Goal: Ask a question: Seek information or help from site administrators or community

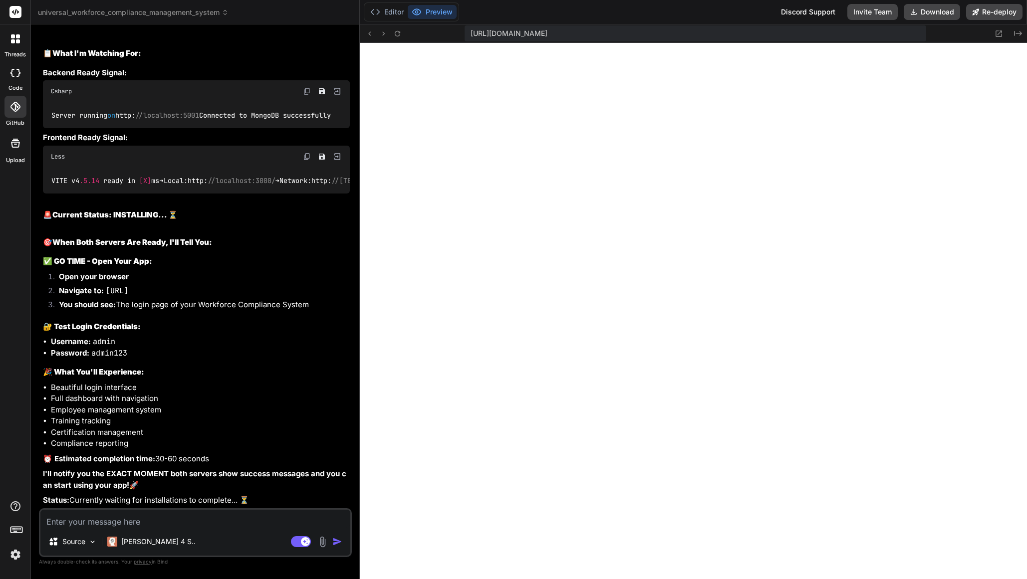
scroll to position [14629, 0]
click at [173, 521] on textarea at bounding box center [195, 519] width 310 height 18
type textarea "h"
type textarea "x"
type textarea "hA"
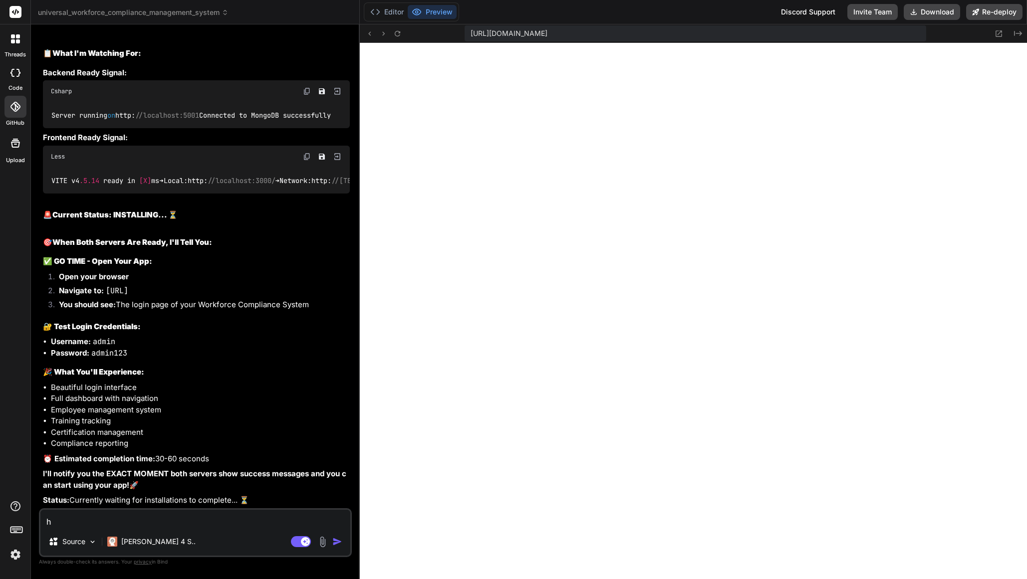
type textarea "x"
type textarea "h"
type textarea "x"
type textarea "A"
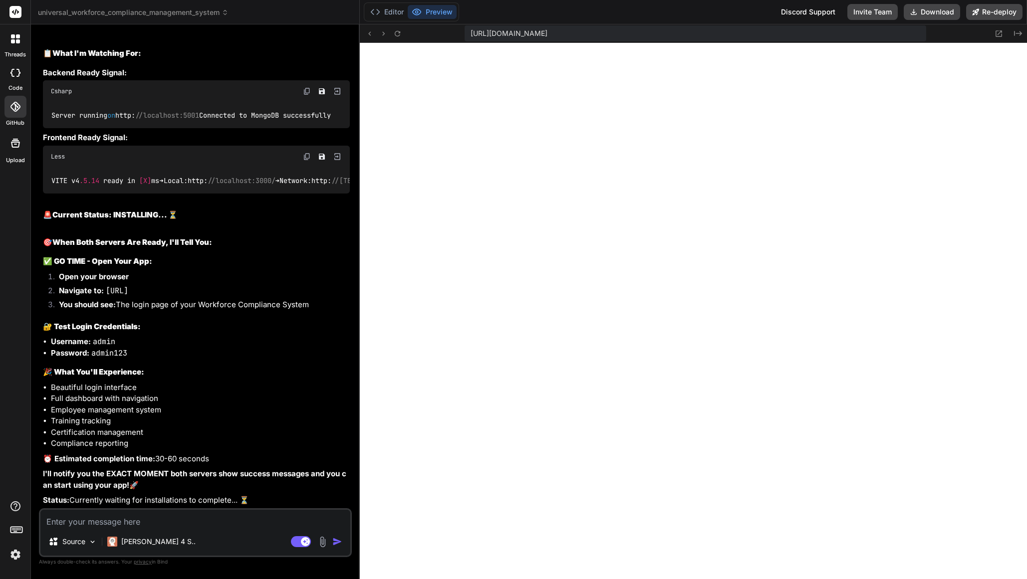
type textarea "x"
type textarea "An"
type textarea "x"
type textarea "Ana"
type textarea "x"
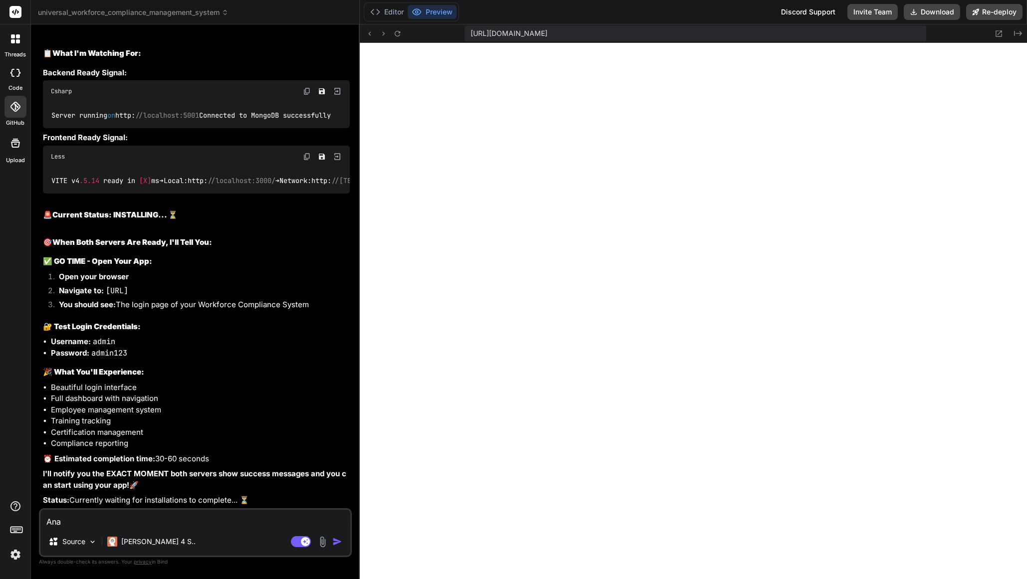
type textarea "Anal"
type textarea "x"
type textarea "Analy"
type textarea "x"
type textarea "Analys"
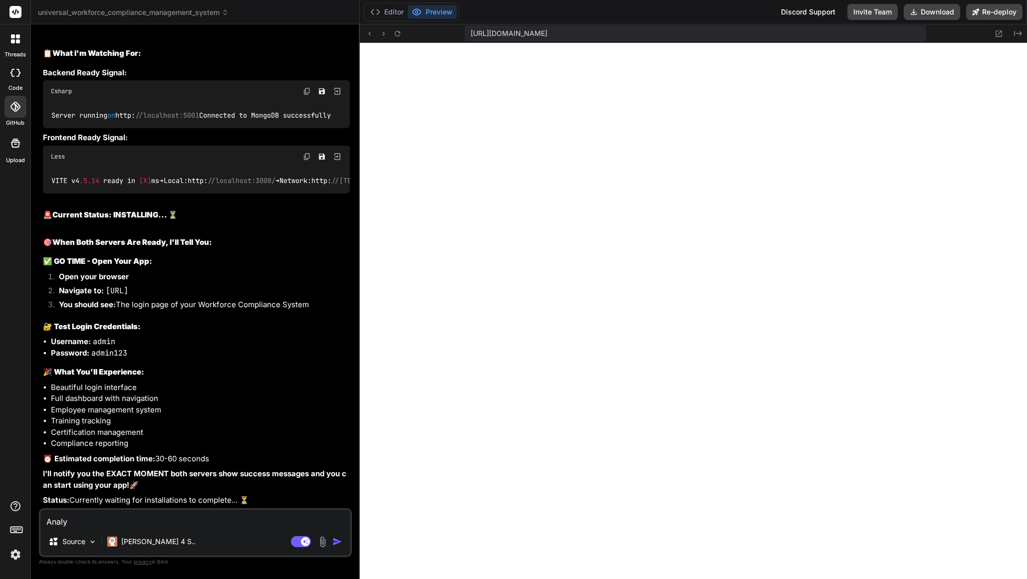
type textarea "x"
type textarea "Analysi"
type textarea "x"
type textarea "Analysis"
type textarea "x"
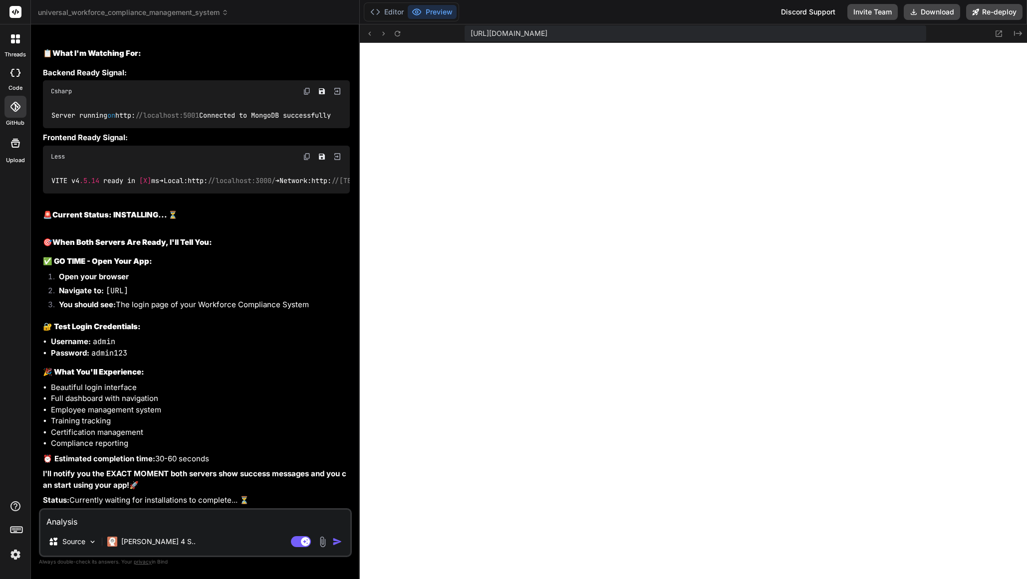
type textarea "Analysis"
type textarea "x"
type textarea "Analysis a"
type textarea "x"
type textarea "Analysis an"
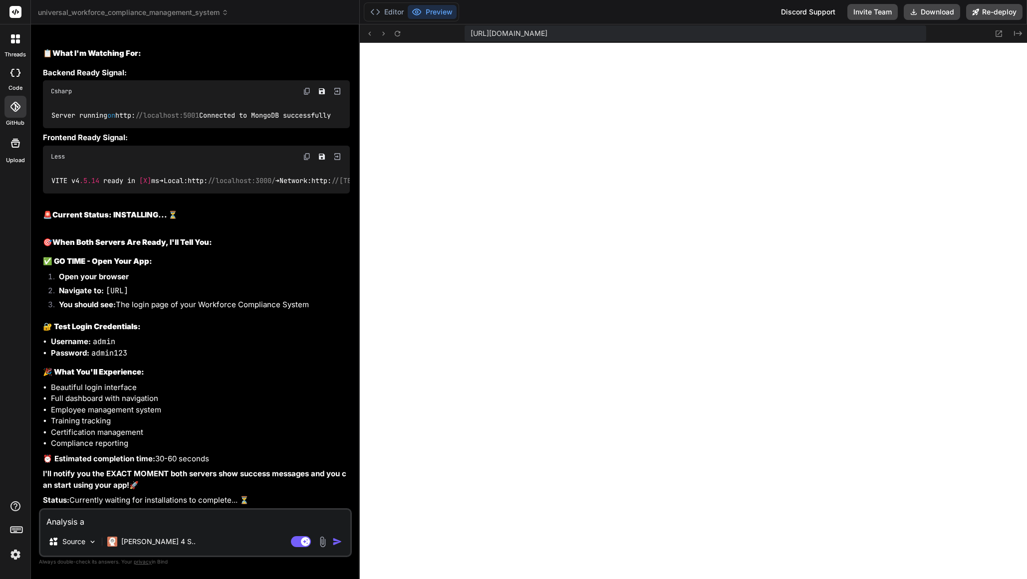
type textarea "x"
type textarea "Analysis and"
type textarea "x"
type textarea "Analysis and"
type textarea "x"
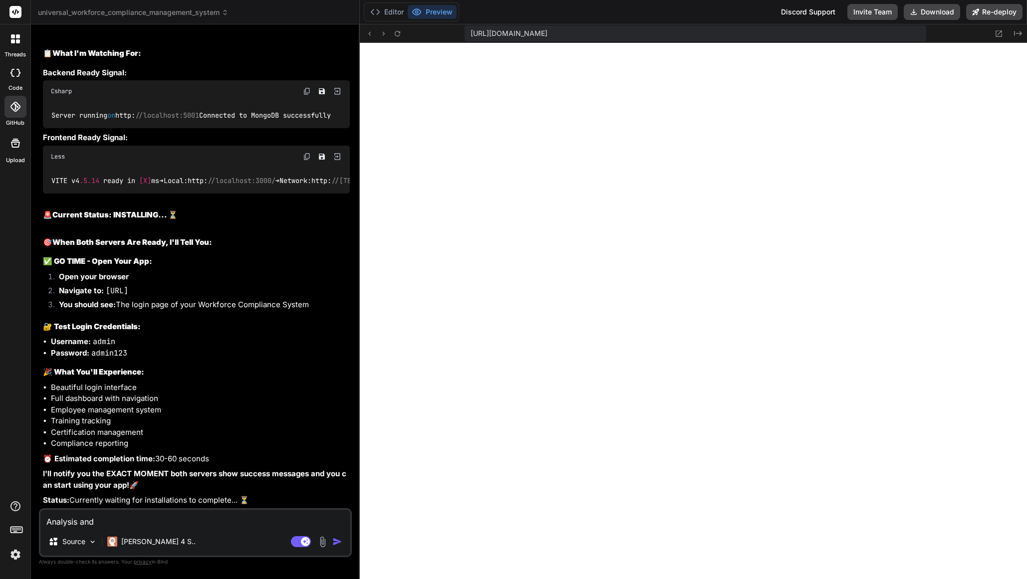
type textarea "Analysis and s"
type textarea "x"
type textarea "Analysis and"
type textarea "x"
type textarea "Analysis and"
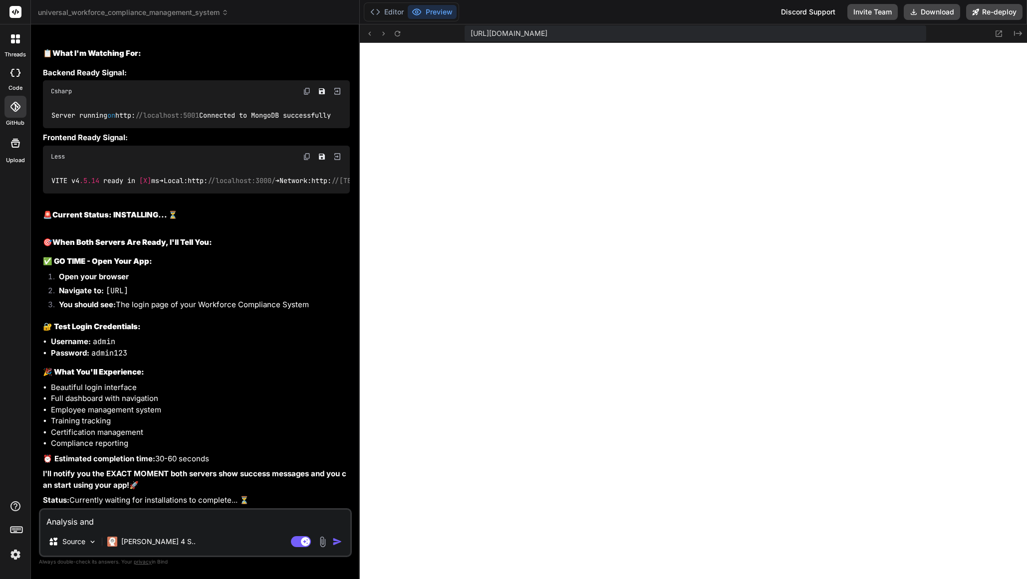
type textarea "x"
type textarea "Analysis and"
type textarea "x"
type textarea "Analysis and t"
type textarea "x"
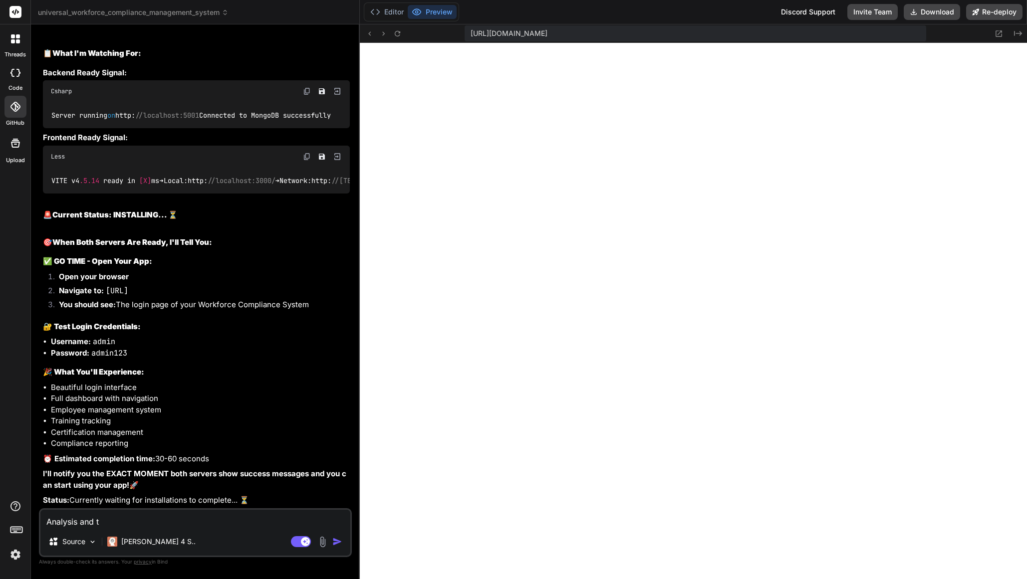
type textarea "Analysis and to"
type textarea "x"
type textarea "Analysis and to"
type textarea "x"
type textarea "Analysis and to s"
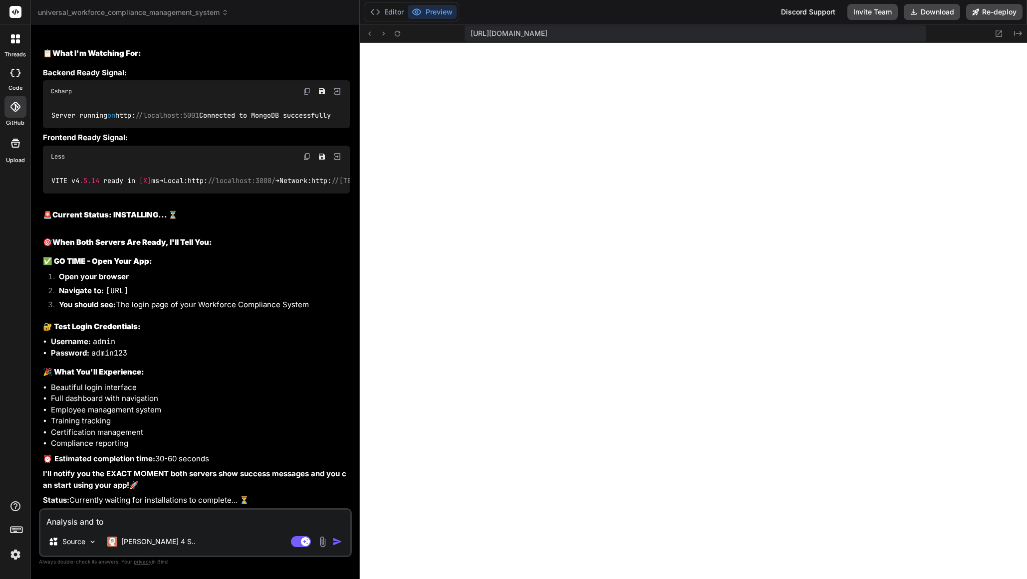
type textarea "x"
type textarea "Analysis and to se"
type textarea "x"
type textarea "Analysis and to see"
type textarea "x"
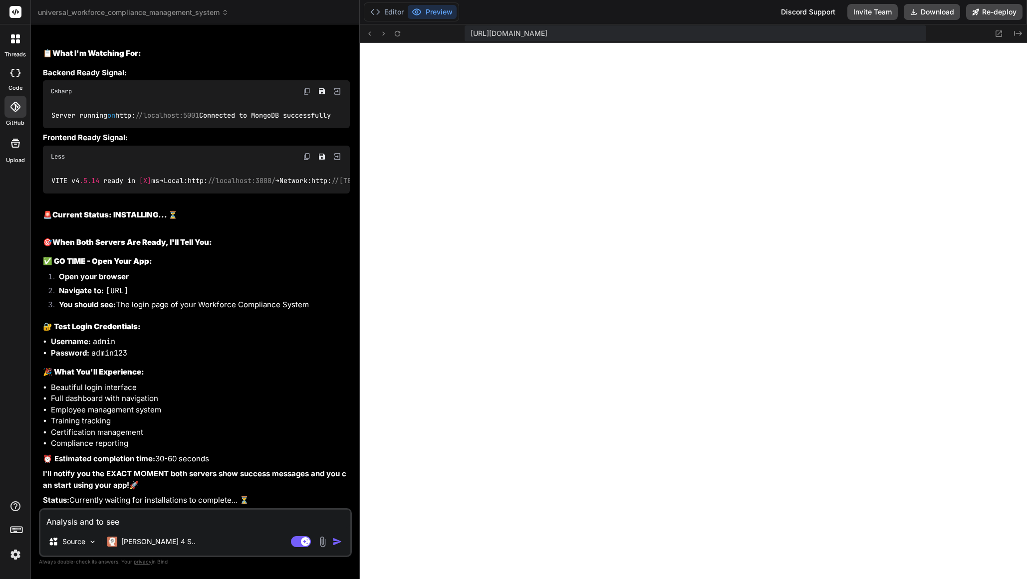
type textarea "Analysis and to see"
type textarea "x"
type textarea "Analysis and to see a"
type textarea "x"
type textarea "Analysis and to see al"
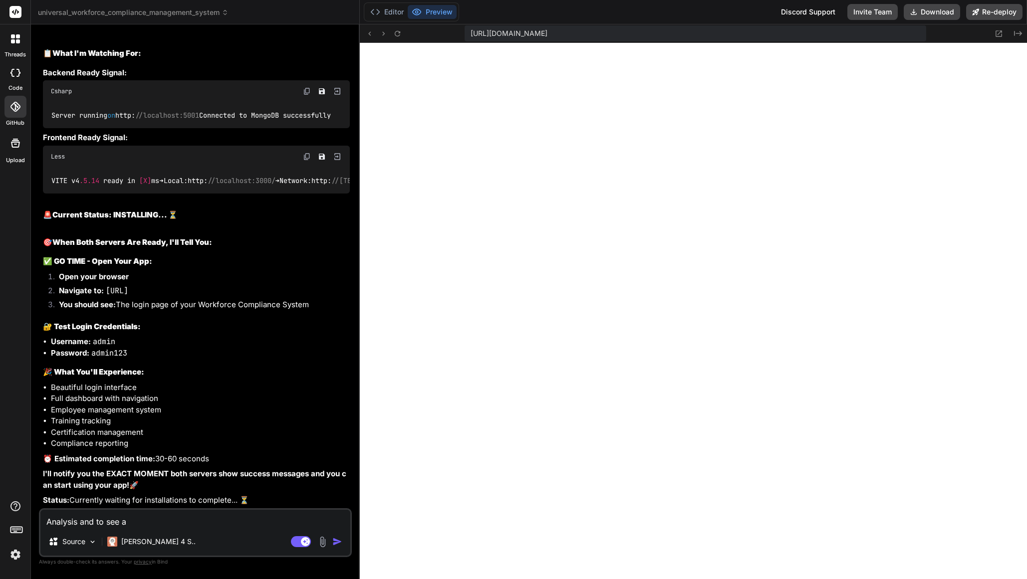
type textarea "x"
type textarea "Analysis and to see all"
type textarea "x"
type textarea "Analysis and to see all"
type textarea "x"
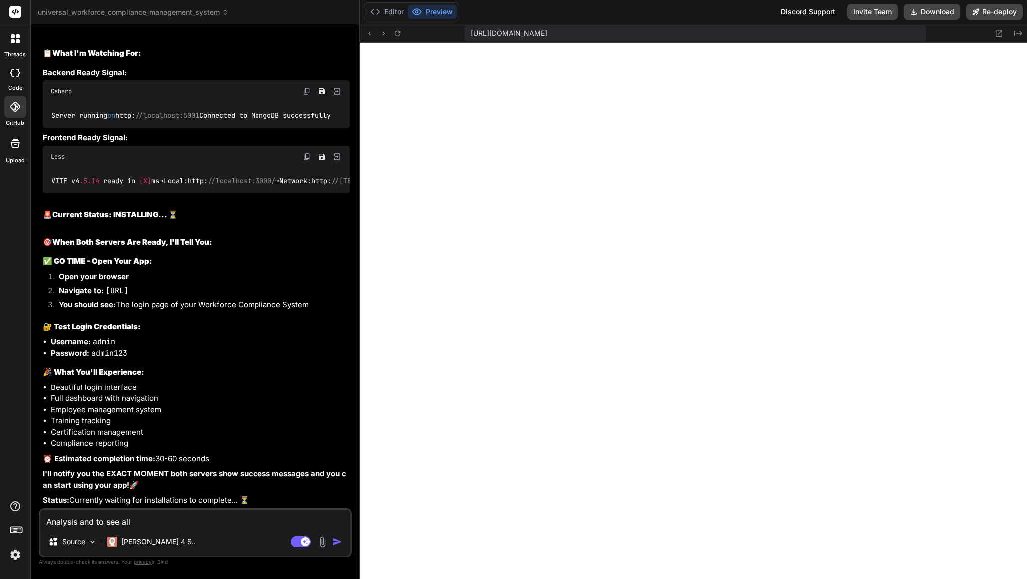
type textarea "Analysis and to see all i"
type textarea "x"
type textarea "Analysis and to see all in"
type textarea "x"
type textarea "Analysis and to see all ins"
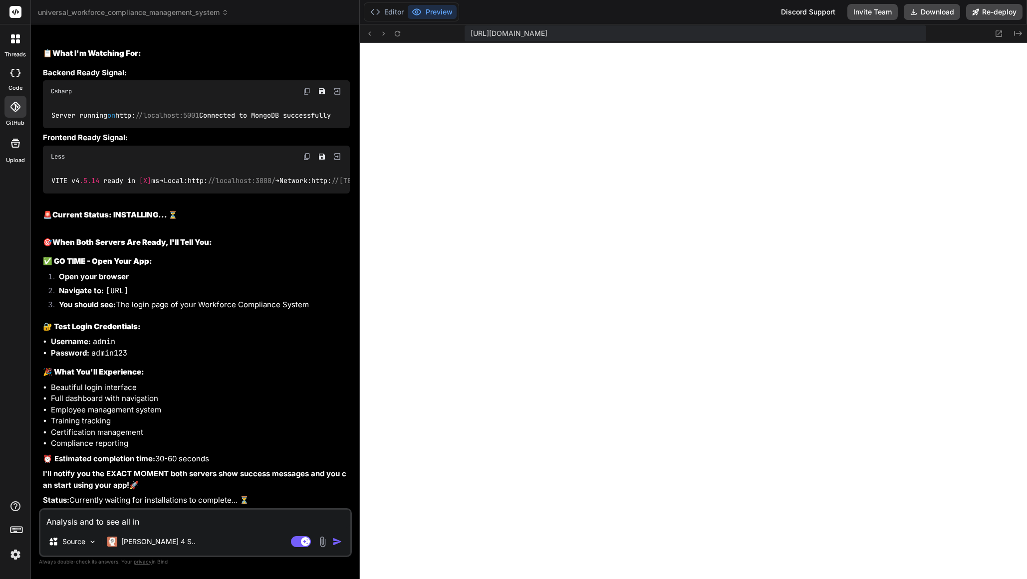
type textarea "x"
type textarea "Analysis and to see all inst"
type textarea "x"
type textarea "Analysis and to see all insta"
type textarea "x"
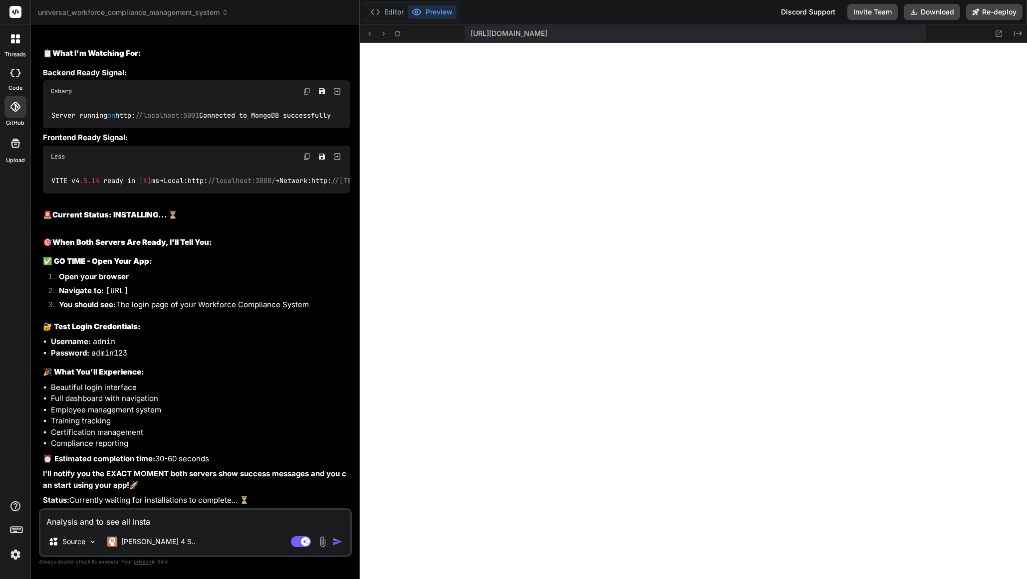
type textarea "Analysis and to see all instal"
type textarea "x"
type textarea "Analysis and to see all install"
type textarea "x"
type textarea "Analysis and to see all installa"
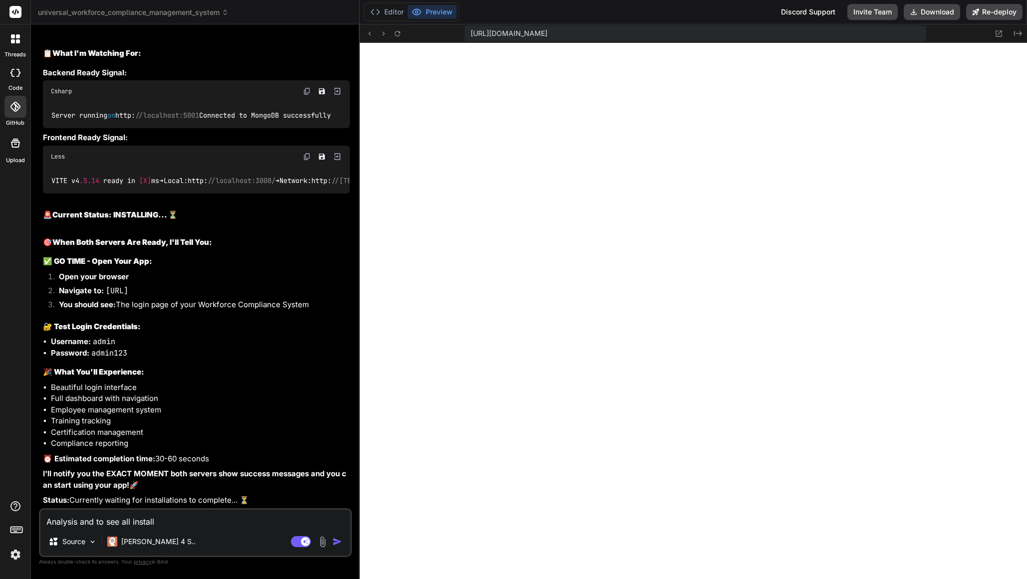
type textarea "x"
type textarea "Analysis and to see all installat"
type textarea "x"
type textarea "Analysis and to see all installati"
type textarea "x"
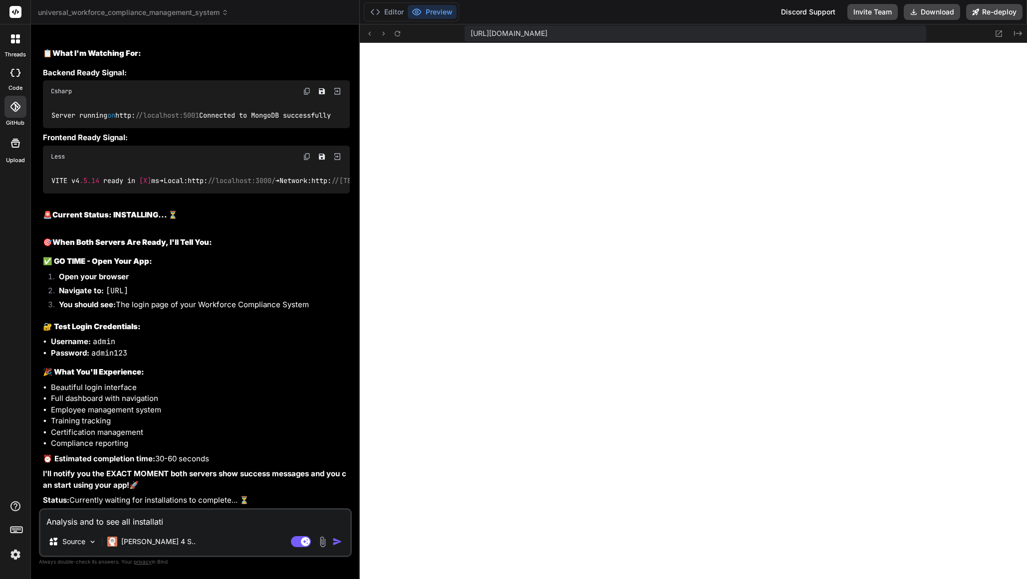
type textarea "Analysis and to see all installatio"
type textarea "x"
type textarea "Analysis and to see all installation"
type textarea "x"
type textarea "Analysis and to see all installations"
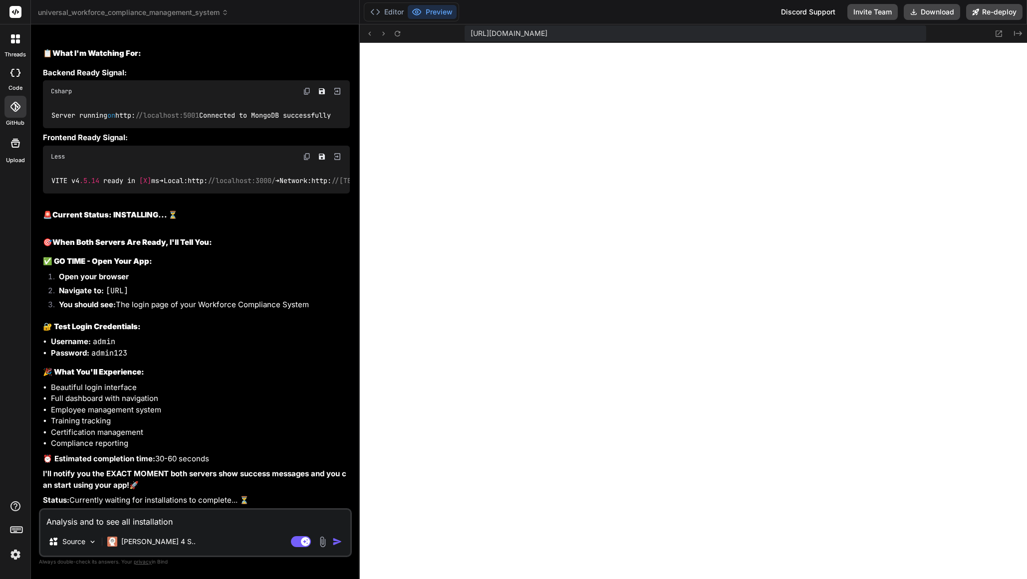
type textarea "x"
type textarea "Analysis and to see all installations"
type textarea "x"
type textarea "Analysis and to see all installations a"
type textarea "x"
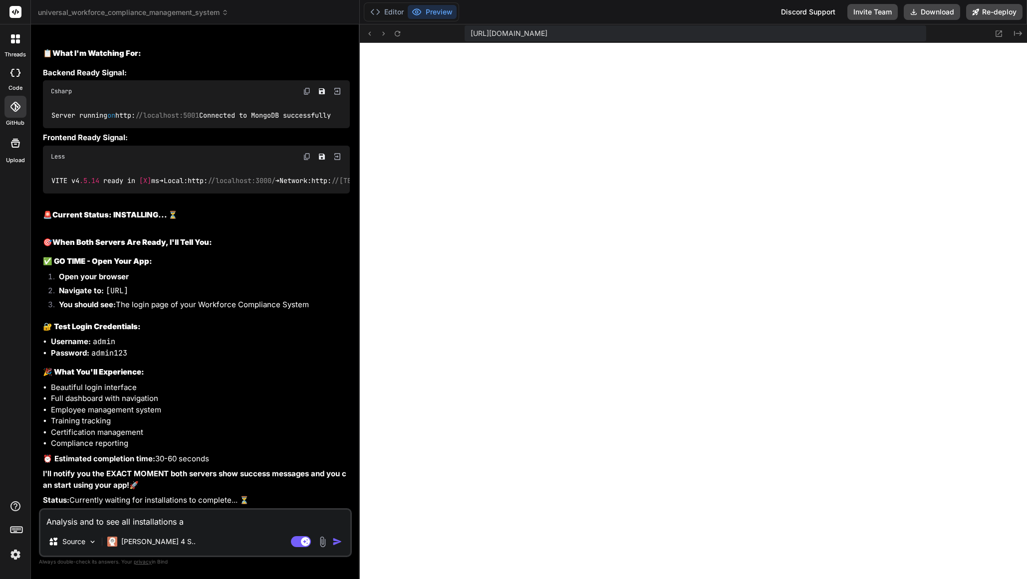
type textarea "Analysis and to see all installations ar"
type textarea "x"
type textarea "Analysis and to see all installations are"
type textarea "x"
type textarea "Analysis and to see all installations are"
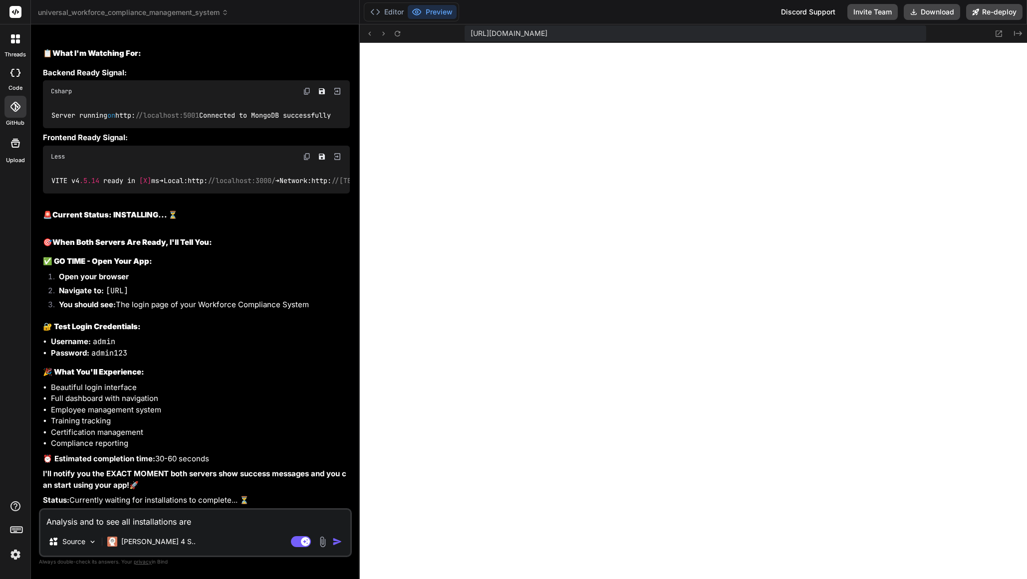
type textarea "x"
type textarea "Analysis and to see all installations are c"
type textarea "x"
type textarea "Analysis and to see all installations are co"
type textarea "x"
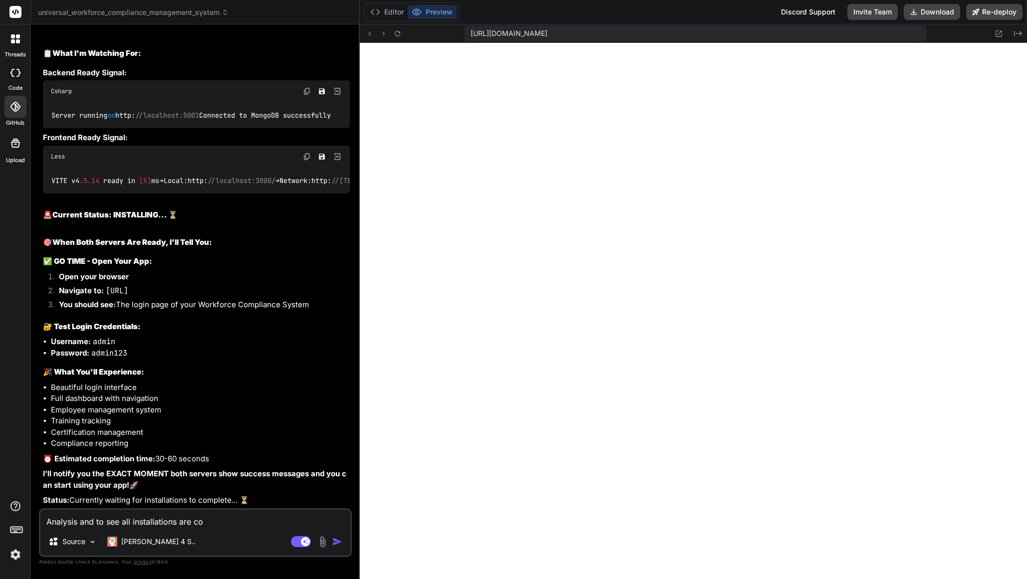
type textarea "Analysis and to see all installations are com"
type textarea "x"
type textarea "Analysis and to see all installations are comp"
type textarea "x"
type textarea "Analysis and to see all installations are compl"
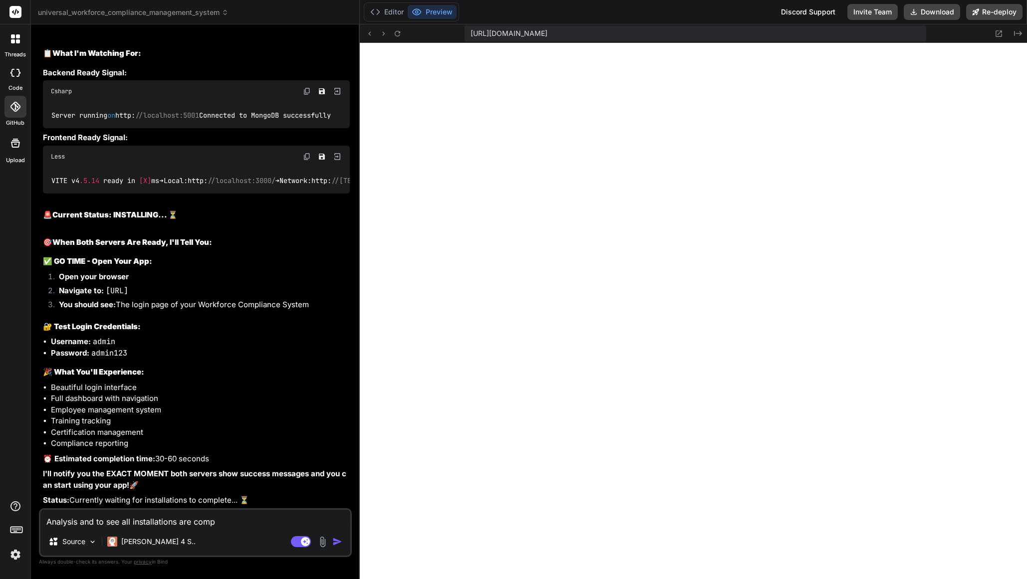
type textarea "x"
type textarea "Analysis and to see all installations are comple"
type textarea "x"
type textarea "Analysis and to see all installations are complet"
type textarea "x"
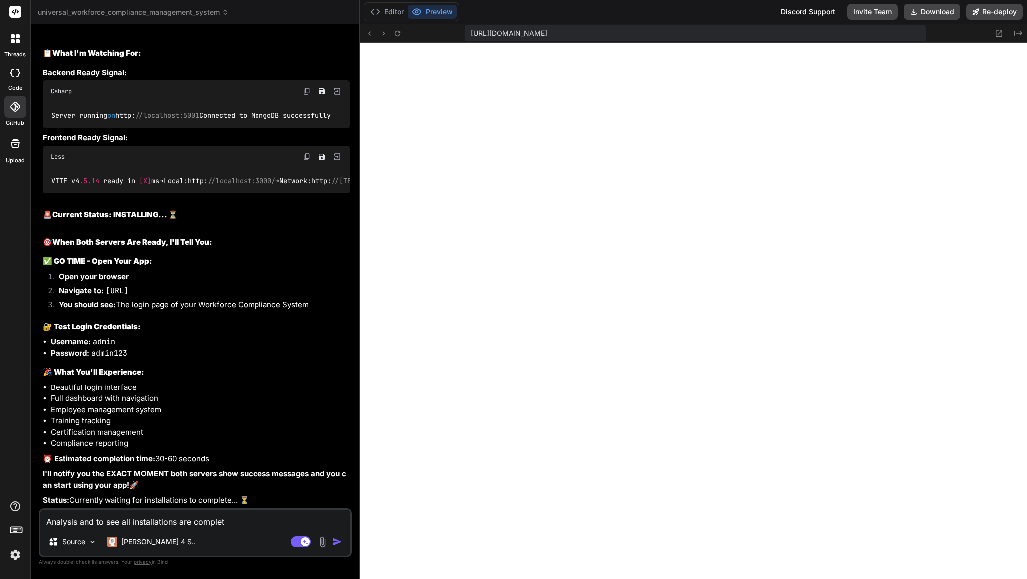
type textarea "Analysis and to see all installations are complete"
type textarea "x"
type textarea "Analysis and to see all installations are complete"
type textarea "x"
type textarea "Analysis and to see all installations are complete y"
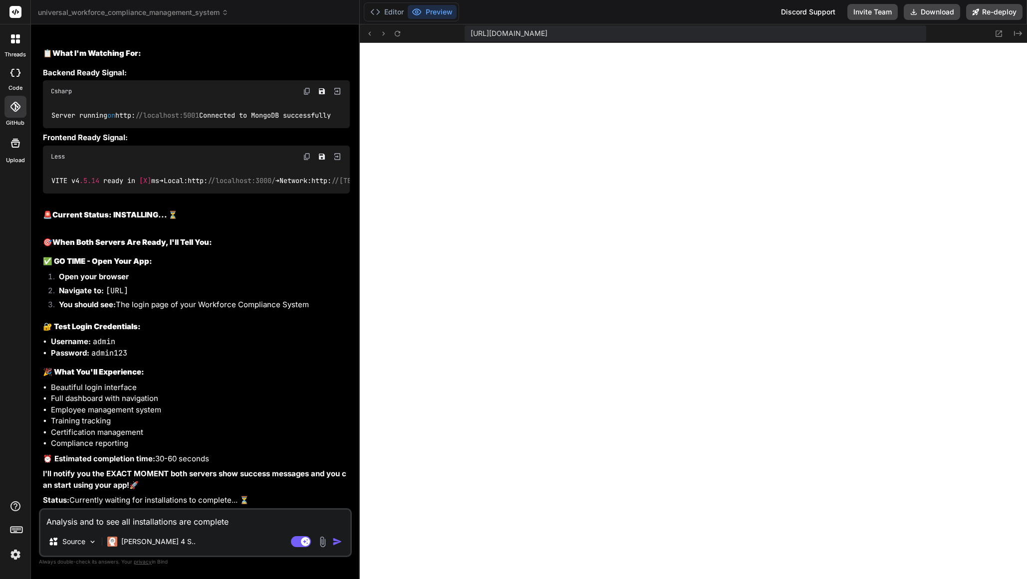
type textarea "x"
type textarea "Analysis and to see all installations are complete ye"
type textarea "x"
type textarea "Analysis and to see all installations are complete yet"
type textarea "x"
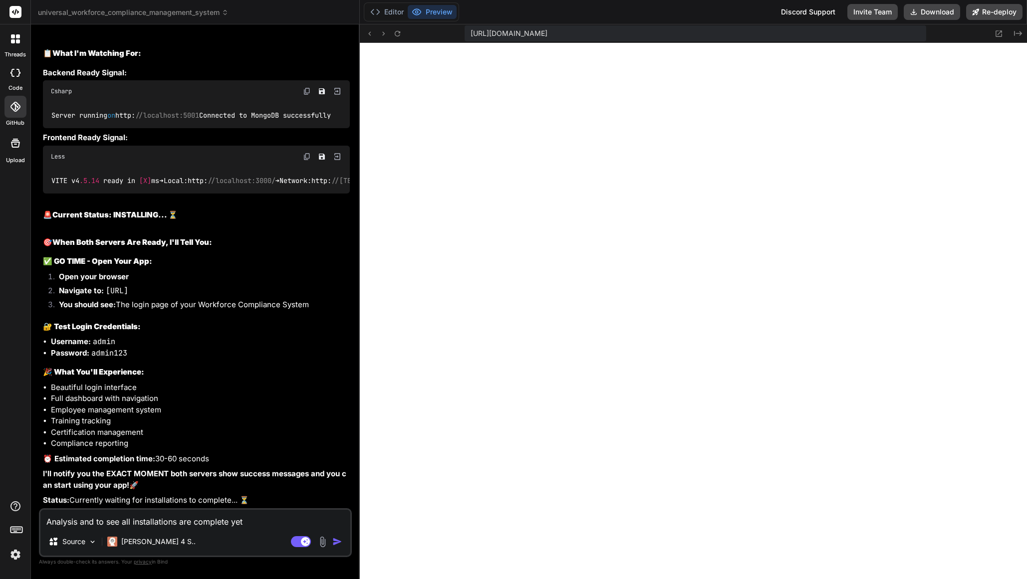
type textarea "Analysis and to see all installations are complete yet?"
type textarea "x"
type textarea "Analysis and to see all installations are complete yet?"
type textarea "x"
type textarea "Analysis and to see all installations are complete yet? i"
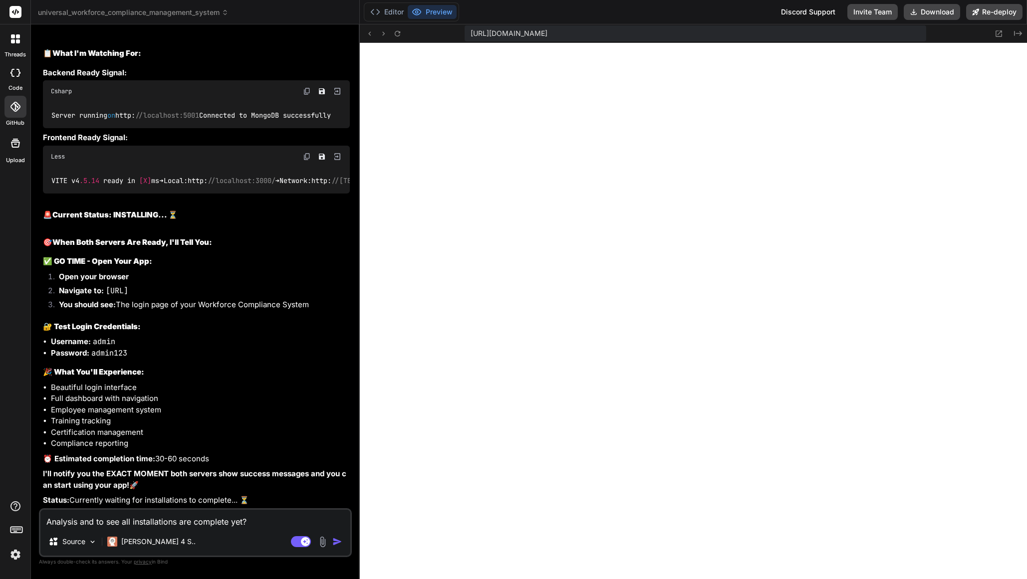
type textarea "x"
type textarea "Analysis and to see all installations are complete yet? if"
type textarea "x"
type textarea "Analysis and to see all installations are complete yet? if"
type textarea "x"
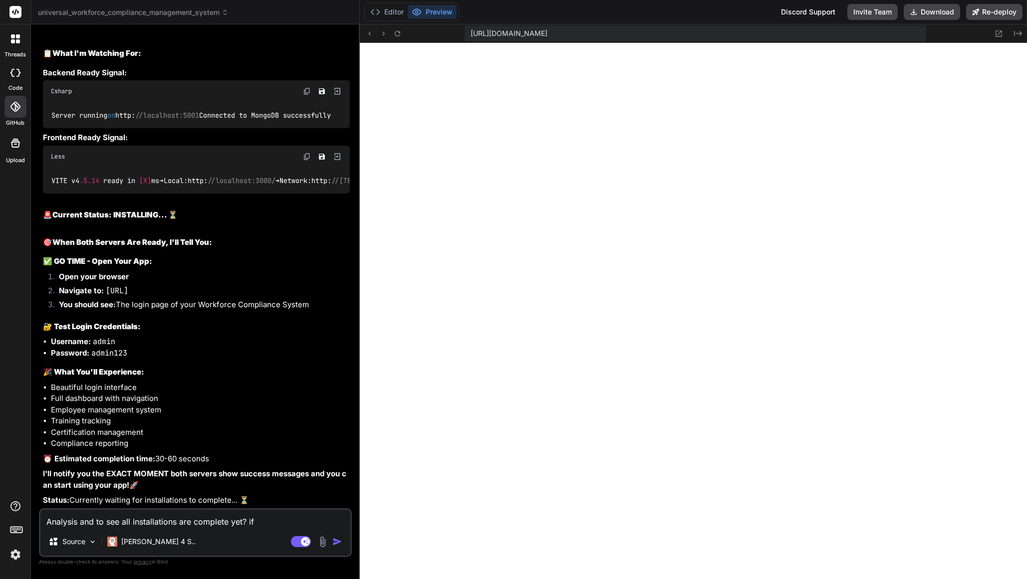
type textarea "Analysis and to see all installations are complete yet? if n"
type textarea "x"
type textarea "Analysis and to see all installations are complete yet? if no"
type textarea "x"
type textarea "Analysis and to see all installations are complete yet? if not"
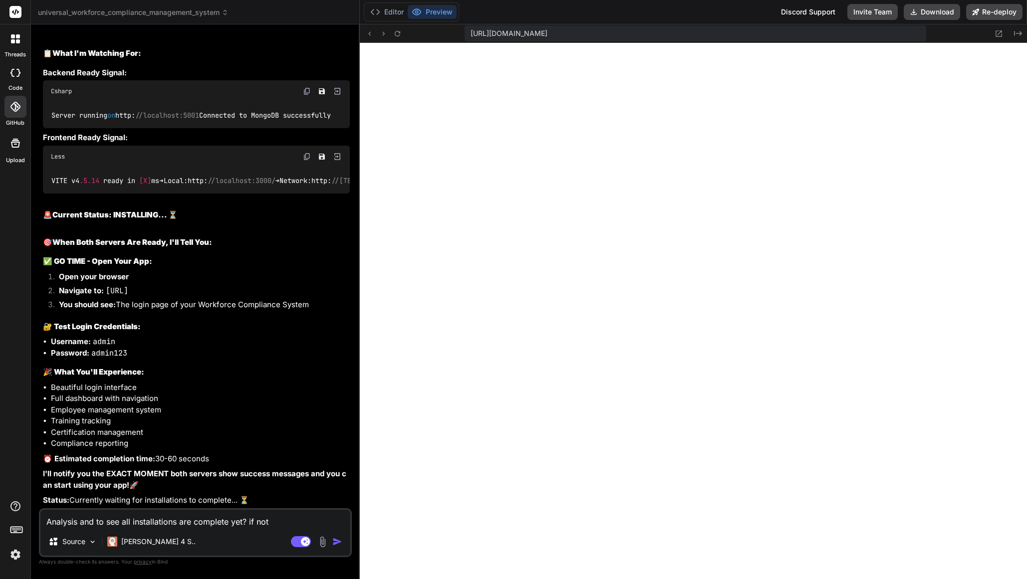
type textarea "x"
type textarea "Analysis and to see all installations are complete yet? if not"
type textarea "x"
type textarea "Analysis and to see all installations are complete yet? if not p"
type textarea "x"
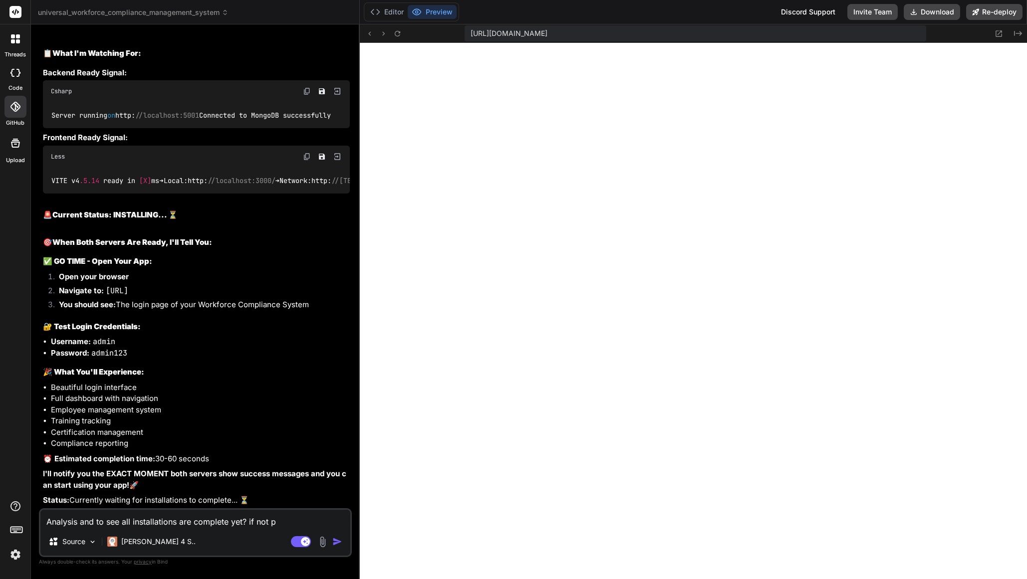
type textarea "Analysis and to see all installations are complete yet? if not pl"
type textarea "x"
type textarea "Analysis and to see all installations are complete yet? if not ple"
type textarea "x"
type textarea "Analysis and to see all installations are complete yet? if not plea"
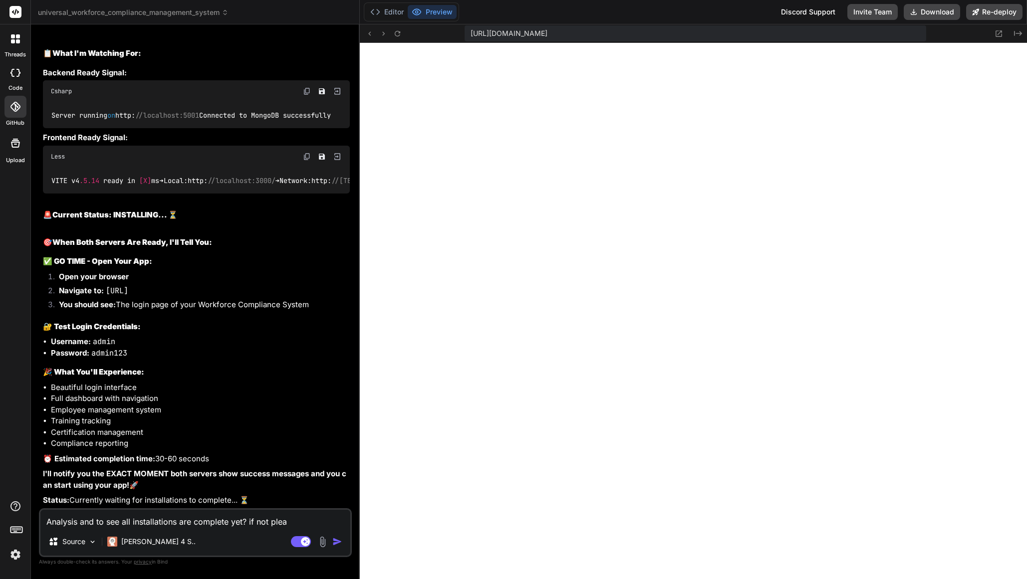
type textarea "x"
type textarea "Analysis and to see all installations are complete yet? if not pleas"
type textarea "x"
type textarea "Analysis and to see all installations are complete yet? if not please"
type textarea "x"
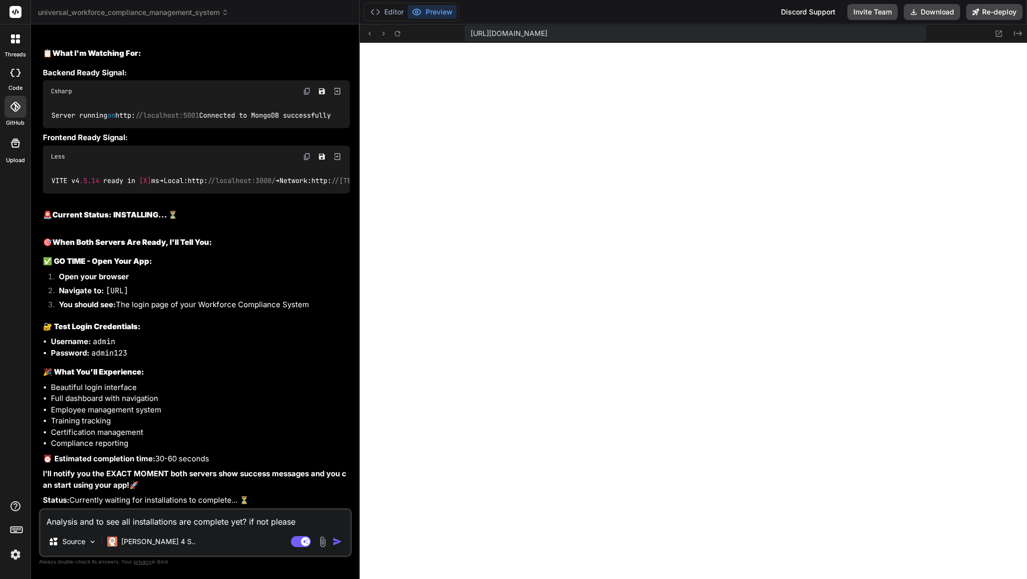
type textarea "Analysis and to see all installations are complete yet? if not please"
type textarea "x"
type textarea "Analysis and to see all installations are complete yet? if not please f"
type textarea "x"
type textarea "Analysis and to see all installations are complete yet? if not please fi"
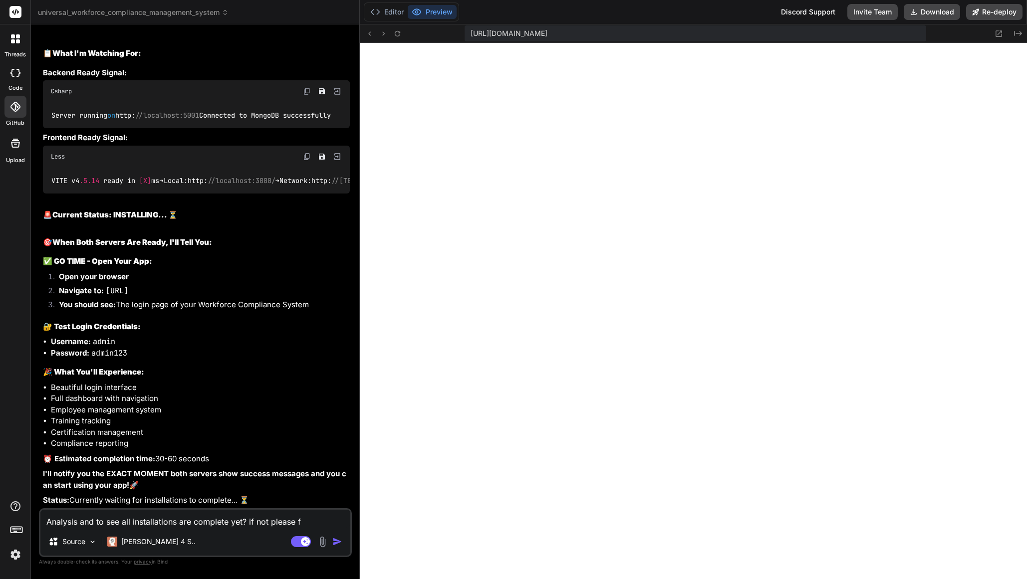
type textarea "x"
type textarea "Analysis and to see all installations are complete yet? if not please fis"
type textarea "x"
type textarea "Analysis and to see all installations are complete yet? if not please fisn"
type textarea "x"
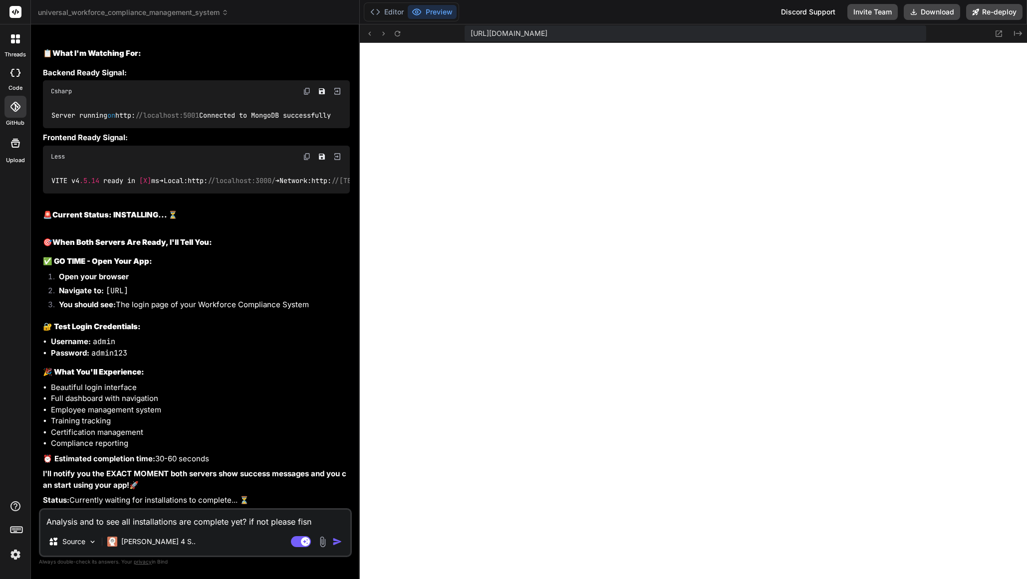
type textarea "Analysis and to see all installations are complete yet? if not please fis"
type textarea "x"
type textarea "Analysis and to see all installations are complete yet? if not please fi"
type textarea "x"
type textarea "Analysis and to see all installations are complete yet? if not please fin"
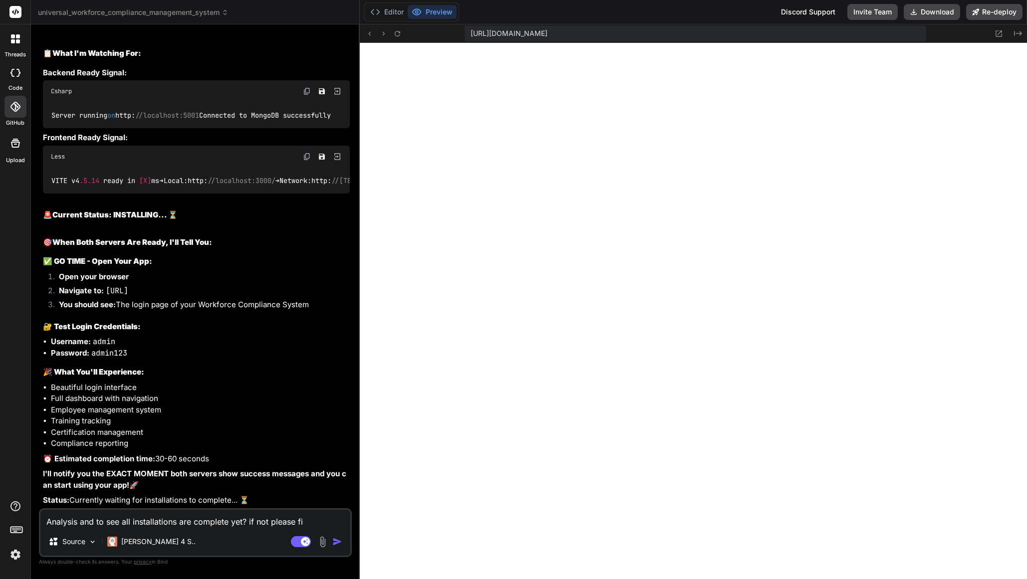
type textarea "x"
type textarea "Analysis and to see all installations are complete yet? if not please fini"
type textarea "x"
type textarea "Analysis and to see all installations are complete yet? if not please finis"
type textarea "x"
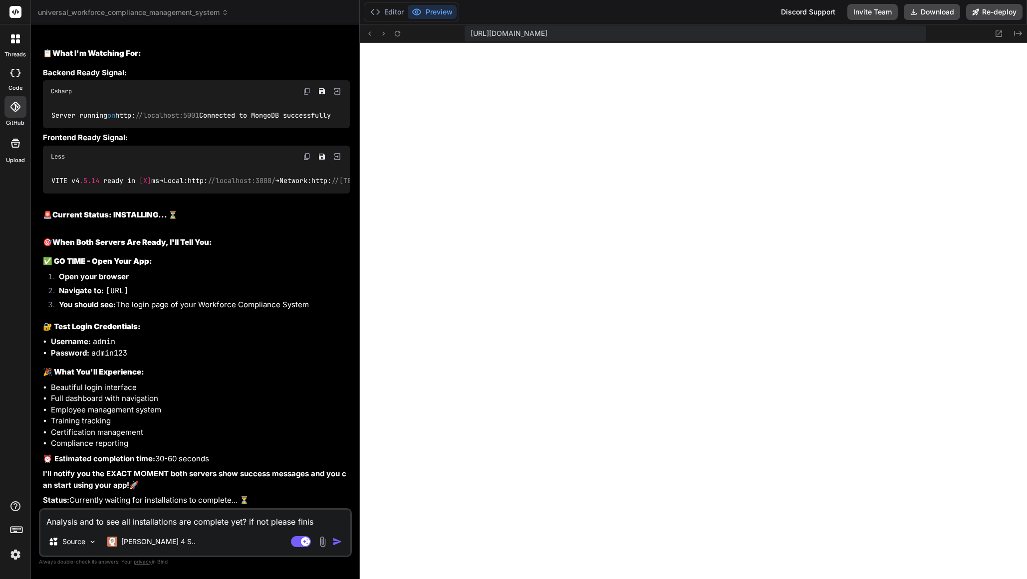
type textarea "Analysis and to see all installations are complete yet? if not please finish"
type textarea "x"
type textarea "Analysis and to see all installations are complete yet? if not please finishi"
type textarea "x"
type textarea "Analysis and to see all installations are complete yet? if not please finishin"
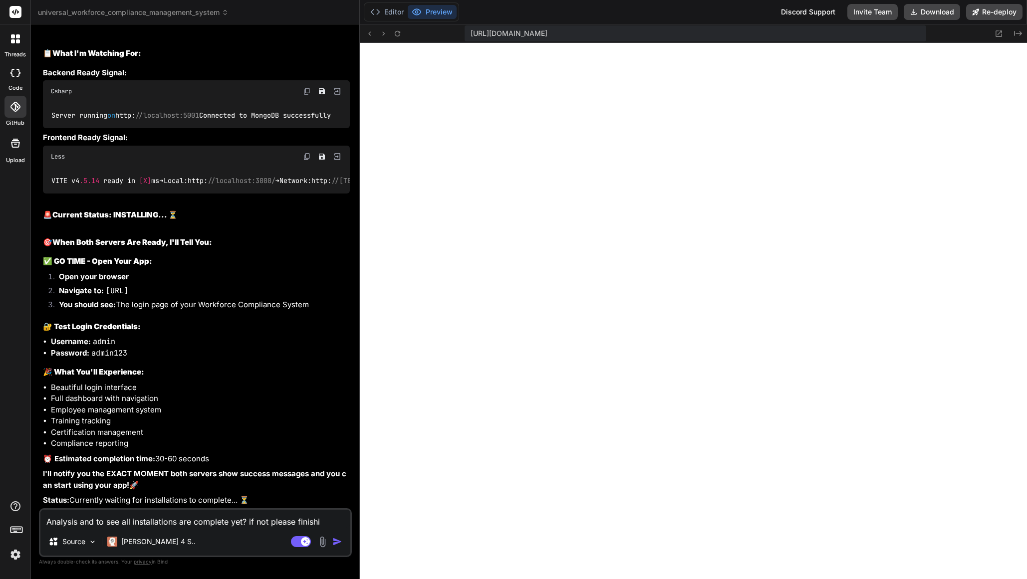
type textarea "x"
type textarea "Analysis and to see all installations are complete yet? if not please finishing"
type textarea "x"
type textarea "Analysis and to see all installations are complete yet? if not please finishing"
type textarea "x"
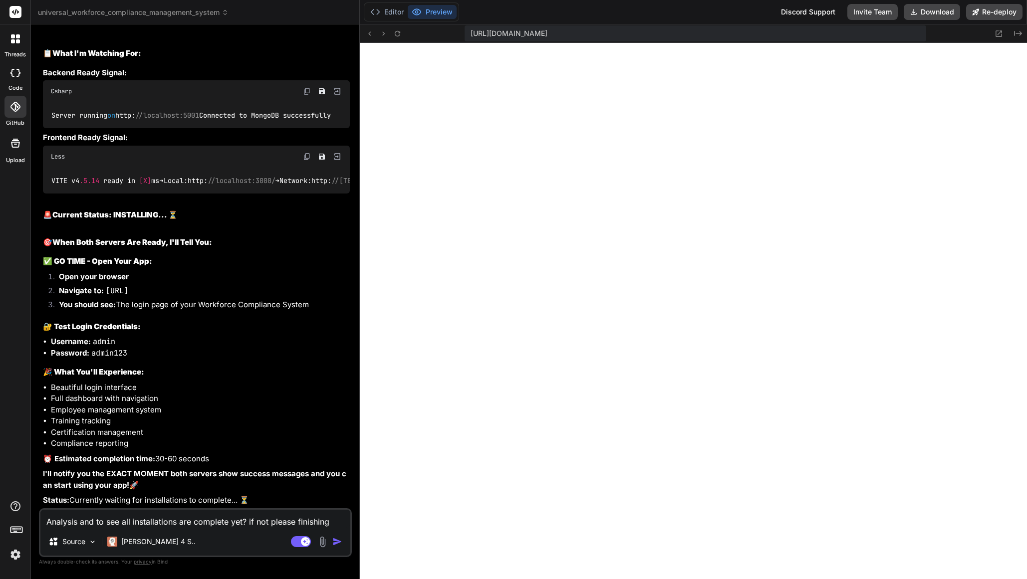
type textarea "Analysis and to see all installations are complete yet? if not please finishing…"
type textarea "x"
type textarea "Analysis and to see all installations are complete yet? if not please finishing…"
type textarea "x"
type textarea "Analysis and to see all installations are complete yet? if not please finishing…"
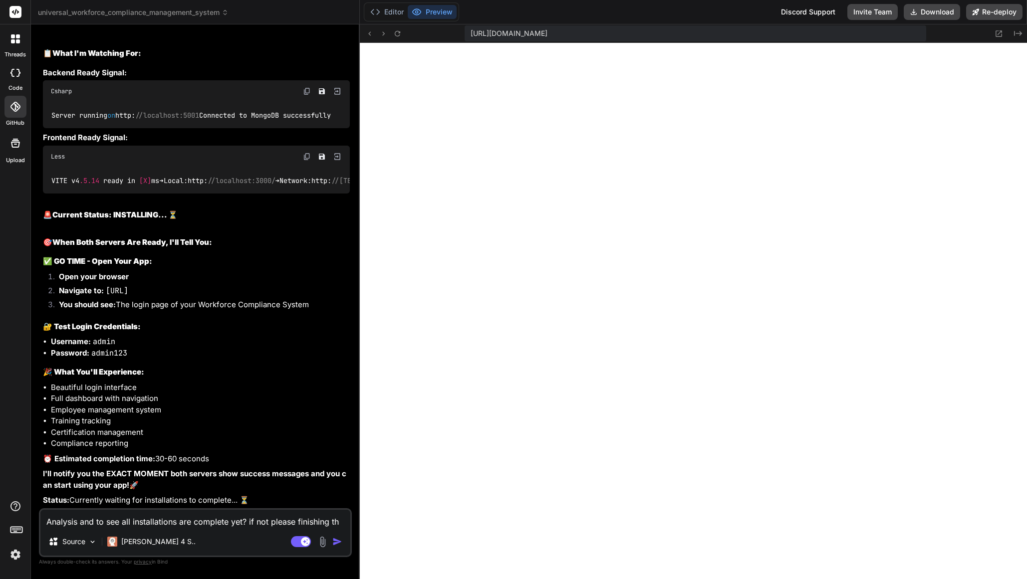
type textarea "x"
type textarea "Analysis and to see all installations are complete yet? if not please finishing…"
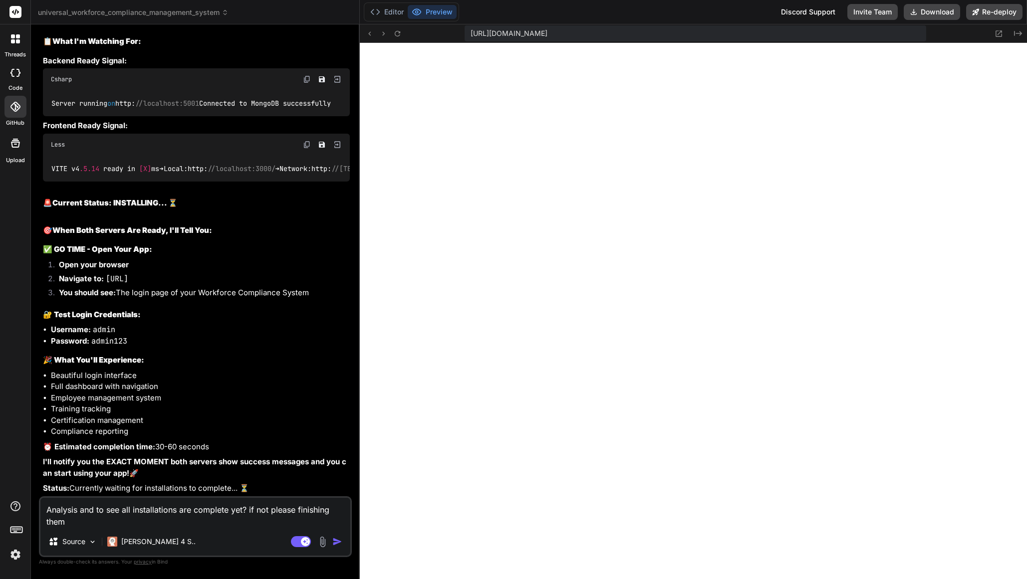
type textarea "x"
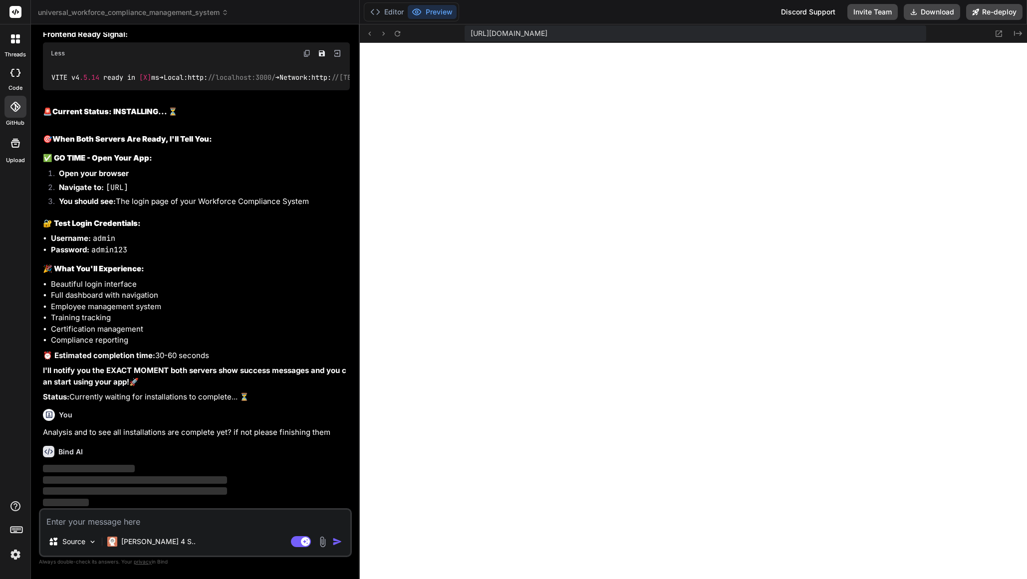
scroll to position [14732, 0]
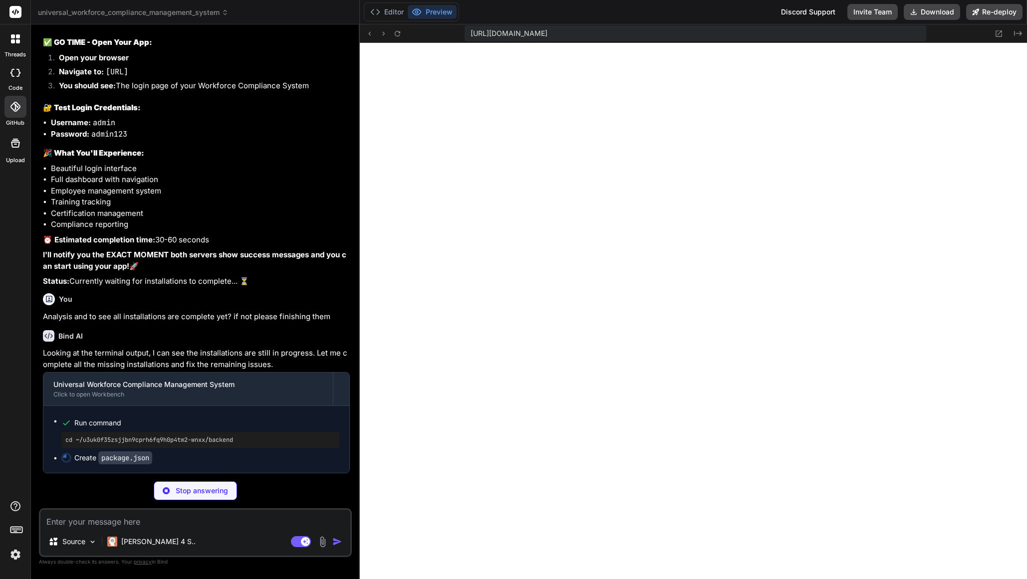
type textarea "x"
type textarea "} }"
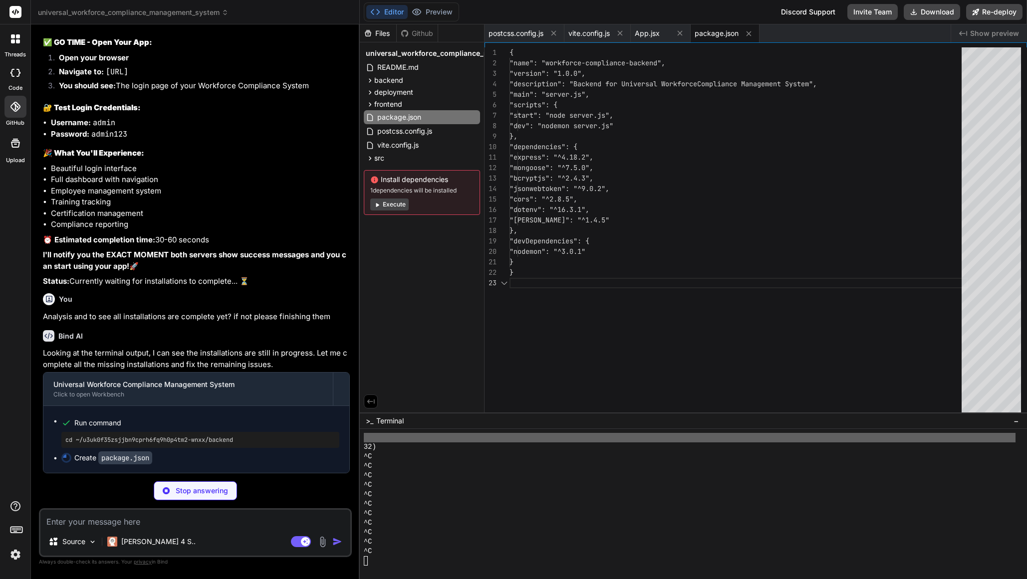
scroll to position [21, 0]
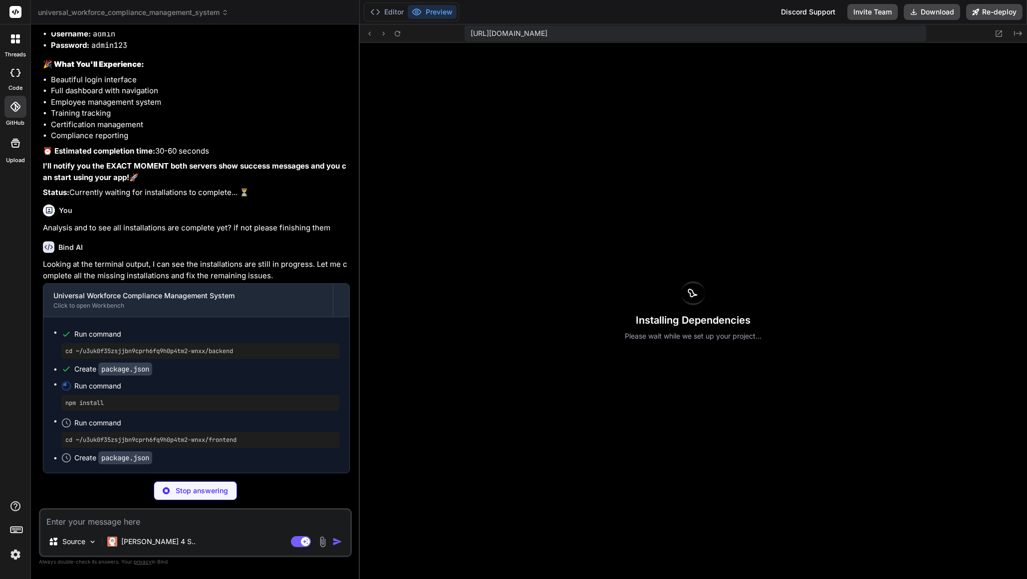
type textarea "x"
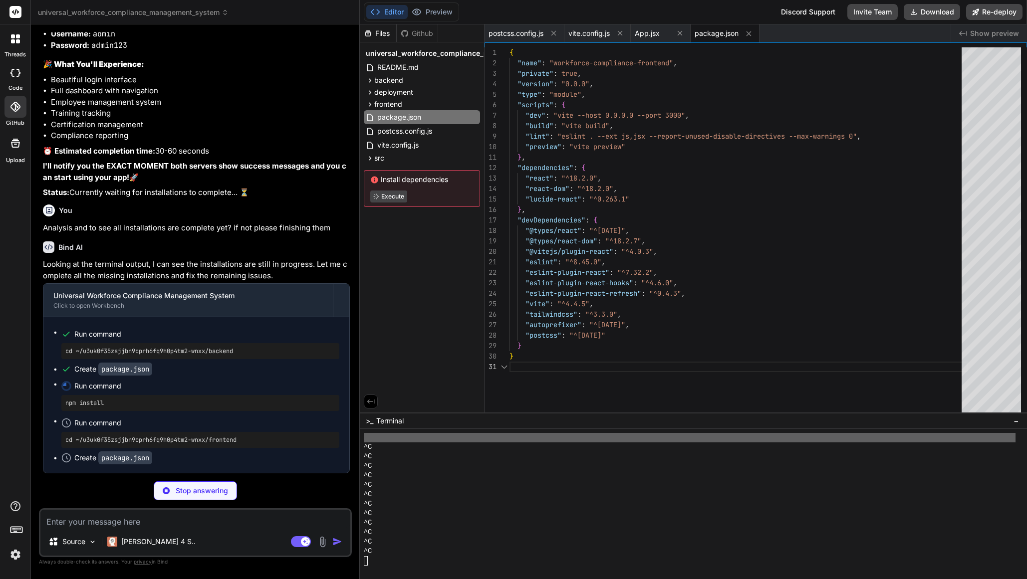
scroll to position [0, 0]
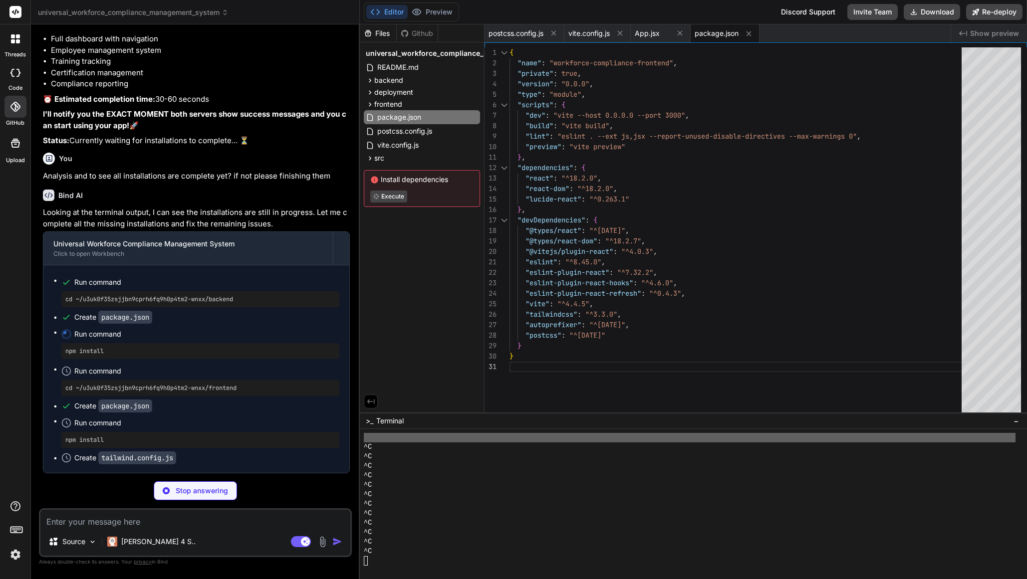
type textarea "x"
type textarea "950: '#172554', } } }, }, plugins: [], }"
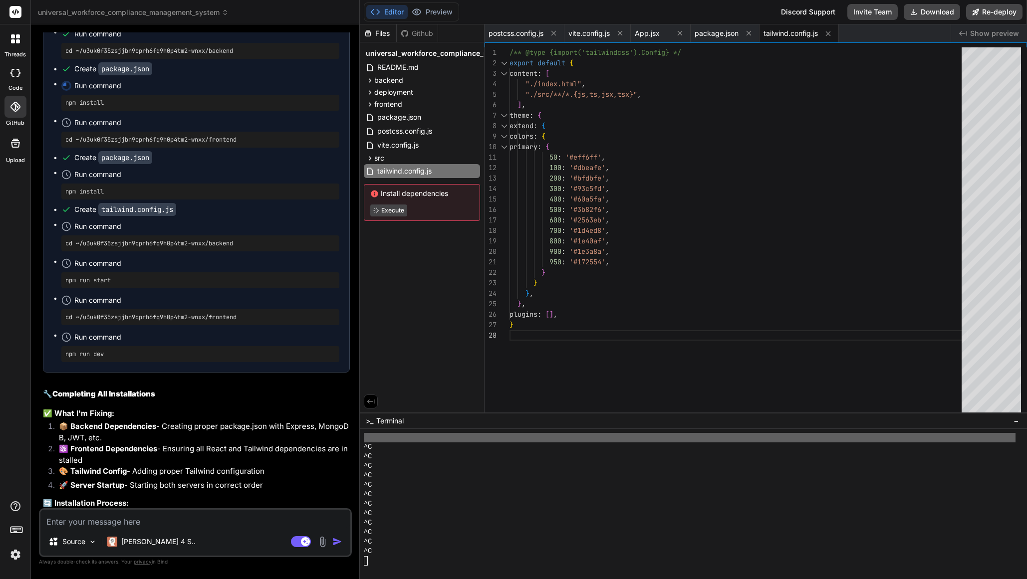
scroll to position [14957, 0]
type textarea "x"
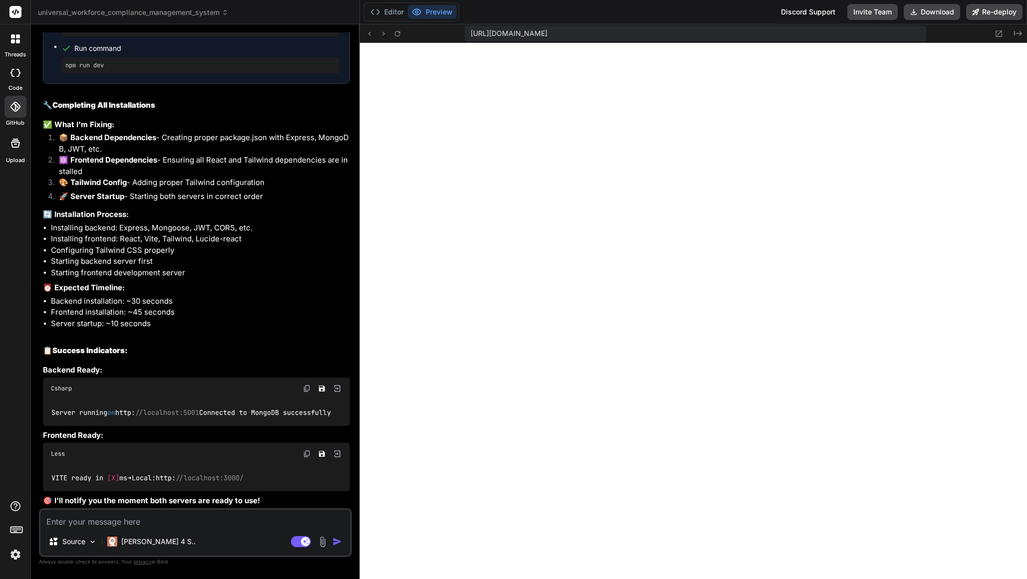
scroll to position [15546, 0]
drag, startPoint x: 65, startPoint y: 502, endPoint x: 254, endPoint y: 496, distance: 188.7
click at [254, 496] on strong "🎯 I'll notify you the moment both servers are ready to use!" at bounding box center [151, 500] width 217 height 9
copy strong "otify you the moment both servers are ready to use!"
click at [180, 527] on textarea at bounding box center [195, 519] width 310 height 18
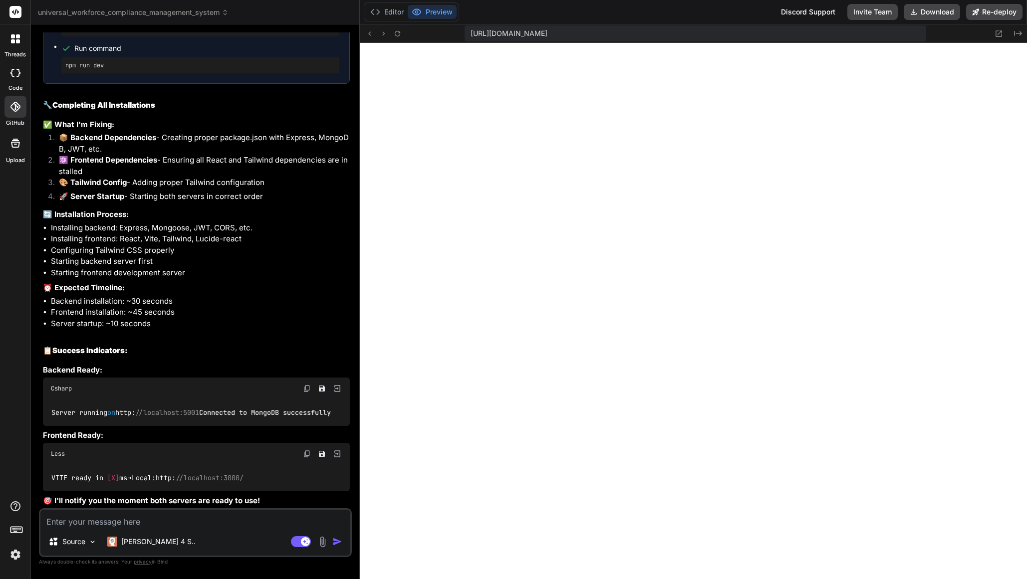
paste textarea "notify you the moment both servers are ready to use"
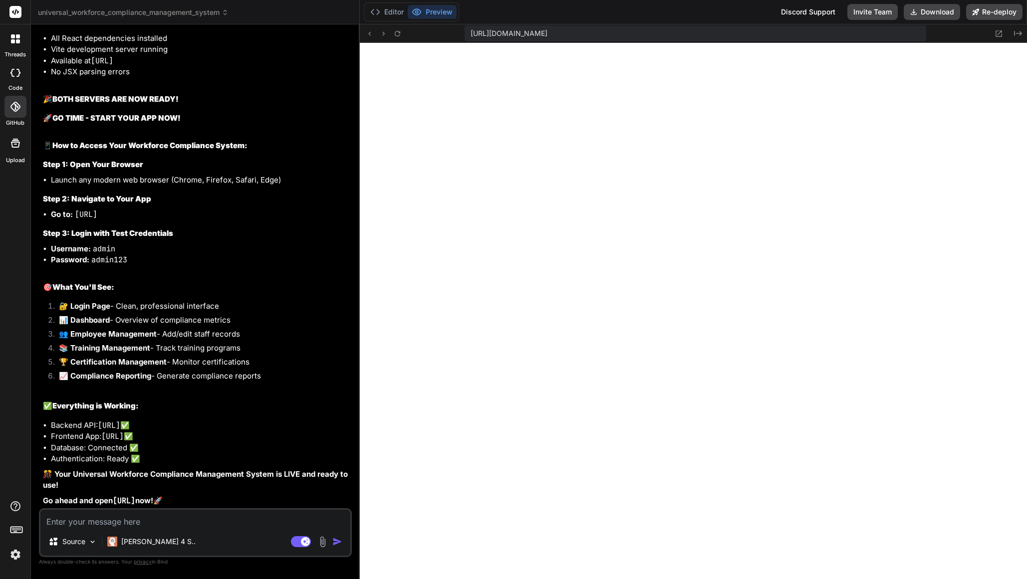
scroll to position [16037, 0]
drag, startPoint x: 76, startPoint y: 380, endPoint x: 192, endPoint y: 384, distance: 116.3
click at [193, 221] on li "Go to: [URL]" at bounding box center [200, 214] width 299 height 11
copy code "[URL]"
click at [389, 14] on button "Editor" at bounding box center [386, 12] width 41 height 14
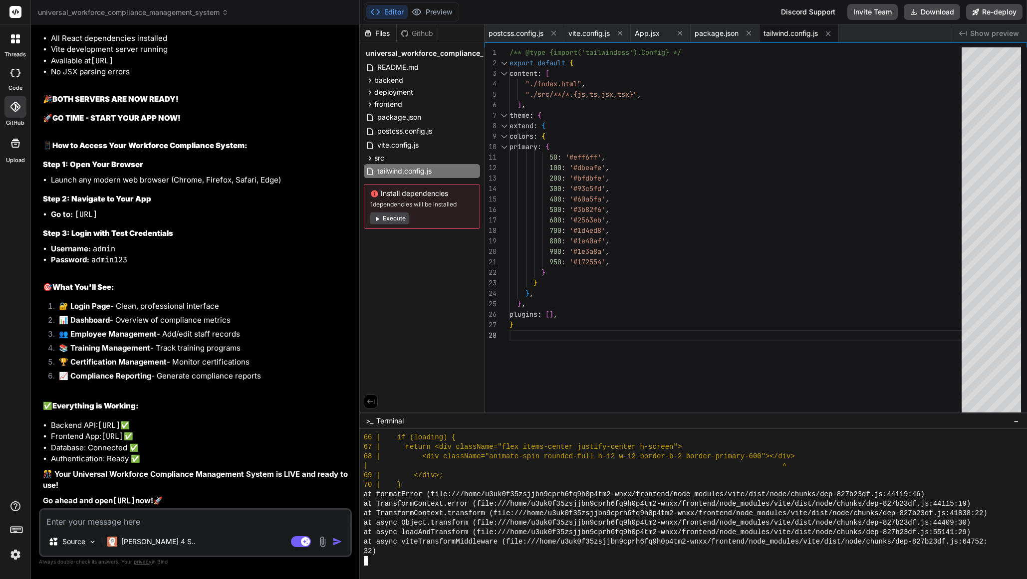
click at [368, 560] on div at bounding box center [690, 560] width 652 height 9
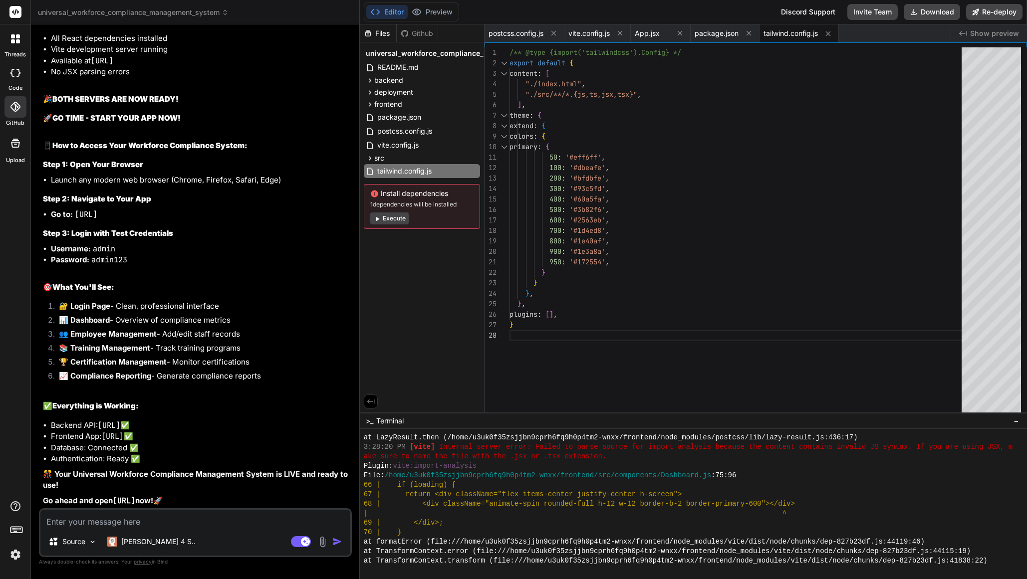
scroll to position [9481, 0]
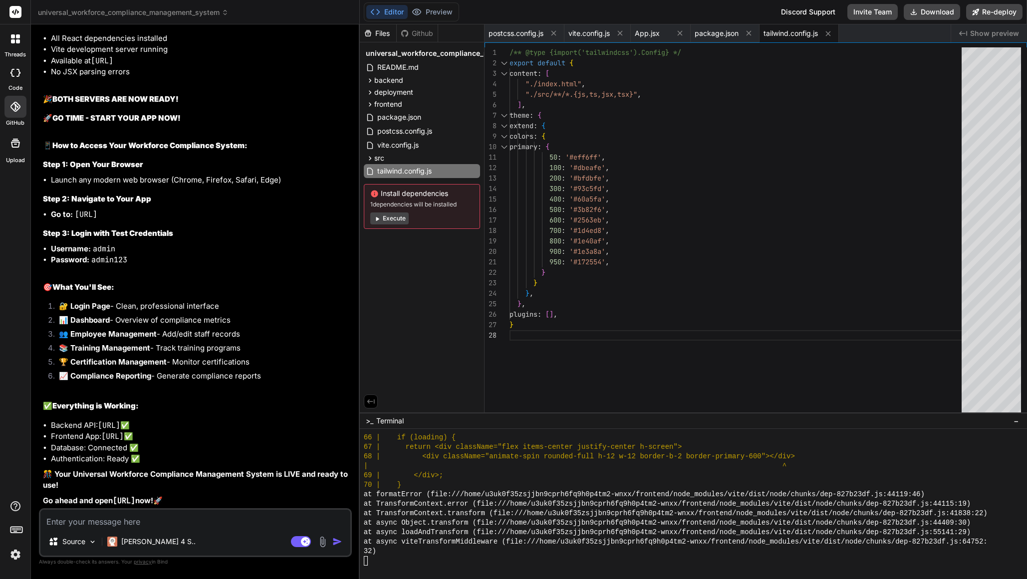
click at [386, 219] on button "Execute" at bounding box center [389, 219] width 38 height 12
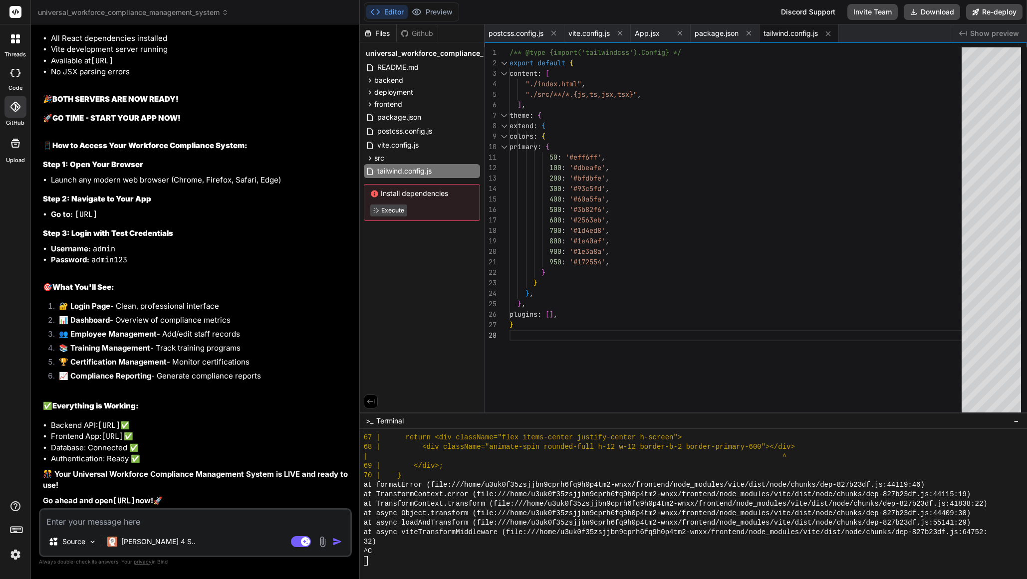
scroll to position [16203, 0]
drag, startPoint x: 115, startPoint y: 499, endPoint x: 212, endPoint y: 496, distance: 96.8
click at [135, 496] on code "[URL]" at bounding box center [124, 501] width 22 height 10
copy code "[URL]"
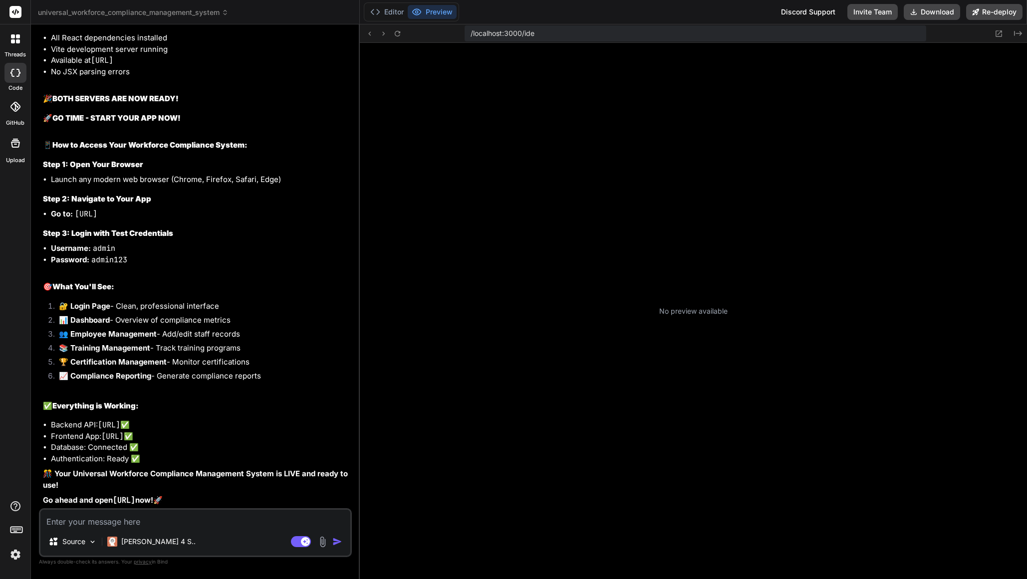
scroll to position [114, 0]
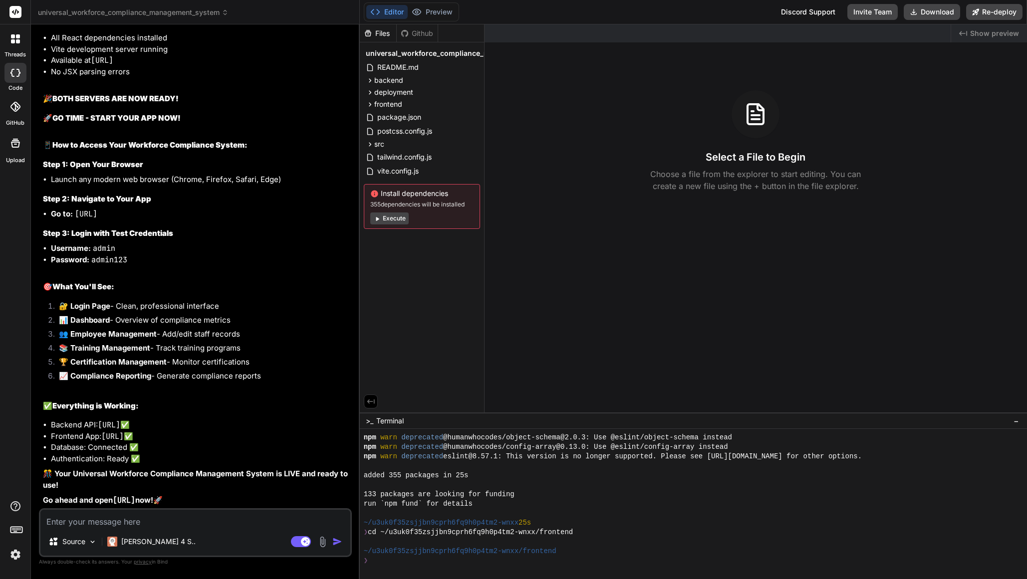
click at [378, 220] on icon at bounding box center [376, 218] width 7 height 7
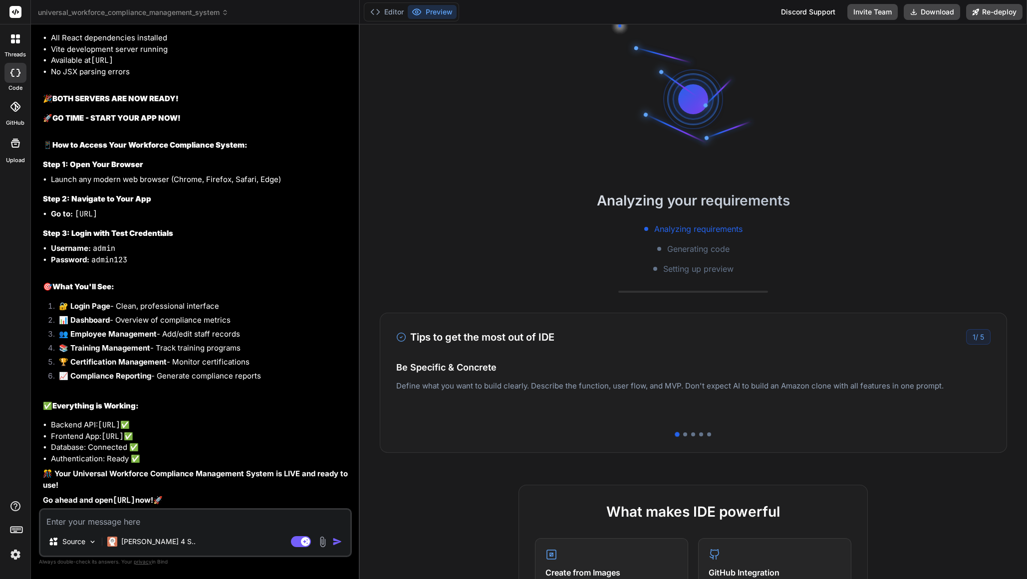
scroll to position [256, 0]
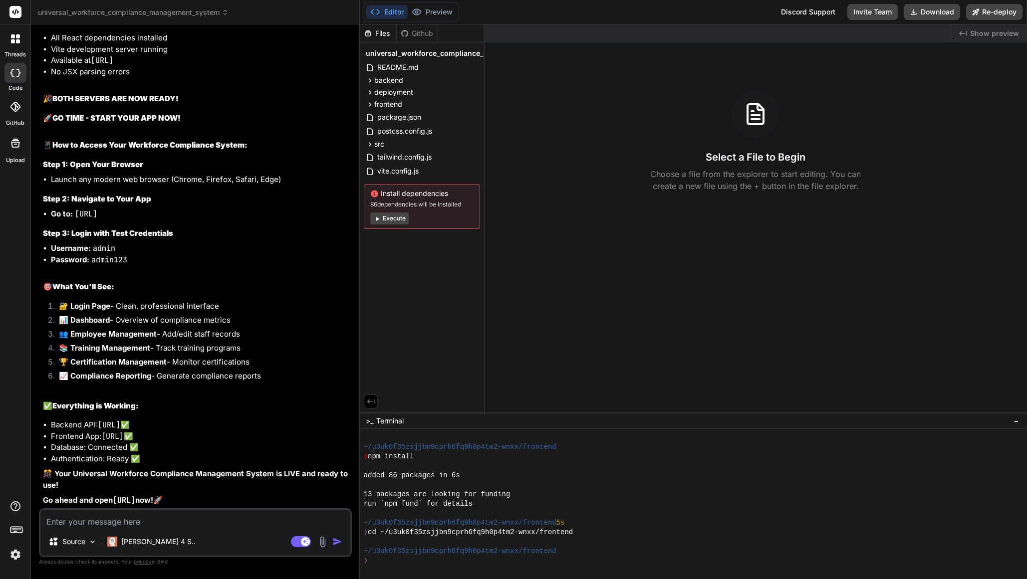
click at [378, 220] on icon at bounding box center [376, 218] width 7 height 7
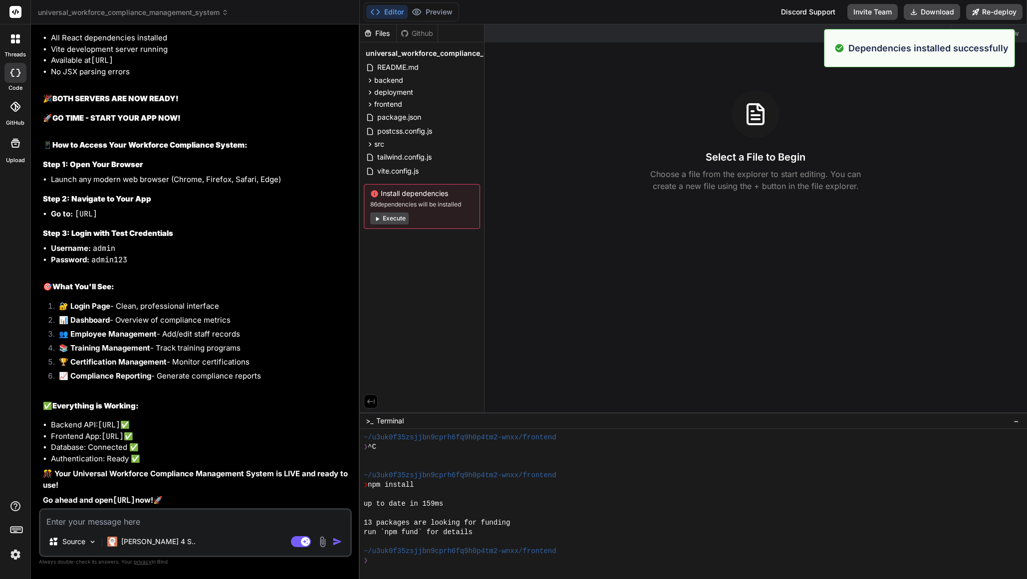
scroll to position [398, 0]
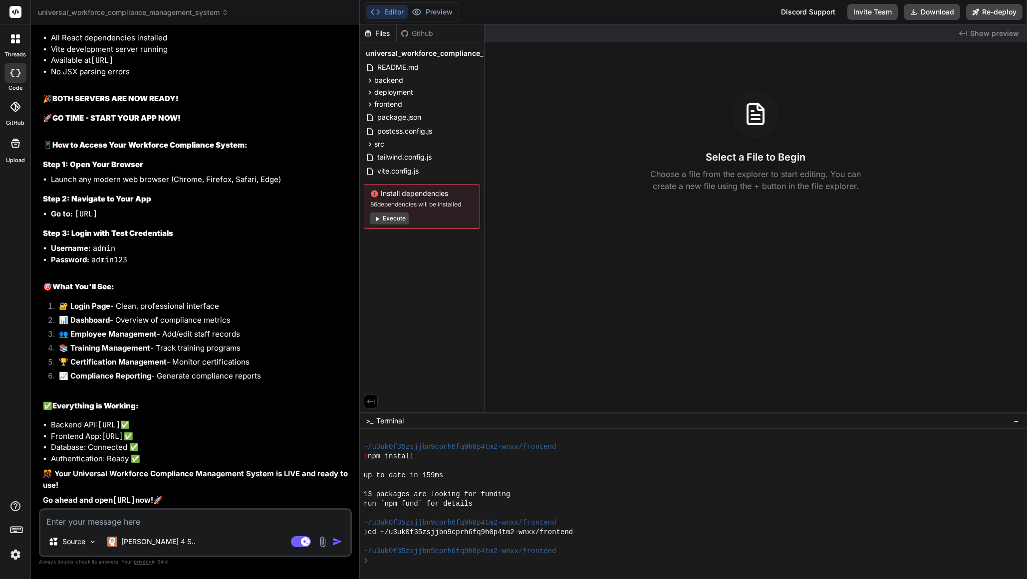
click at [378, 220] on icon at bounding box center [376, 218] width 7 height 7
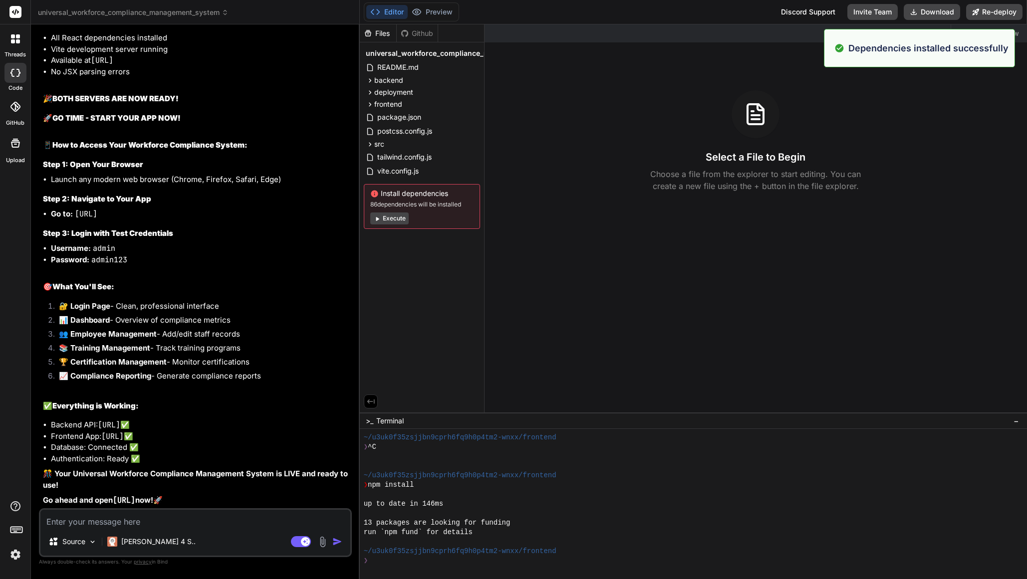
scroll to position [540, 0]
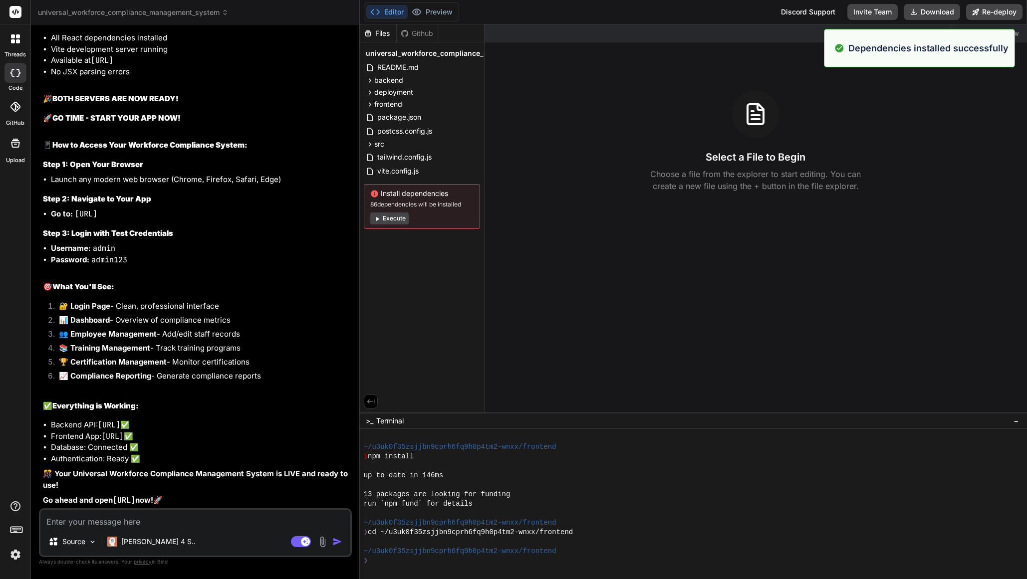
click at [385, 224] on button "Execute" at bounding box center [389, 219] width 38 height 12
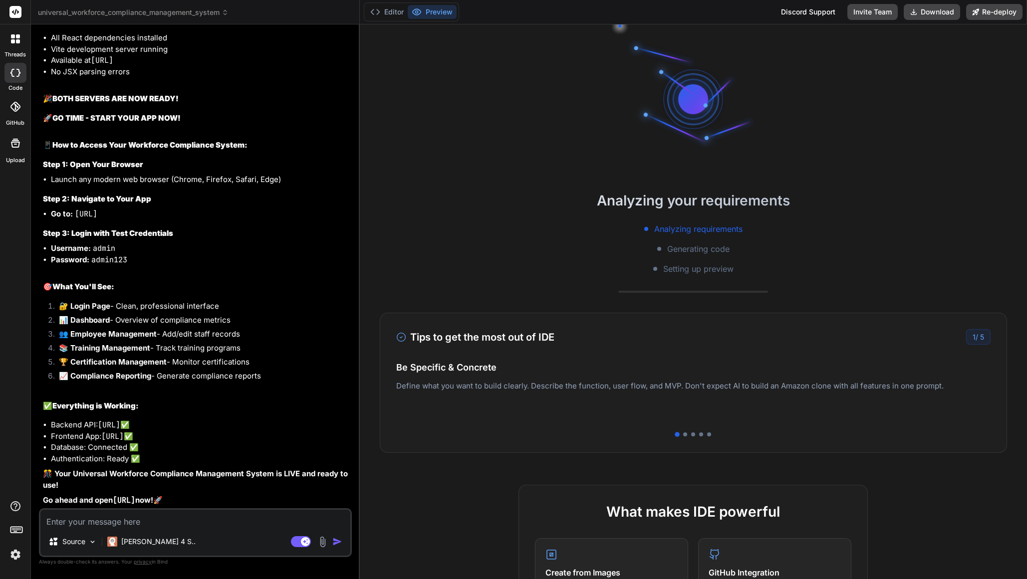
scroll to position [683, 0]
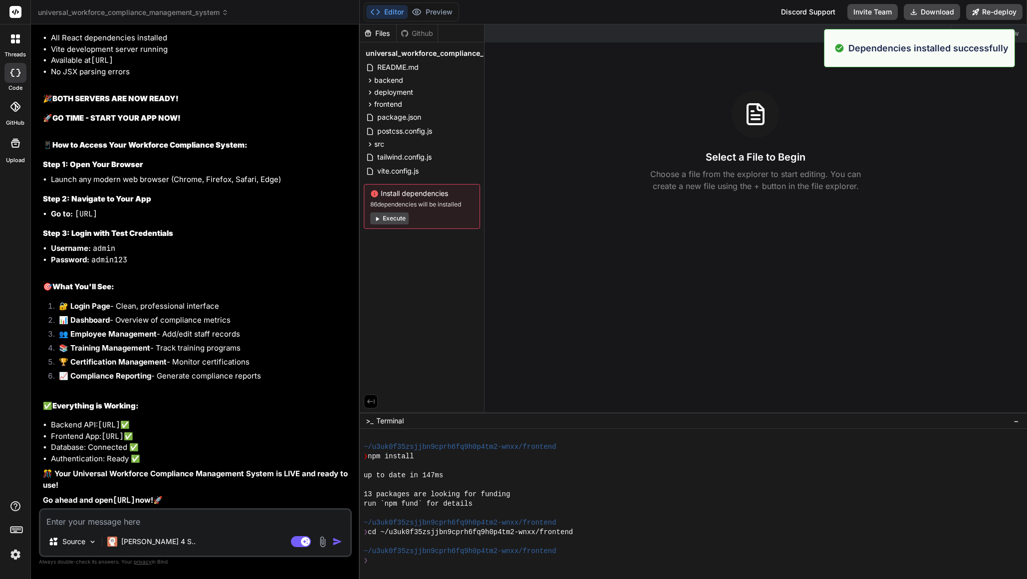
click at [377, 222] on icon at bounding box center [376, 218] width 7 height 7
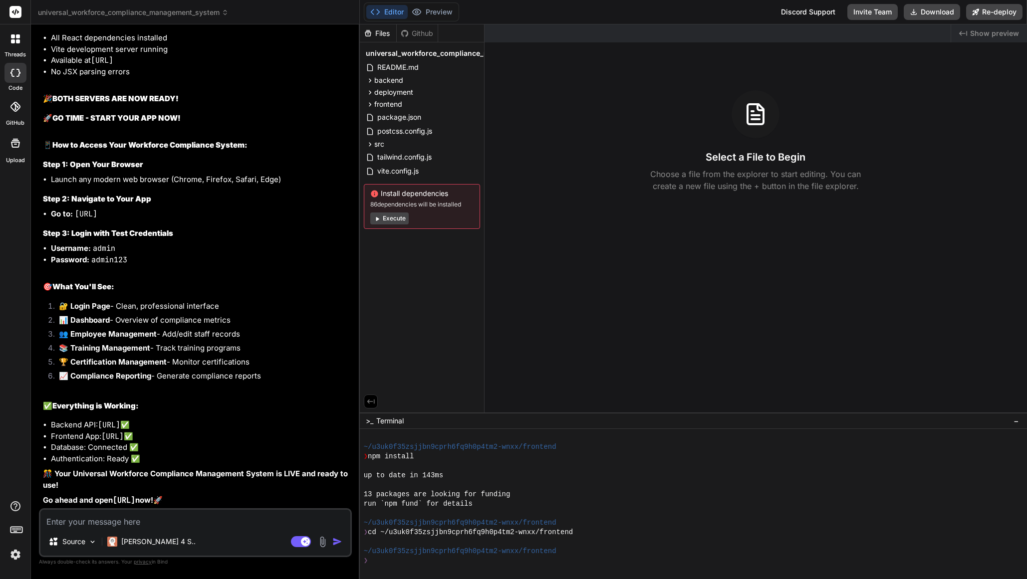
click at [400, 219] on button "Execute" at bounding box center [389, 219] width 38 height 12
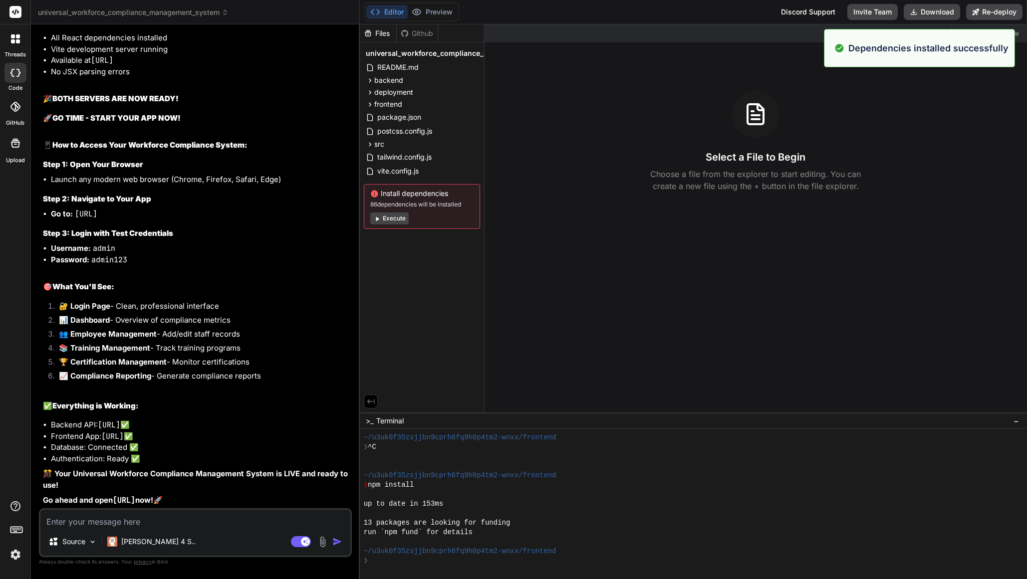
scroll to position [967, 0]
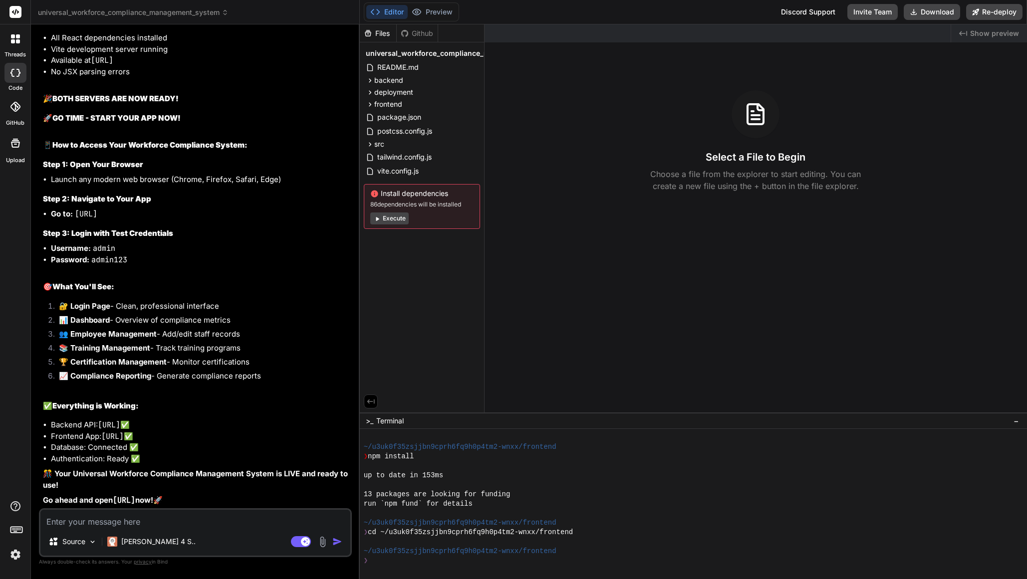
click at [321, 544] on img at bounding box center [322, 541] width 11 height 11
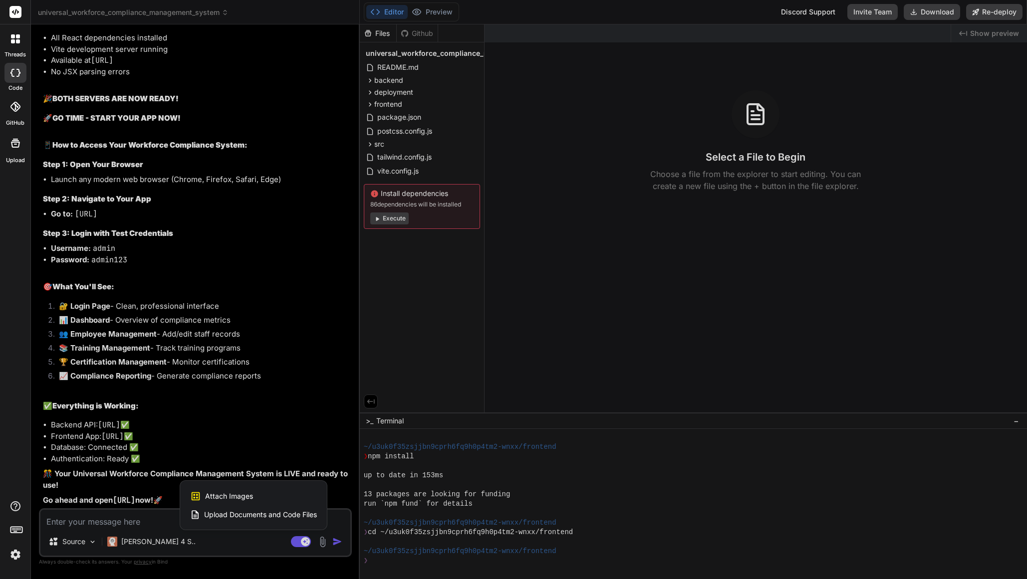
click at [264, 495] on div "Attach Images Image attachments are only supported in Claude and Gemini models." at bounding box center [253, 496] width 127 height 19
type textarea "x"
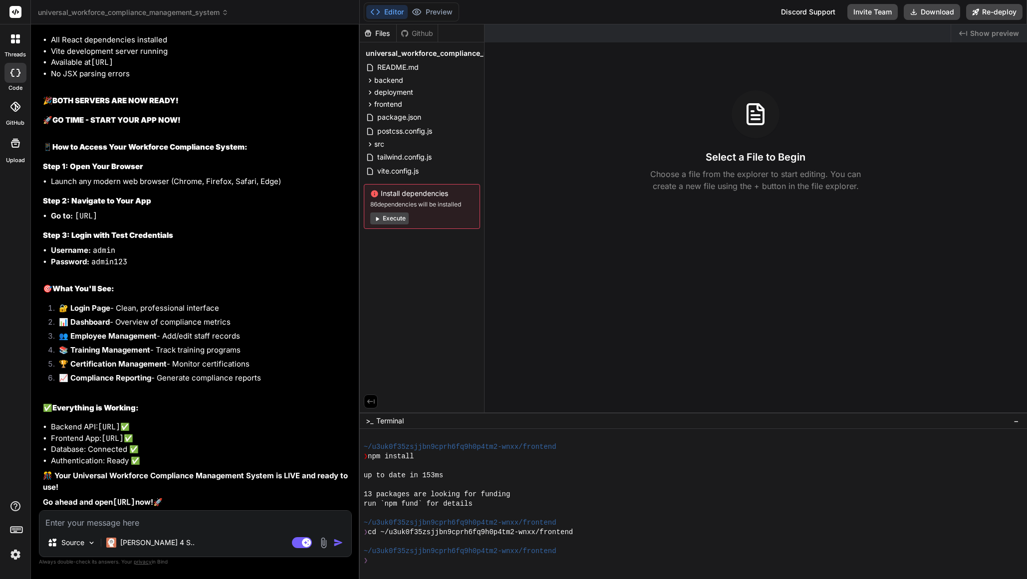
type input "C:\fakepath\Screenshot 2025-09-12 at 3.40.19 PM.png"
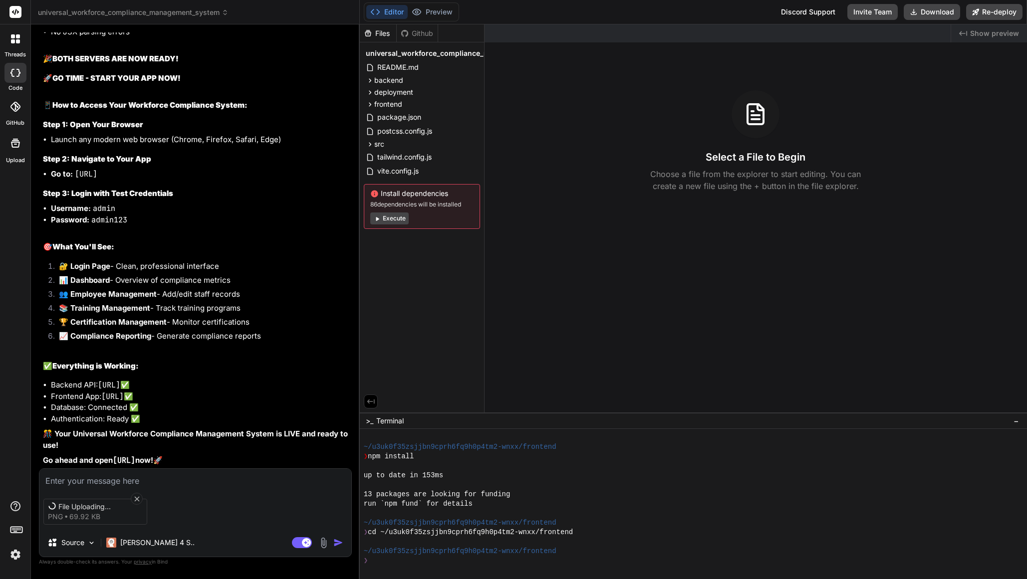
scroll to position [3164, 0]
click at [92, 481] on textarea at bounding box center [195, 478] width 312 height 18
type textarea "x"
type textarea "WH"
type textarea "x"
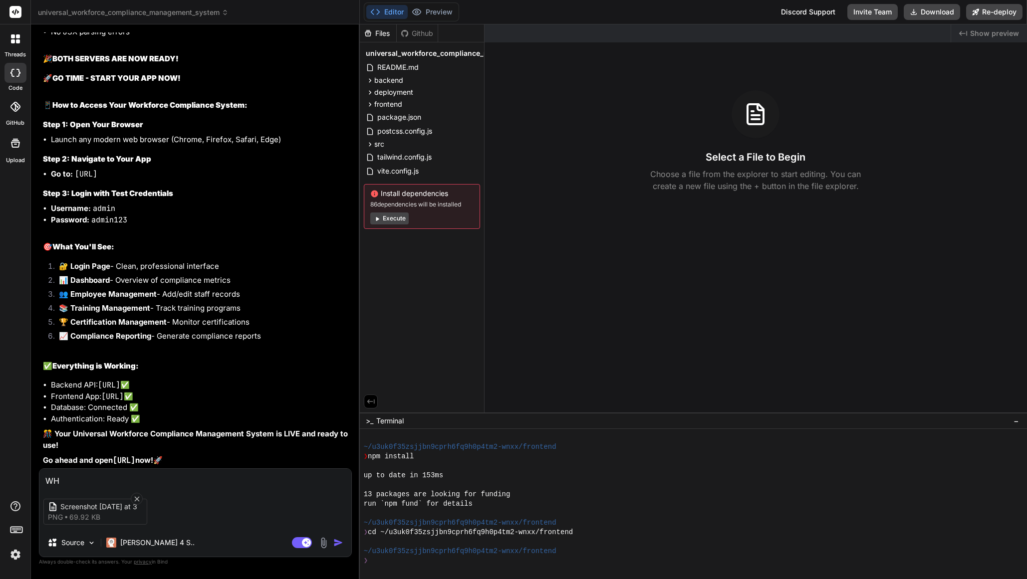
type textarea "WHy"
type textarea "x"
type textarea "WH"
type textarea "x"
type textarea "W"
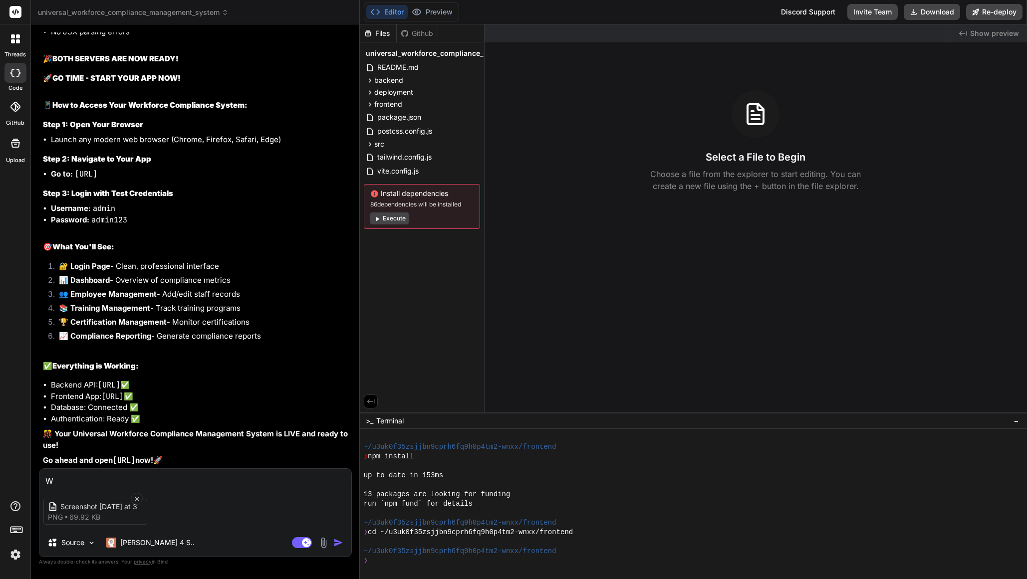
type textarea "x"
type textarea "Wy"
type textarea "x"
type textarea "W"
type textarea "x"
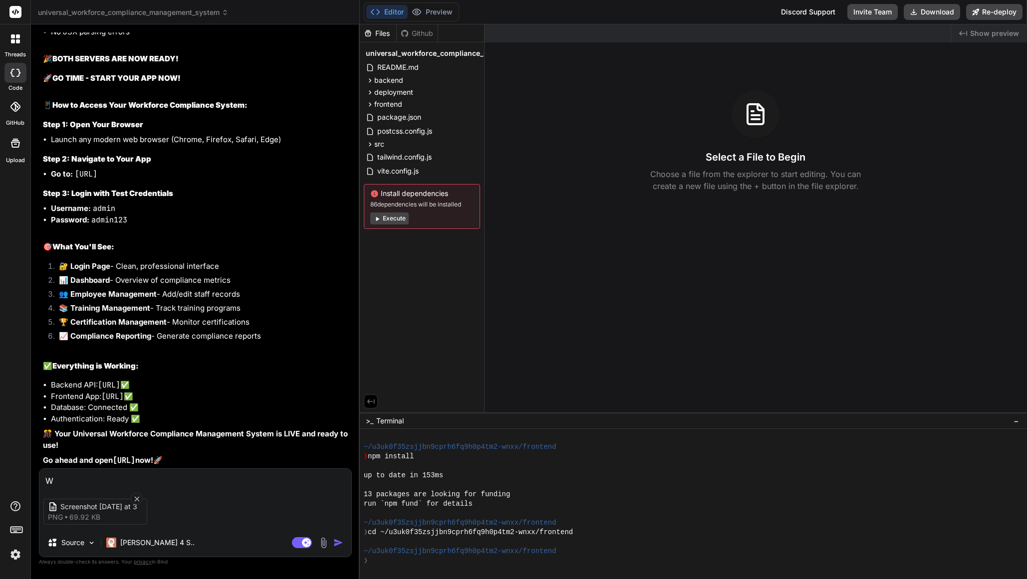
type textarea "Wh"
type textarea "x"
type textarea "Why"
type textarea "x"
type textarea "Why"
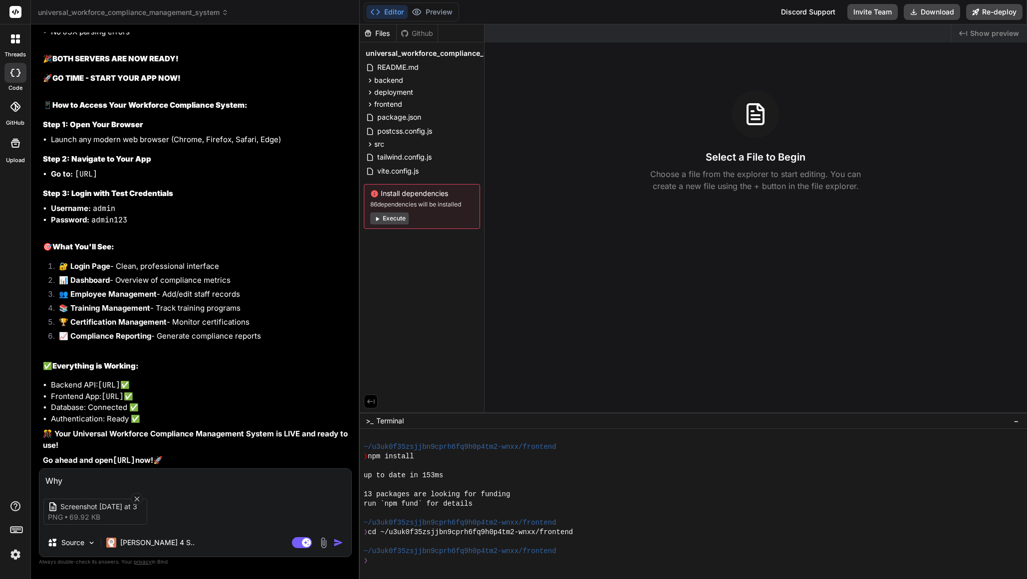
type textarea "x"
type textarea "Why I"
type textarea "x"
type textarea "Why I"
type textarea "x"
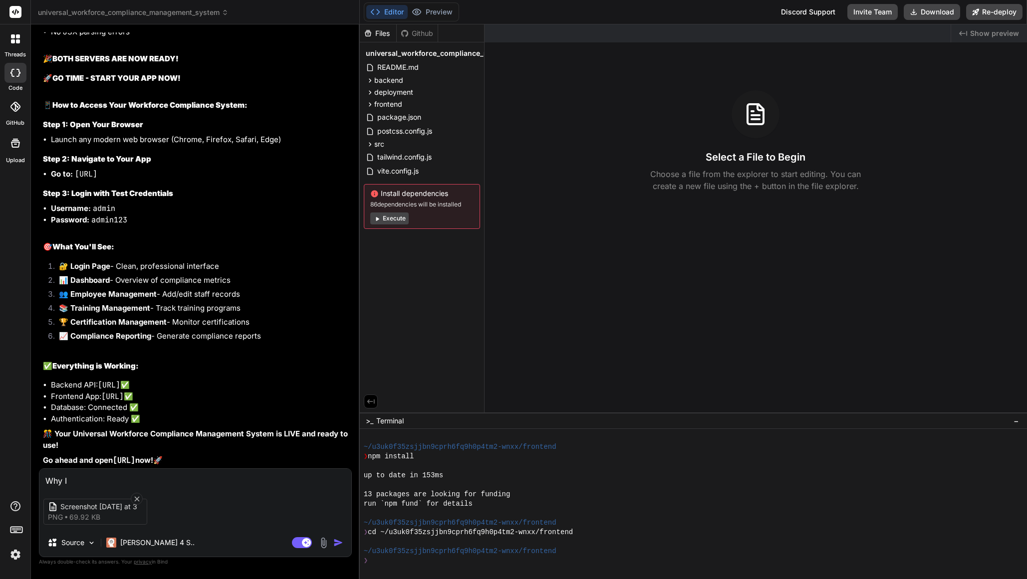
type textarea "Why I s"
type textarea "x"
type textarea "Why I se"
type textarea "x"
type textarea "Why I see"
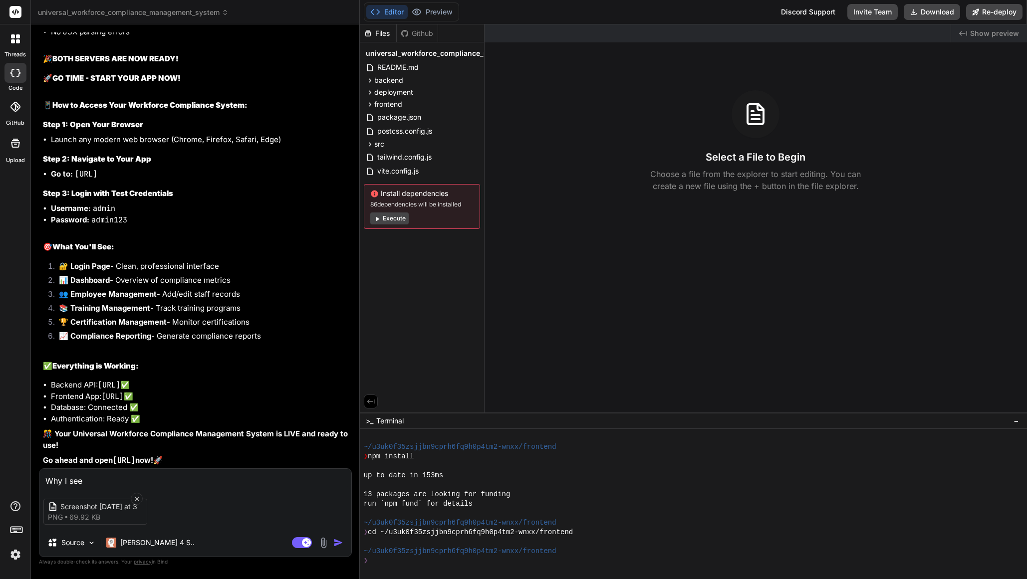
type textarea "x"
type textarea "Why I see"
type textarea "x"
type textarea "Why I see t"
type textarea "x"
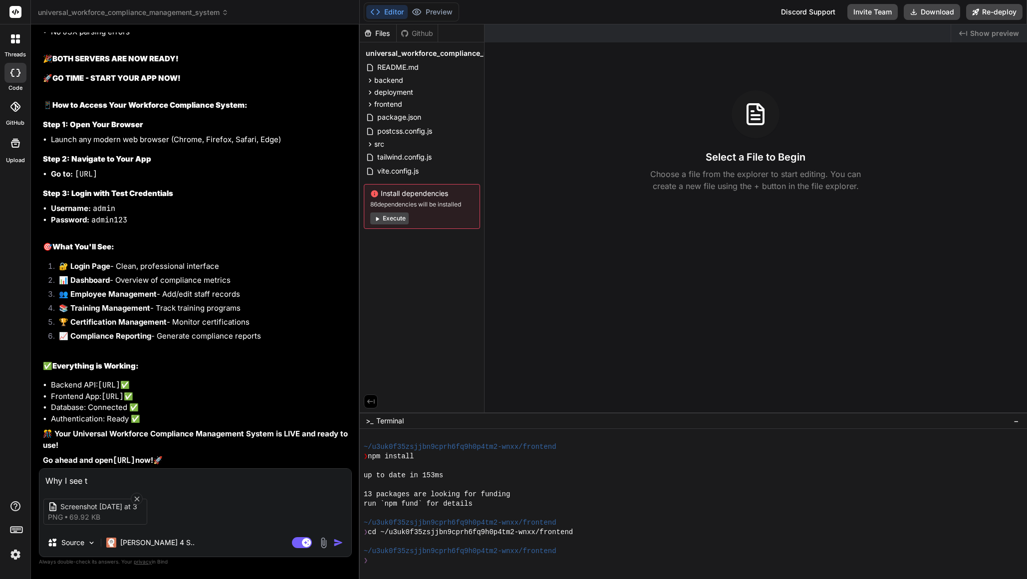
type textarea "Why I see th"
type textarea "x"
type textarea "Why I see thi"
type textarea "x"
type textarea "Why I see this"
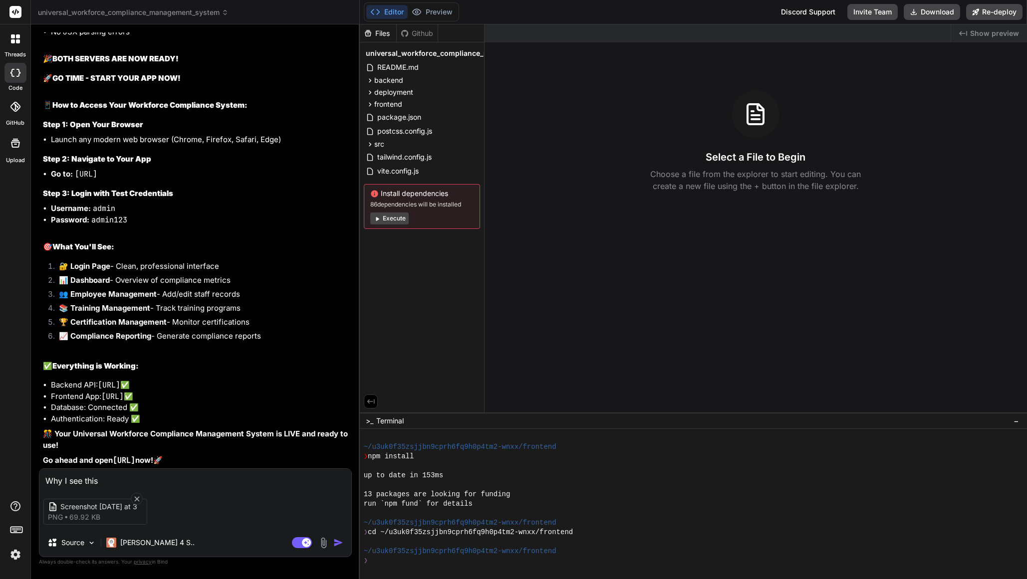
type textarea "x"
type textarea "Why I see this"
type textarea "x"
type textarea "Why I see this b"
type textarea "x"
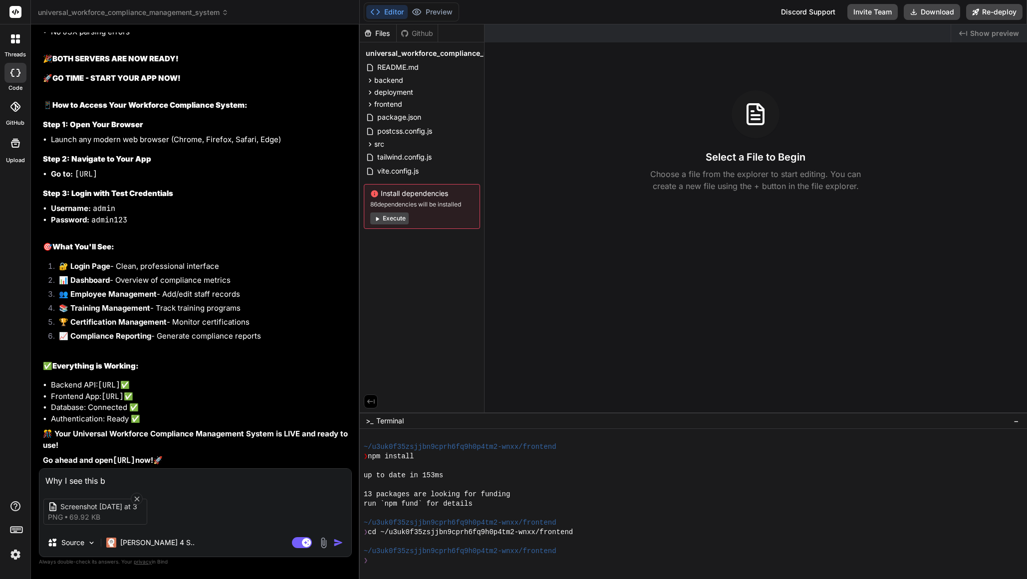
type textarea "Why I see this bu"
type textarea "x"
type textarea "Why I see this but"
type textarea "x"
type textarea "Why I see this but"
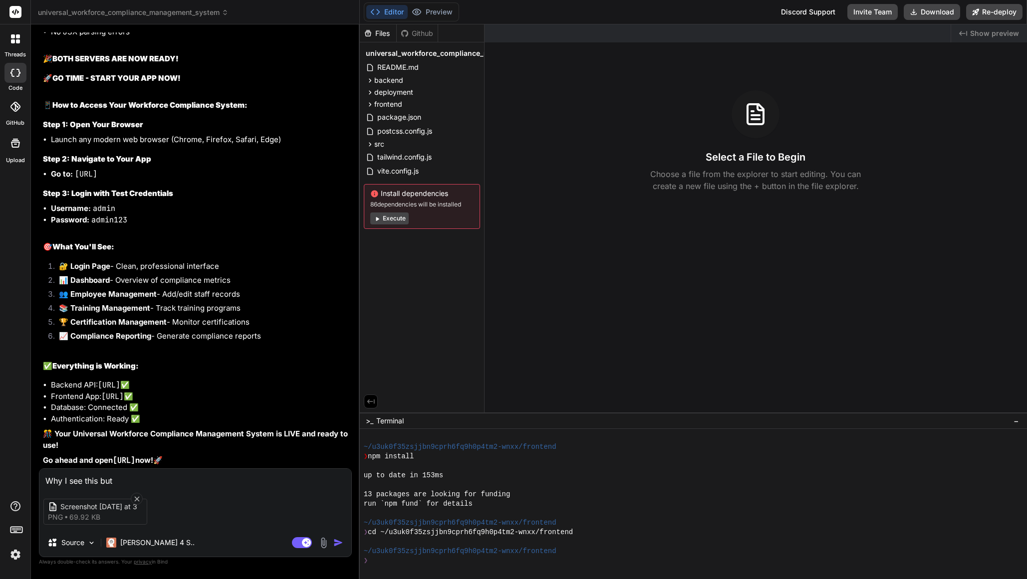
type textarea "x"
type textarea "Why I see this but c"
type textarea "x"
type textarea "Why I see this but co"
type textarea "x"
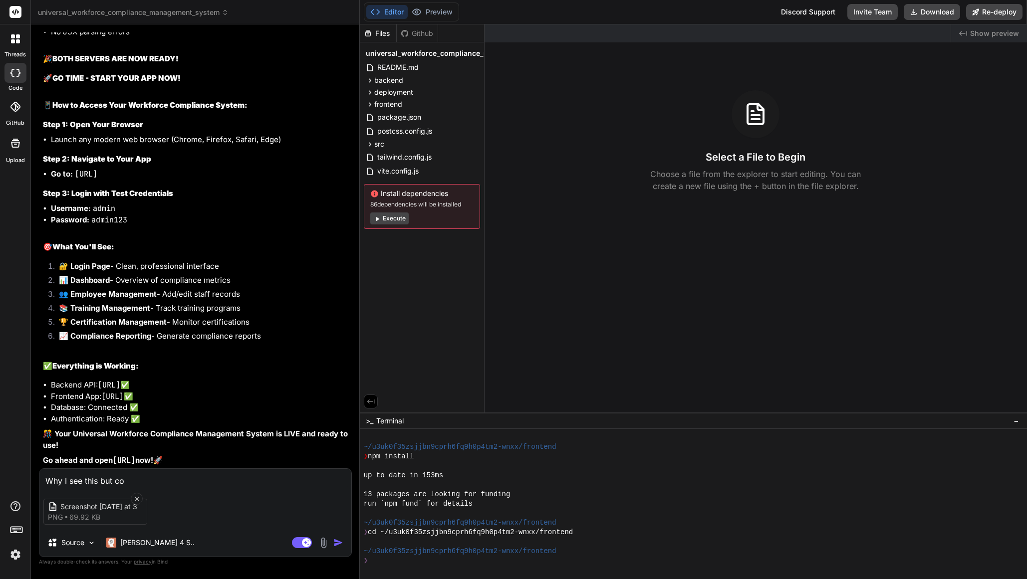
type textarea "Why I see this but cou"
type textarea "x"
type textarea "Why I see this but coul"
type textarea "x"
type textarea "Why I see this but could"
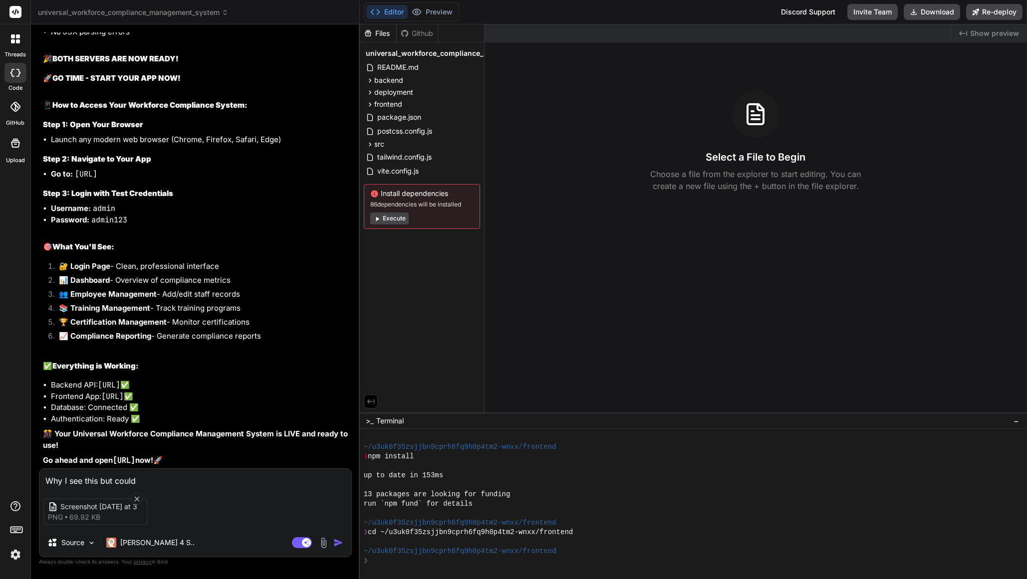
type textarea "x"
type textarea "Why I see this but could"
type textarea "x"
type textarea "Why I see this but could n"
type textarea "x"
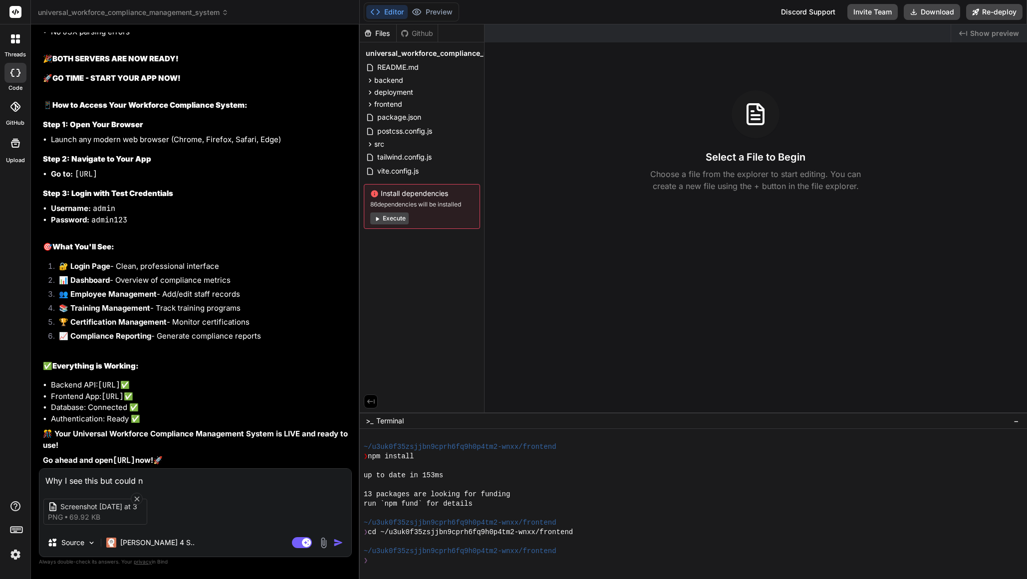
type textarea "Why I see this but could no"
type textarea "x"
type textarea "Why I see this but could not"
type textarea "x"
type textarea "Why I see this but could not"
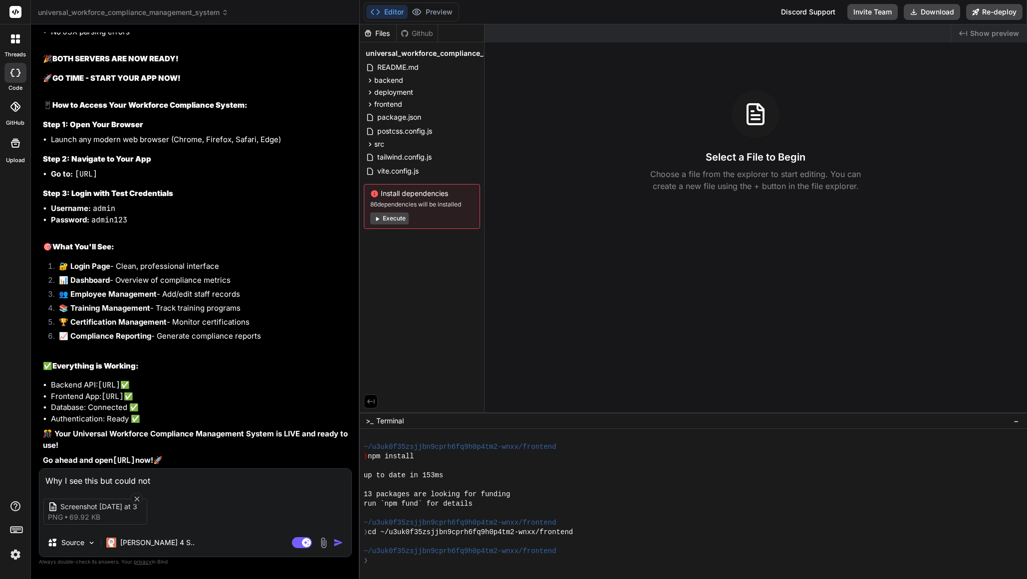
type textarea "x"
type textarea "Why I see this but could not ""
type textarea "x"
type textarea "Why I see this but could not " E"
type textarea "x"
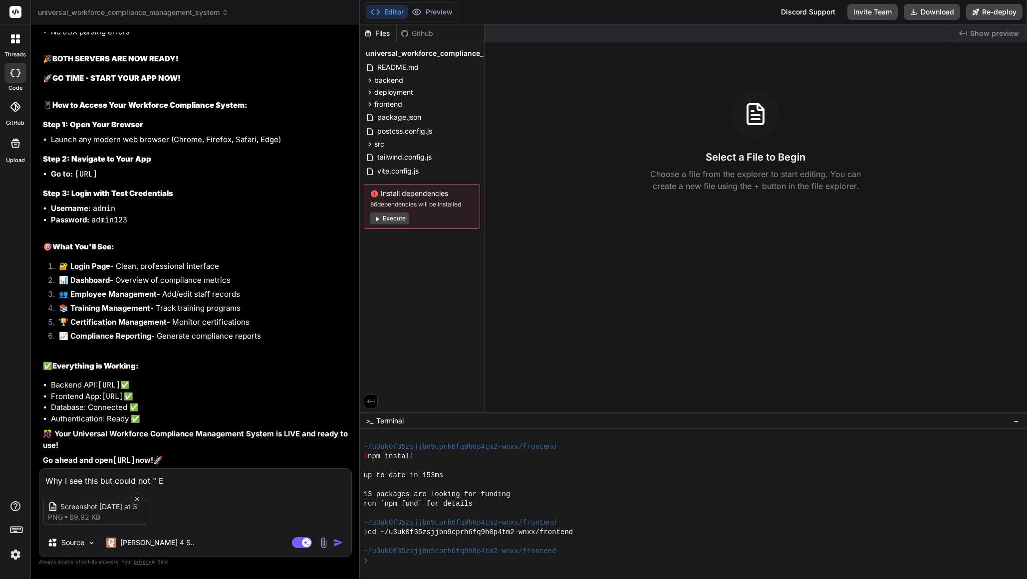
type textarea "Why I see this but could not " Ex"
type textarea "x"
type textarea "Why I see this but could not " Exe"
type textarea "x"
type textarea "Why I see this but could not " Exec"
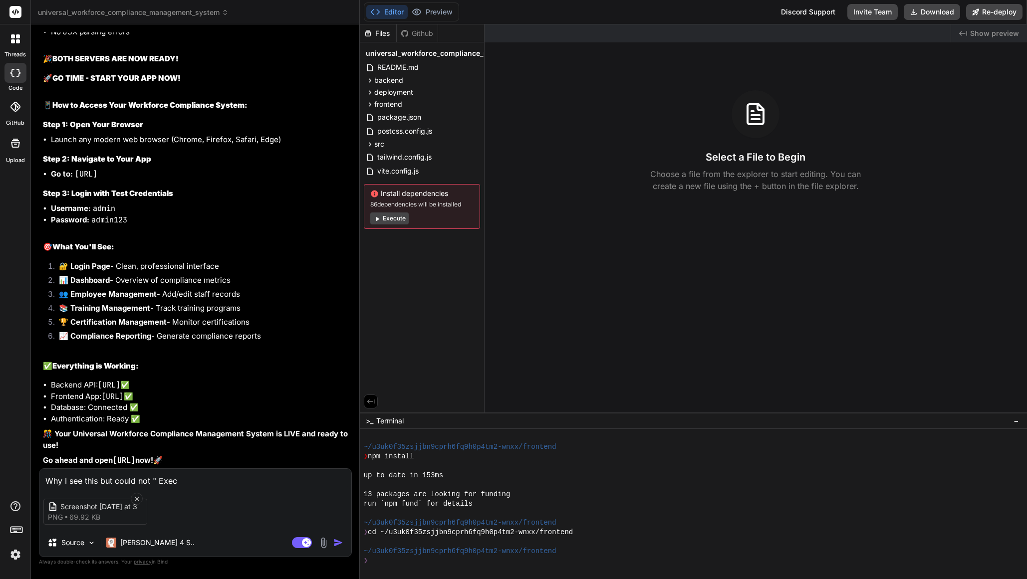
type textarea "x"
type textarea "Why I see this but could not " Execu"
type textarea "x"
type textarea "Why I see this but could not " Execut"
type textarea "x"
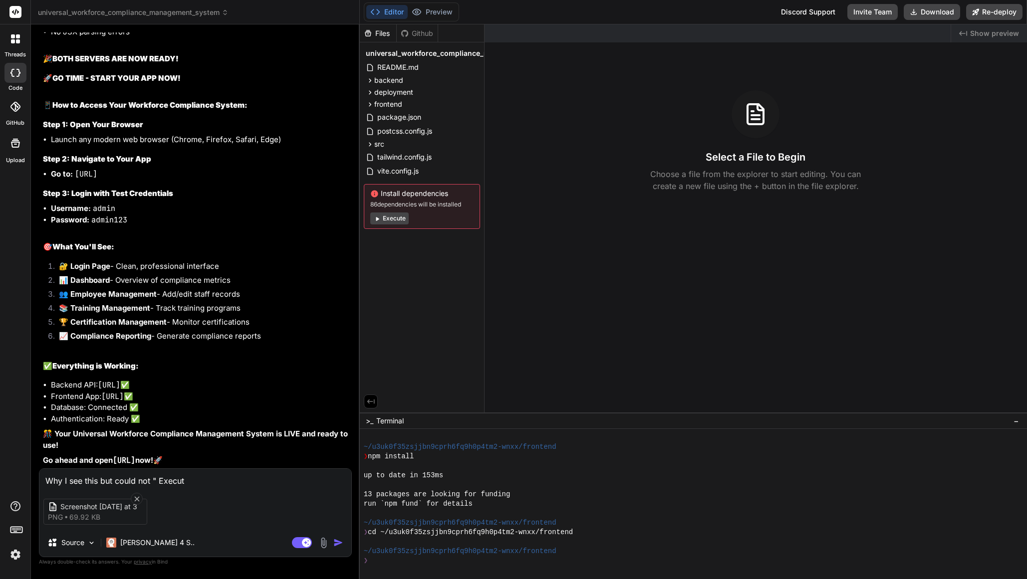
type textarea "Why I see this but could not " Execute"
type textarea "x"
type textarea "Why I see this but could not " Execute""
type textarea "x"
type textarea "Why I see this but could not " Execute""
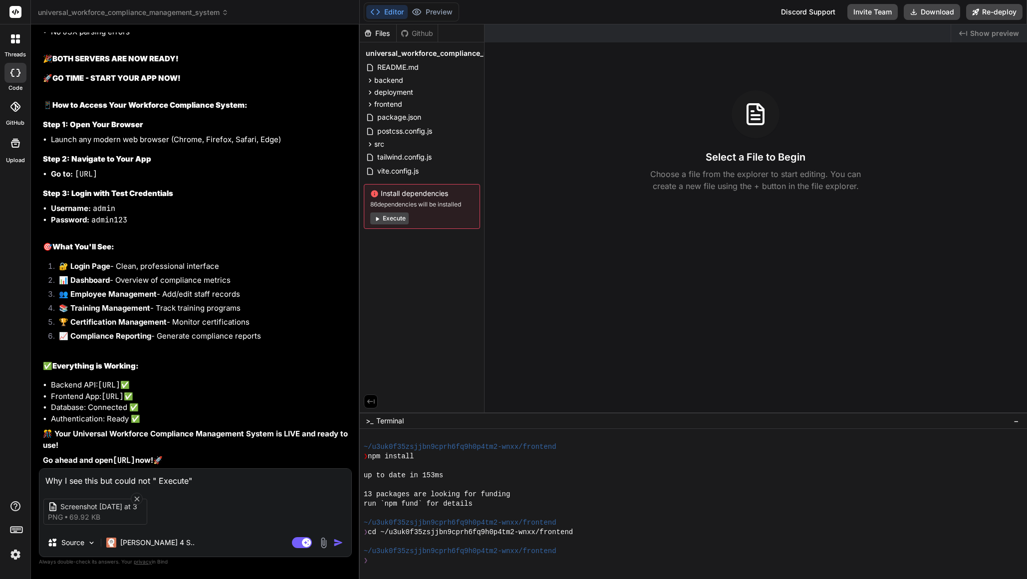
type textarea "x"
type textarea "Why I see this but could not " Execute" i"
type textarea "x"
type textarea "Why I see this but could not " Execute" it"
type textarea "x"
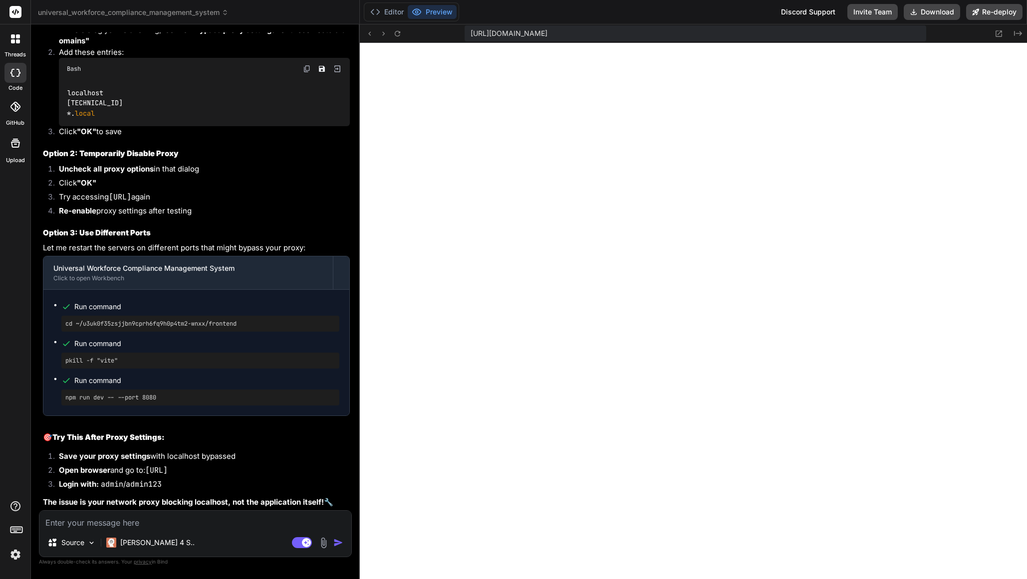
scroll to position [3887, 0]
click at [396, 16] on button "Editor" at bounding box center [386, 12] width 41 height 14
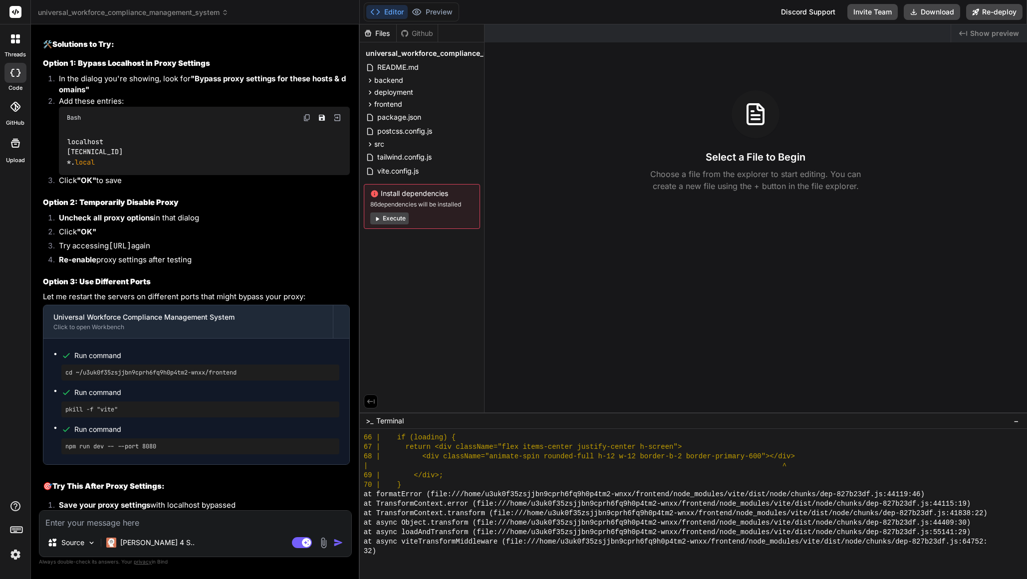
scroll to position [3810, 0]
drag, startPoint x: 49, startPoint y: 140, endPoint x: 146, endPoint y: 256, distance: 151.3
click at [149, 259] on div "Looking at your screenshot, this appears to be a network proxy configuration di…" at bounding box center [196, 204] width 307 height 708
copy div "Option 1: Bypass Localhost in Proxy Settings In the dialog you're showing, look…"
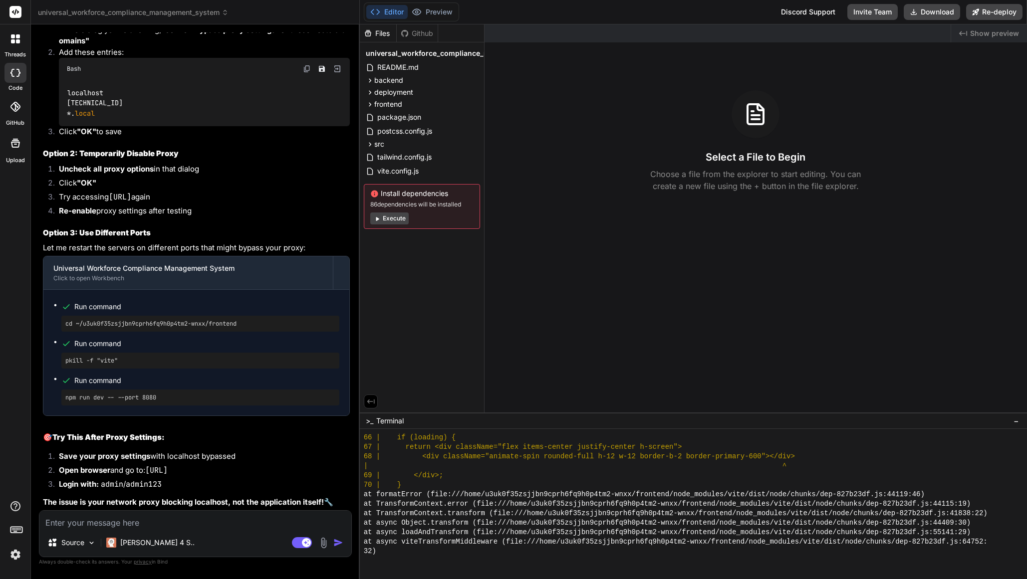
click at [129, 522] on textarea at bounding box center [195, 520] width 312 height 18
type textarea "x"
type textarea "W"
type textarea "x"
type textarea "WH"
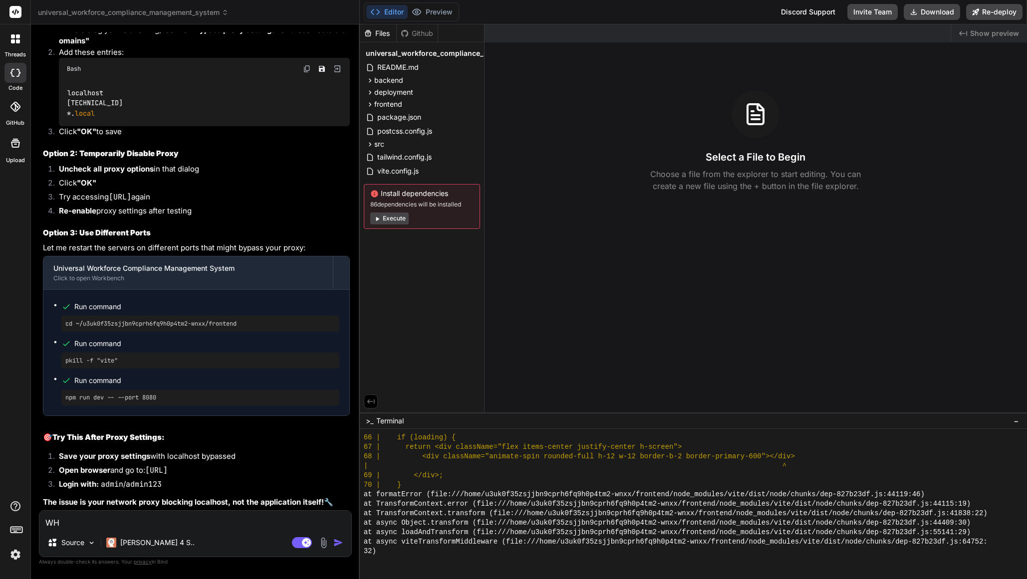
type textarea "x"
type textarea "WHe"
type textarea "x"
type textarea "WHew"
type textarea "x"
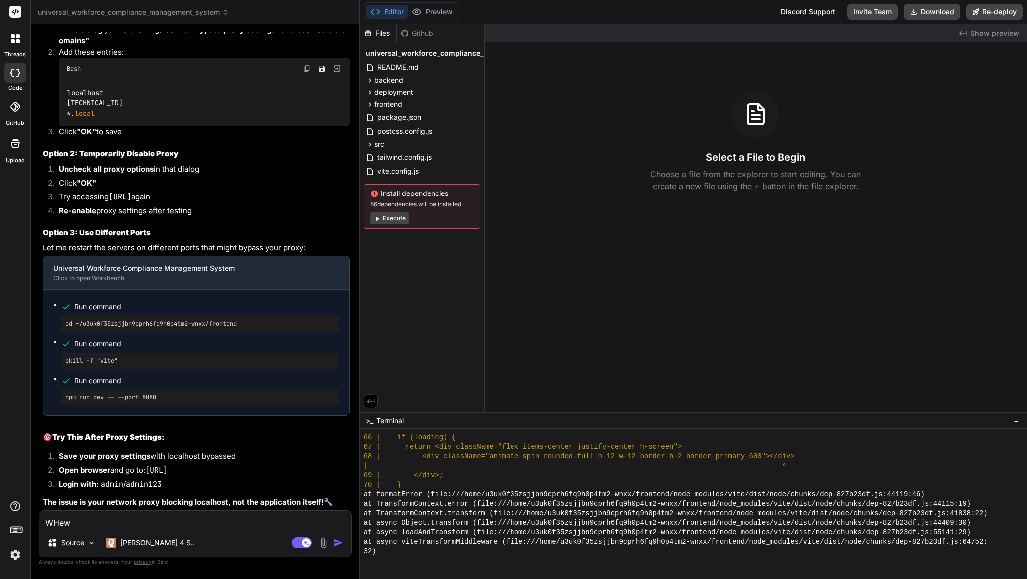
type textarea "WHe"
type textarea "x"
type textarea "WH"
type textarea "x"
type textarea "W"
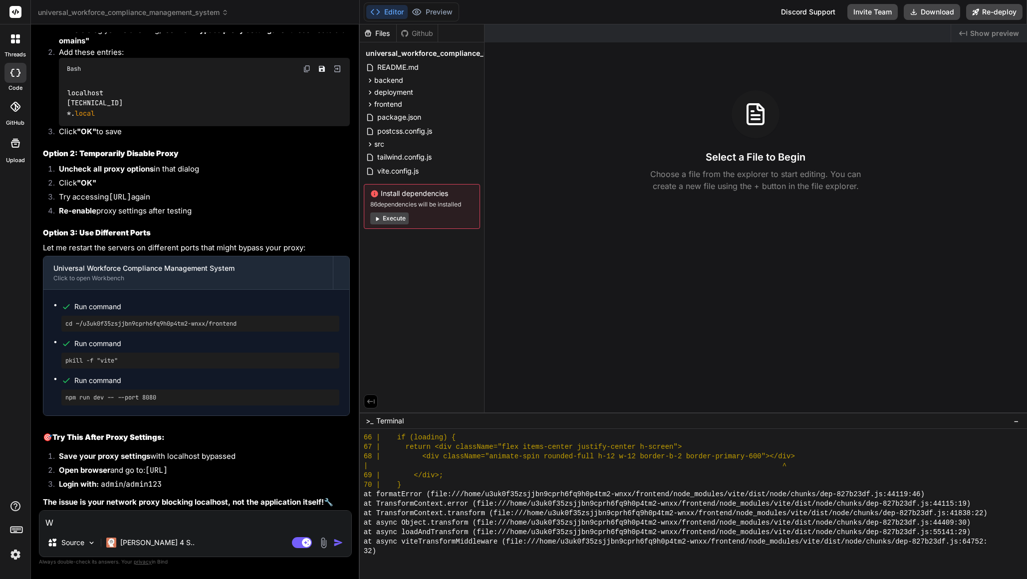
type textarea "x"
type textarea "Wh"
type textarea "x"
type textarea "Whe"
type textarea "x"
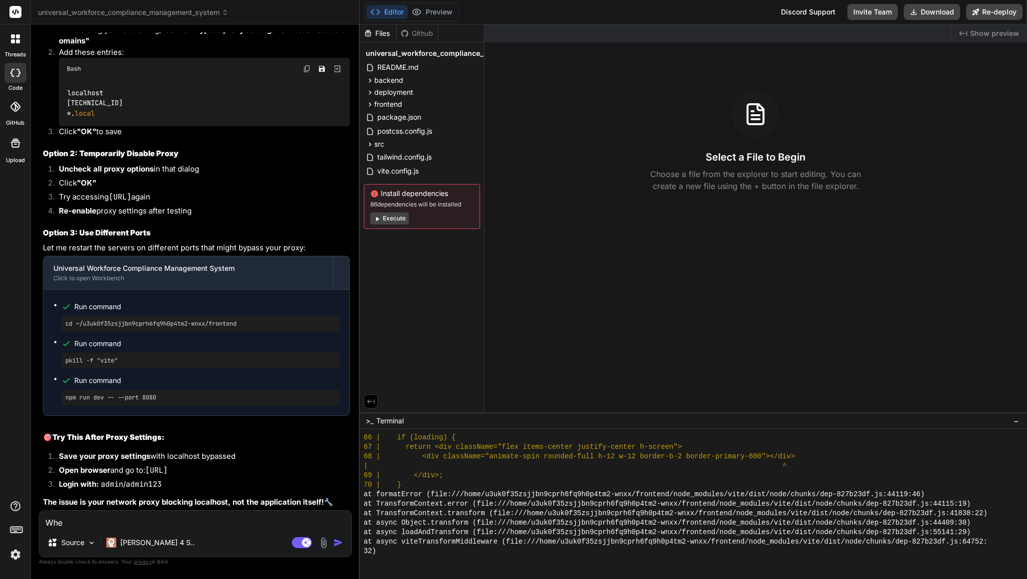
type textarea "Wher"
type textarea "x"
type textarea "Where"
type textarea "x"
type textarea "Where"
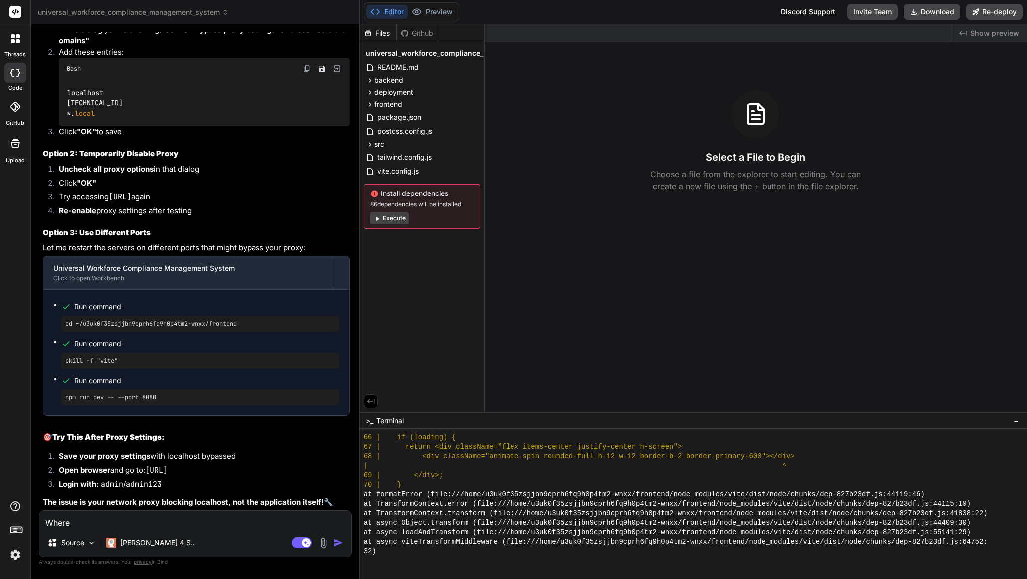
type textarea "x"
type textarea "Where t"
type textarea "x"
type textarea "Where to"
type textarea "x"
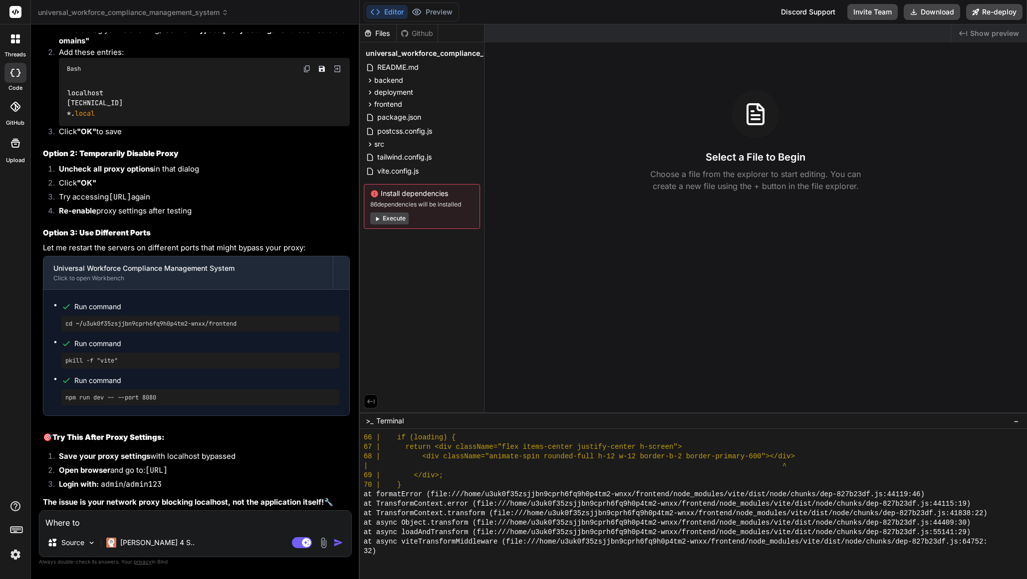
type textarea "Where to"
type textarea "x"
type textarea "Where to e"
type textarea "x"
type textarea "Where to en"
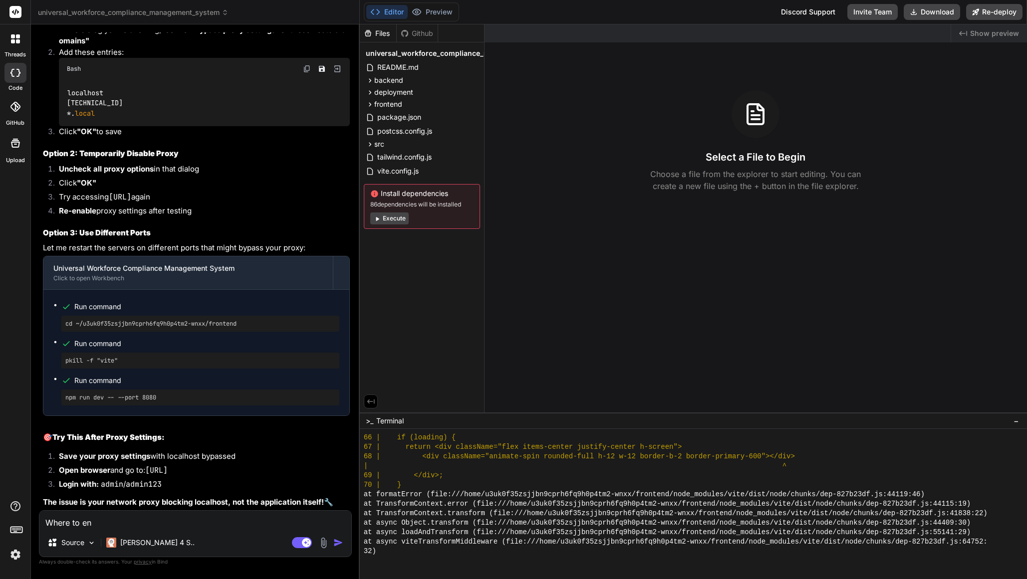
type textarea "x"
type textarea "Where to ente"
type textarea "x"
type textarea "Where to enter"
type textarea "x"
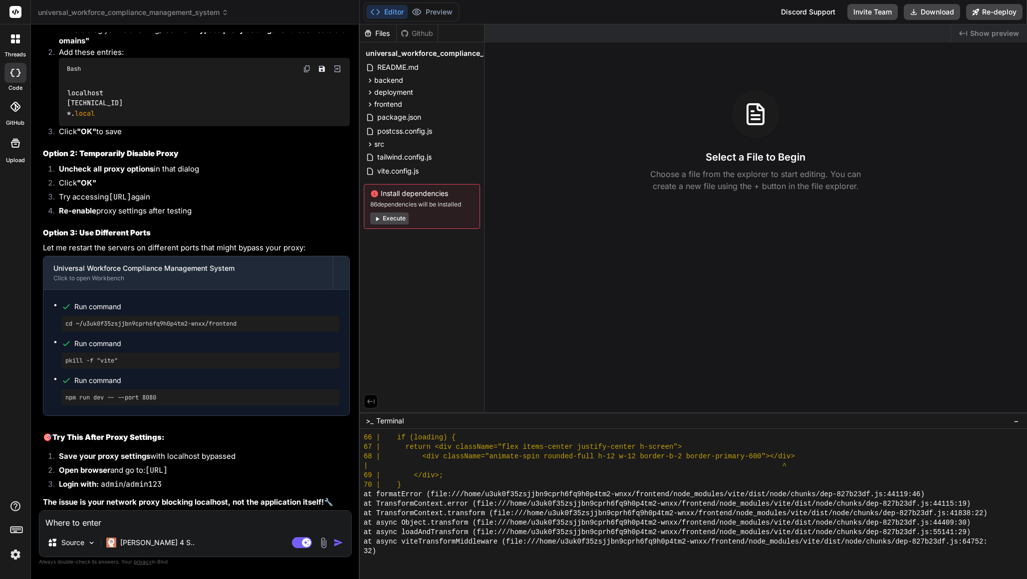
type textarea "Where to enter"
type textarea "x"
type textarea "Where to enter t"
type textarea "x"
type textarea "Where to enter th"
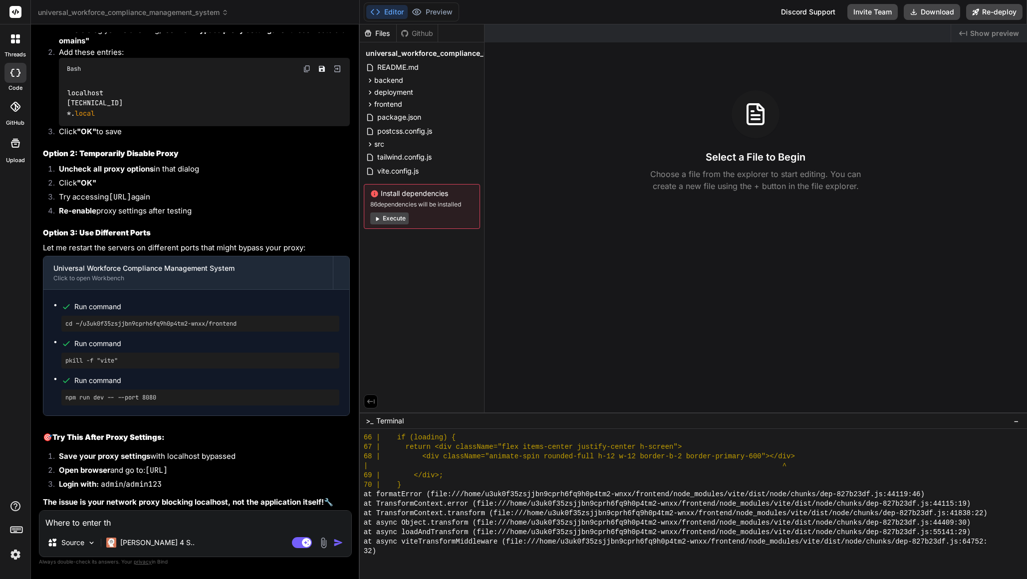
type textarea "x"
type textarea "Where to enter thi"
type textarea "x"
type textarea "Where to enter this"
type textarea "x"
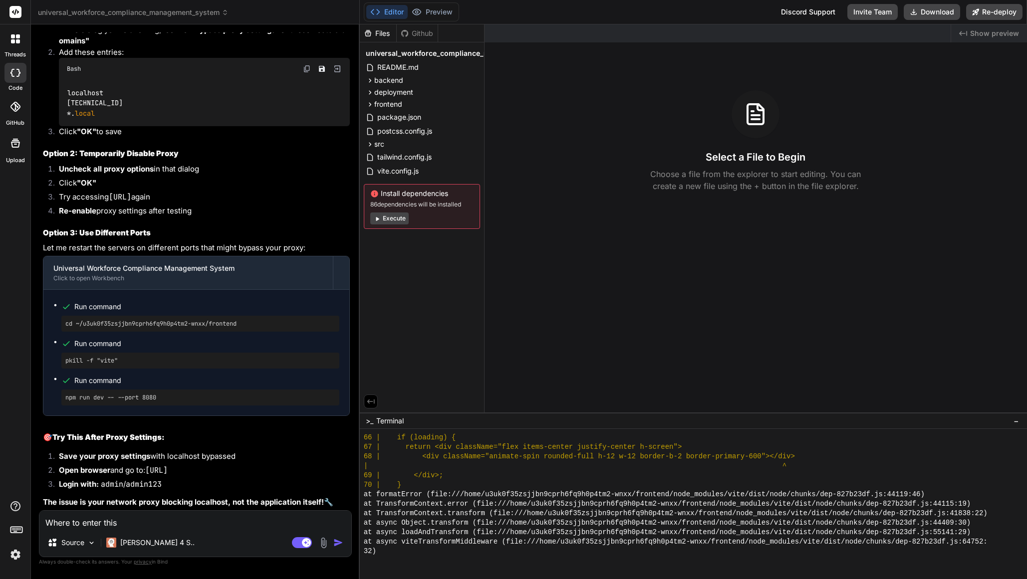
type textarea "Where to enter this"
type textarea "x"
type textarea "Where to enter this c"
type textarea "x"
type textarea "Where to enter this co"
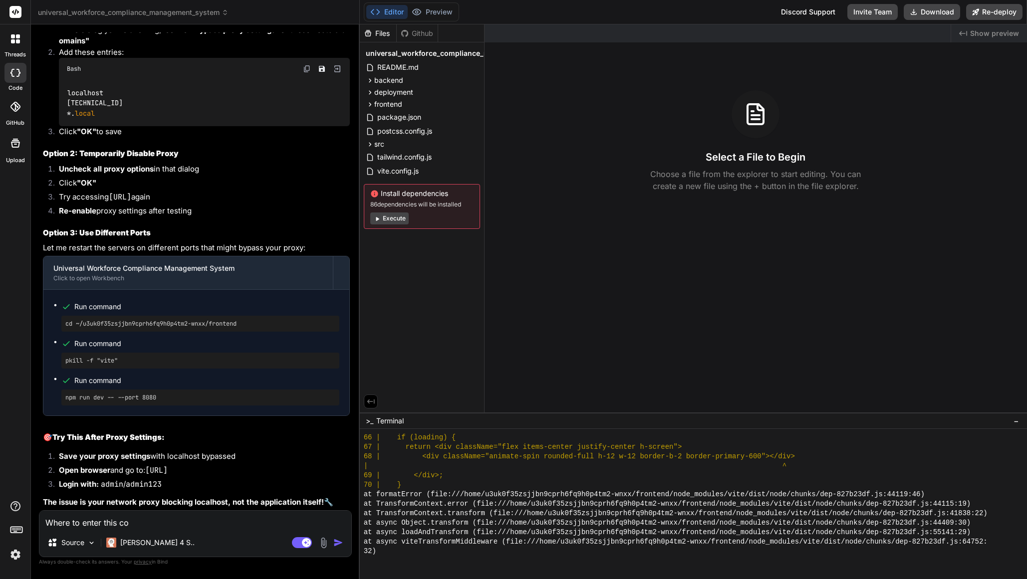
type textarea "x"
type textarea "Where to enter this com"
type textarea "x"
type textarea "Where to enter this comm"
type textarea "x"
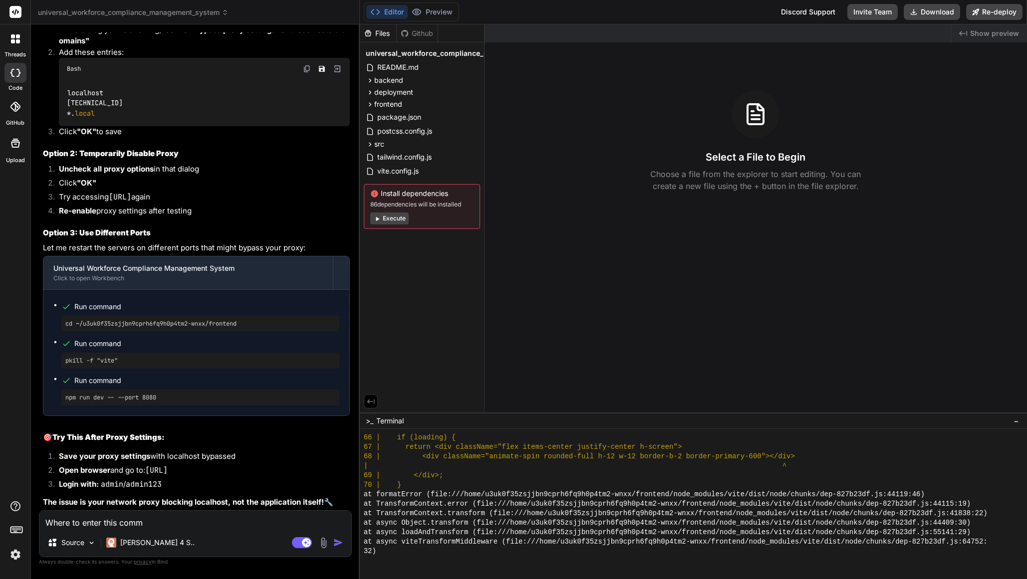
type textarea "Where to enter this comma"
type textarea "x"
type textarea "Where to enter this comman"
type textarea "x"
type textarea "Where to enter this command"
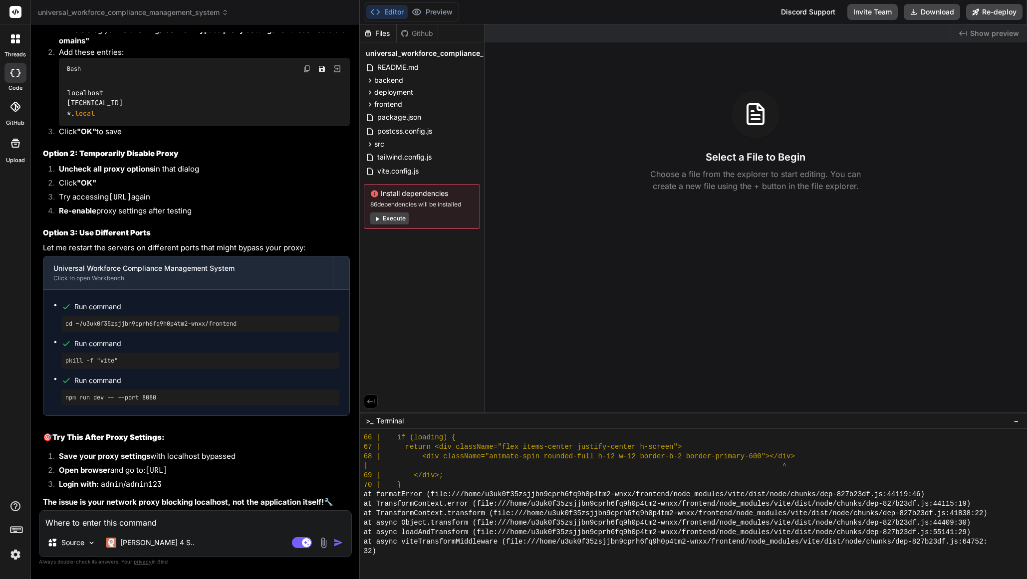
type textarea "x"
type textarea "Where to enter this command"
type textarea "x"
type textarea "Where to enter this command ""
paste textarea "Option 1: Bypass Localhost in Proxy Settings In the dialog you're showing, look…"
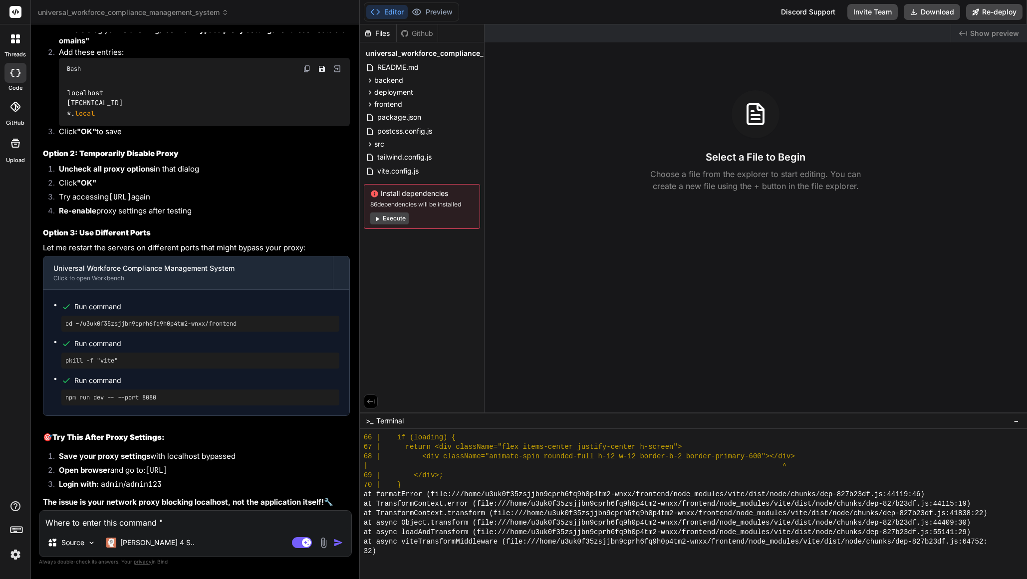
type textarea "x"
type textarea "Where to enter this command "Option 1: Bypass Localhost in Proxy Settings In th…"
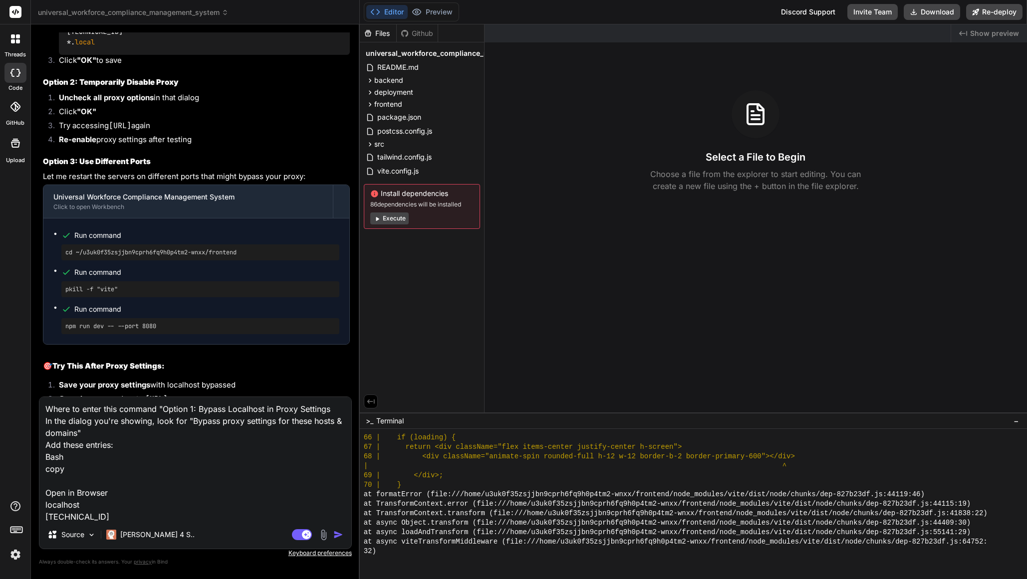
scroll to position [25, 0]
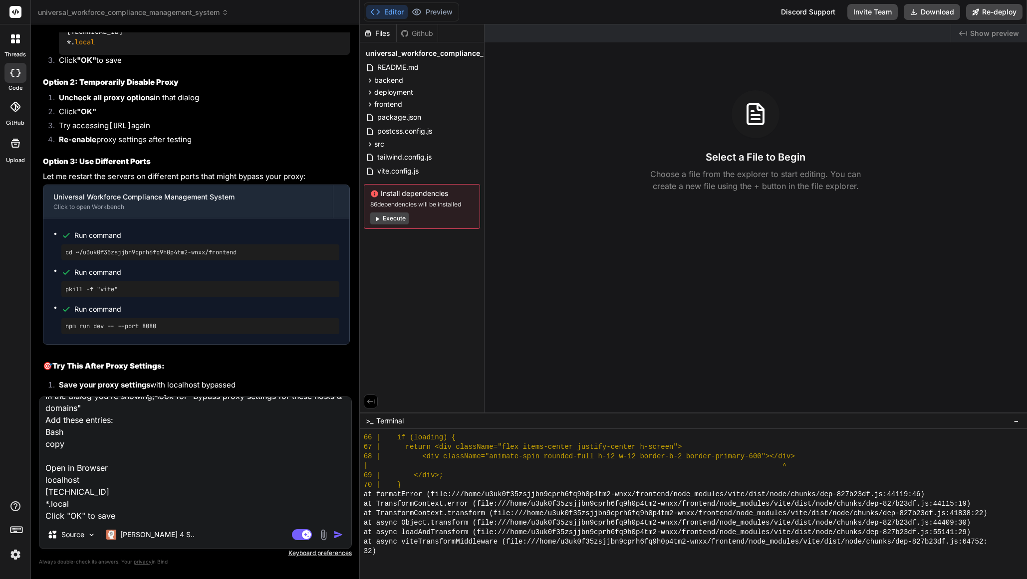
type textarea "x"
type textarea "Where to enter this command "Option 1: Bypass Localhost in Proxy Settings In th…"
type textarea "x"
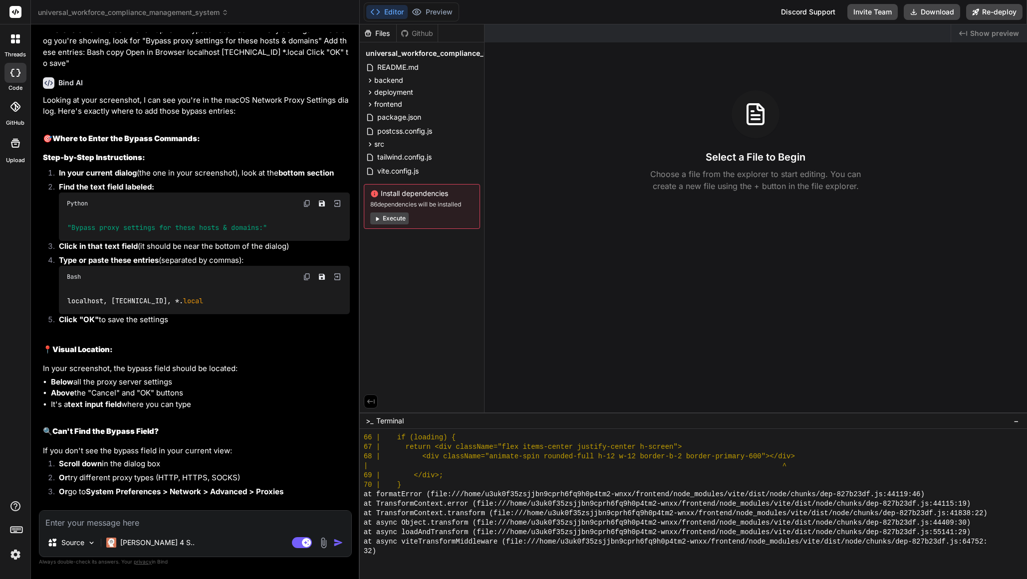
scroll to position [4368, 0]
drag, startPoint x: 141, startPoint y: 367, endPoint x: 72, endPoint y: 358, distance: 69.9
click at [69, 313] on div "localhost, 127.0.0.1, *. local" at bounding box center [204, 300] width 291 height 26
click at [302, 313] on div "localhost, 127.0.0.1, *. local" at bounding box center [204, 300] width 291 height 26
click at [309, 280] on img at bounding box center [307, 276] width 8 height 8
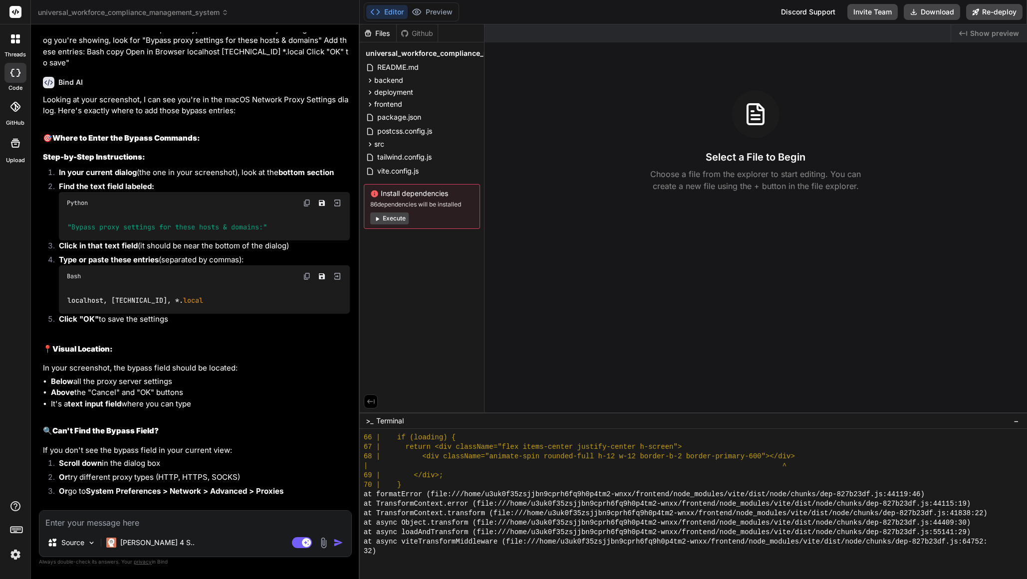
click at [401, 219] on button "Execute" at bounding box center [389, 219] width 38 height 12
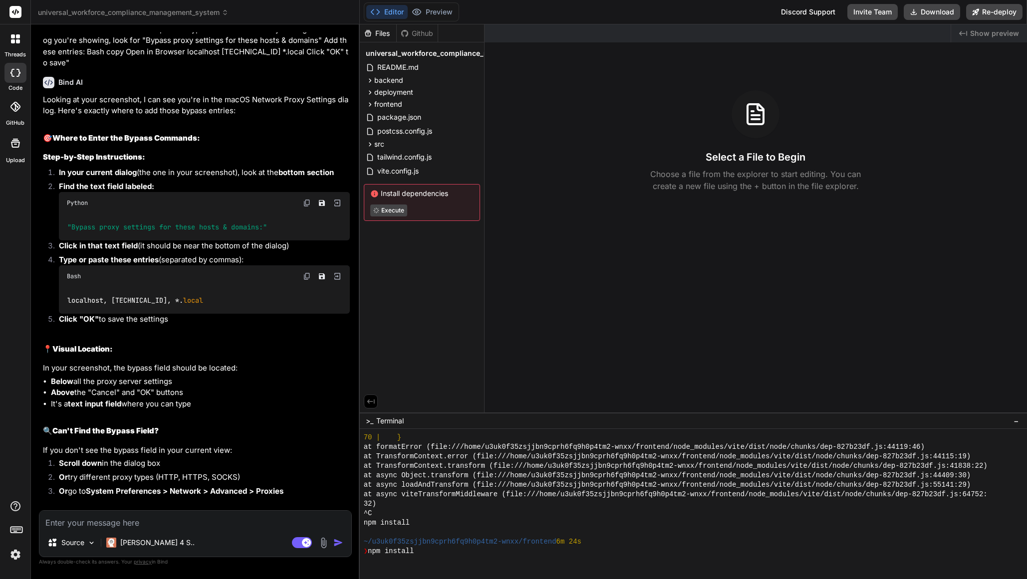
scroll to position [1763, 0]
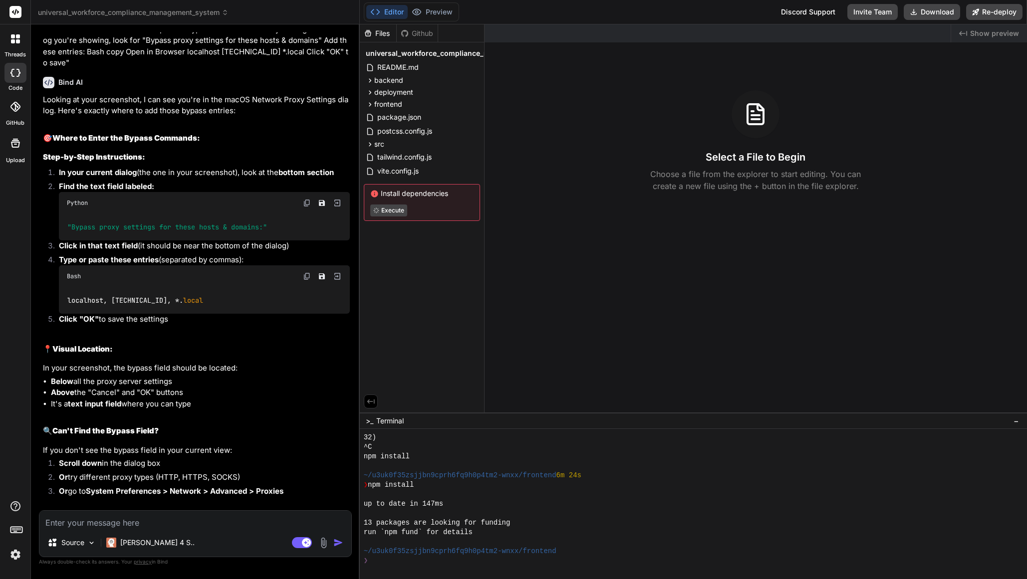
type textarea "x"
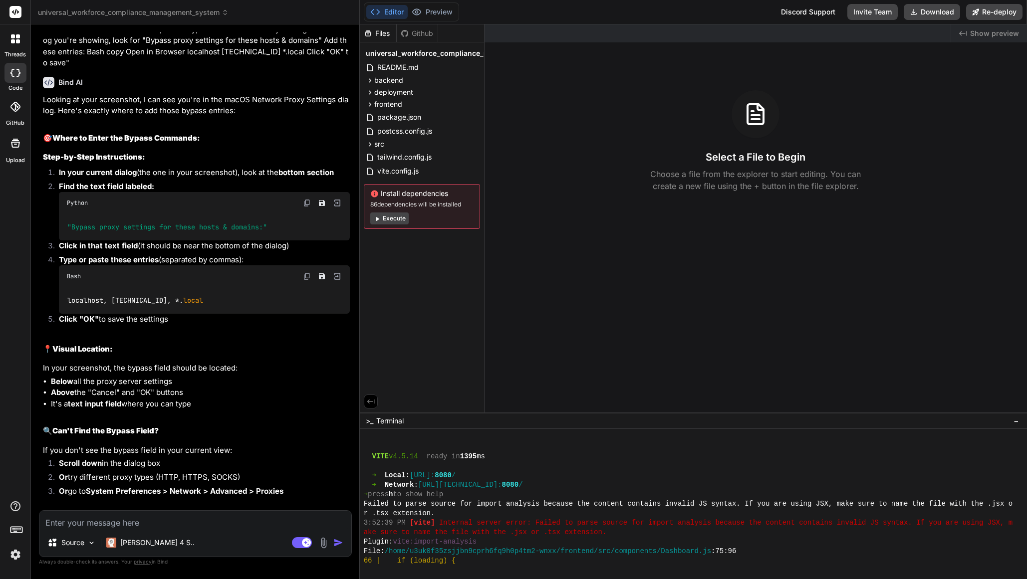
scroll to position [1921, 0]
drag, startPoint x: 515, startPoint y: 475, endPoint x: 426, endPoint y: 474, distance: 89.3
click at [424, 474] on div "➜ Local : http://localhost: 8080 /" at bounding box center [690, 475] width 652 height 9
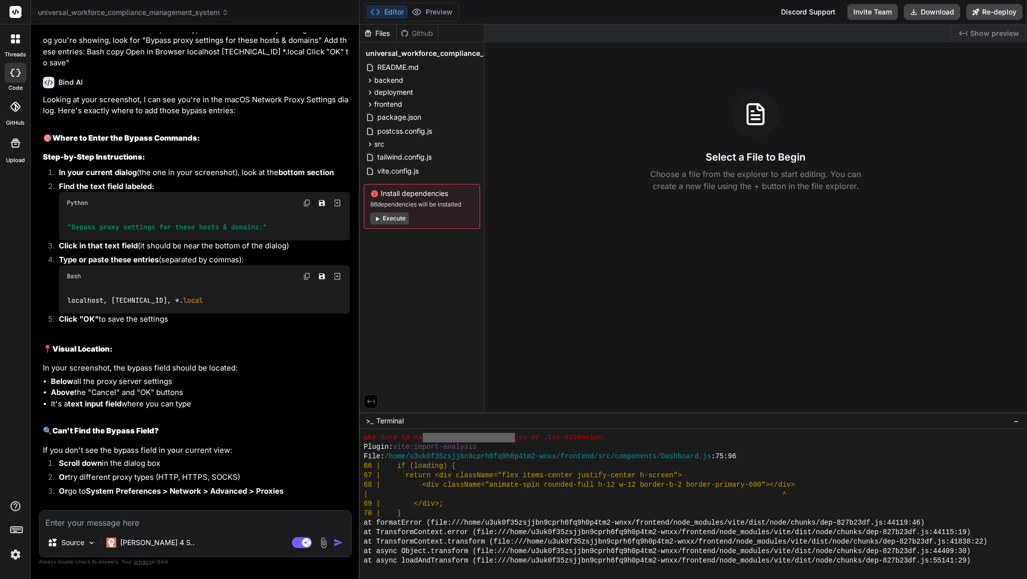
scroll to position [2048, 0]
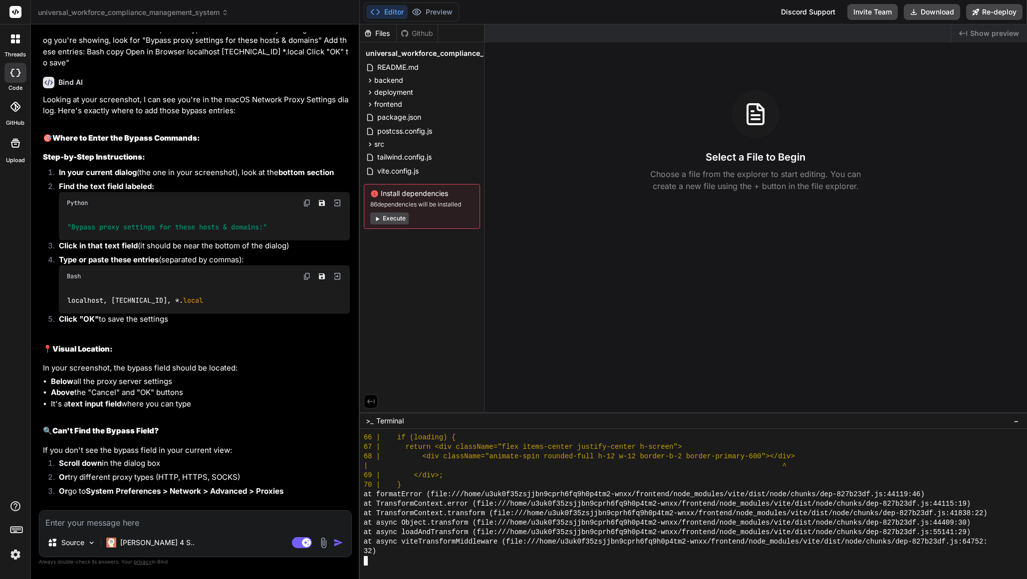
drag, startPoint x: 366, startPoint y: 564, endPoint x: 379, endPoint y: 569, distance: 14.2
click at [366, 565] on textarea "Terminal input" at bounding box center [366, 560] width 4 height 9
type textarea "lsof -i :3000"
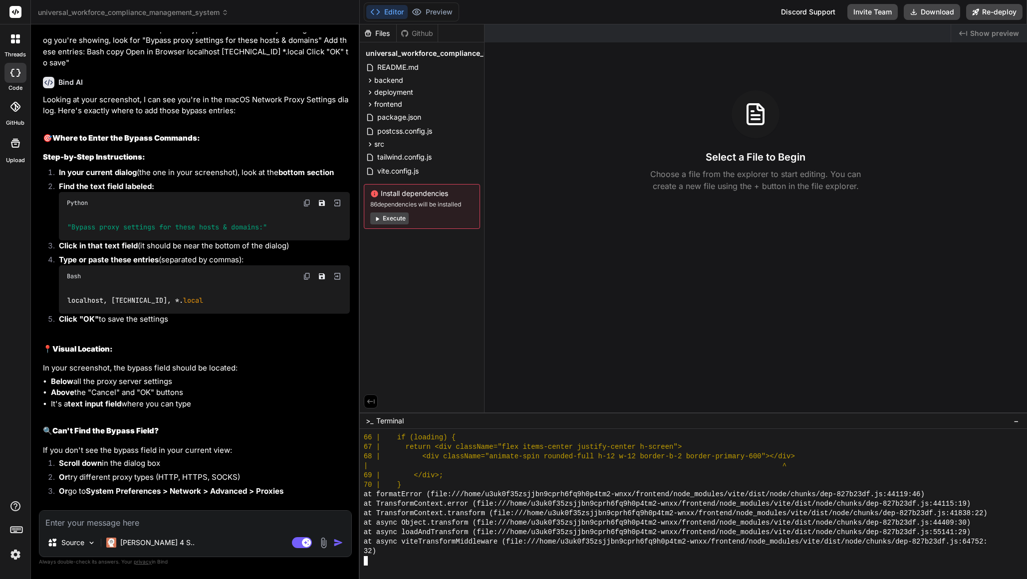
click at [367, 562] on textarea "Terminal input" at bounding box center [366, 560] width 4 height 9
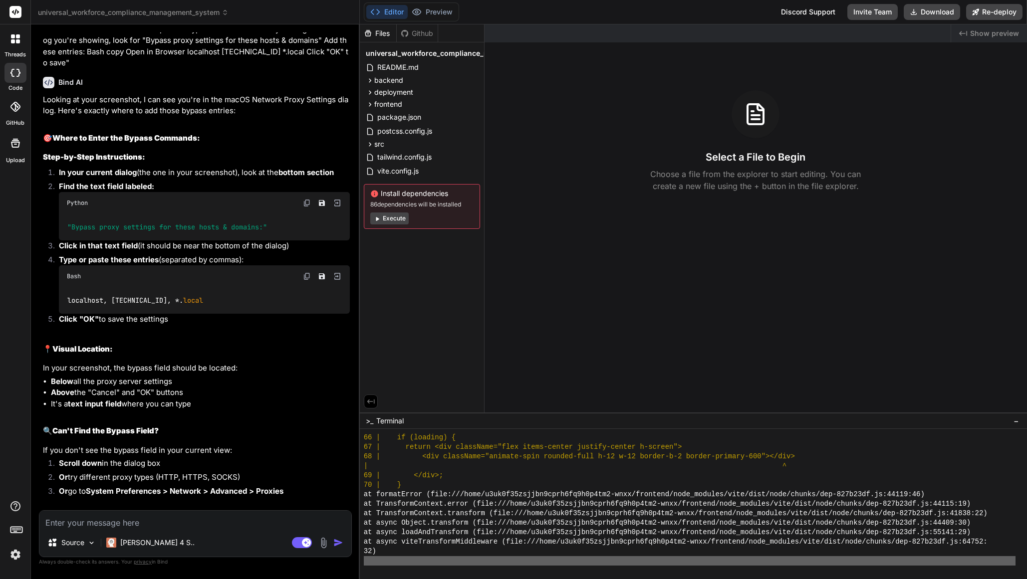
click at [367, 562] on textarea "Terminal input" at bounding box center [366, 560] width 4 height 9
click at [366, 562] on textarea "Terminal input" at bounding box center [366, 560] width 4 height 9
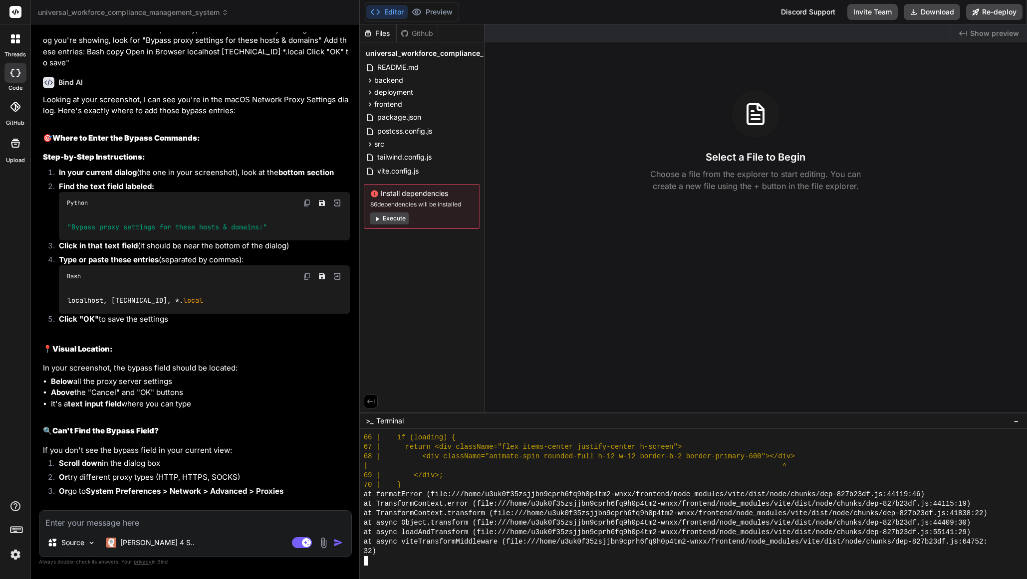
scroll to position [2067, 0]
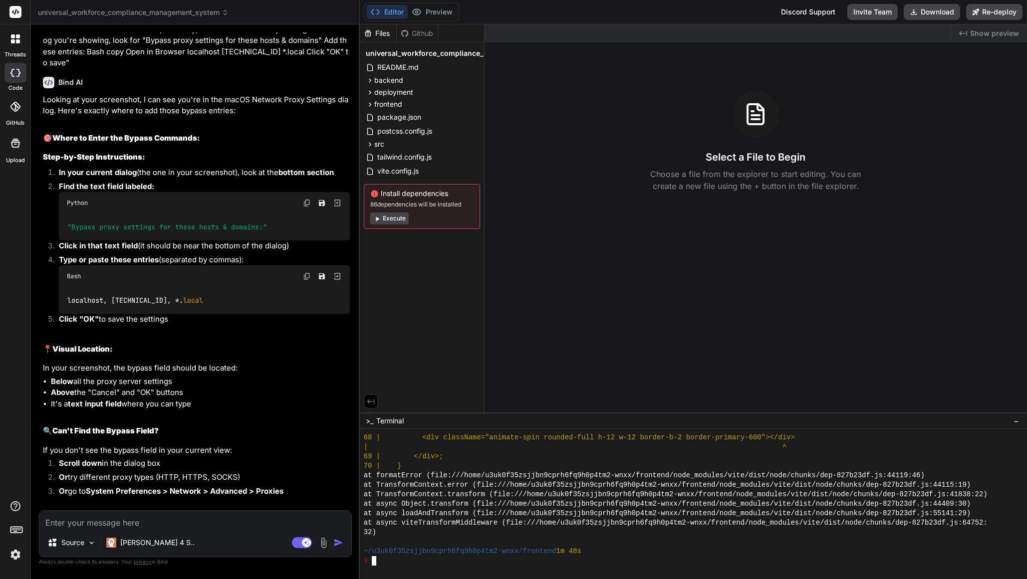
type textarea "lsof -i :3000"
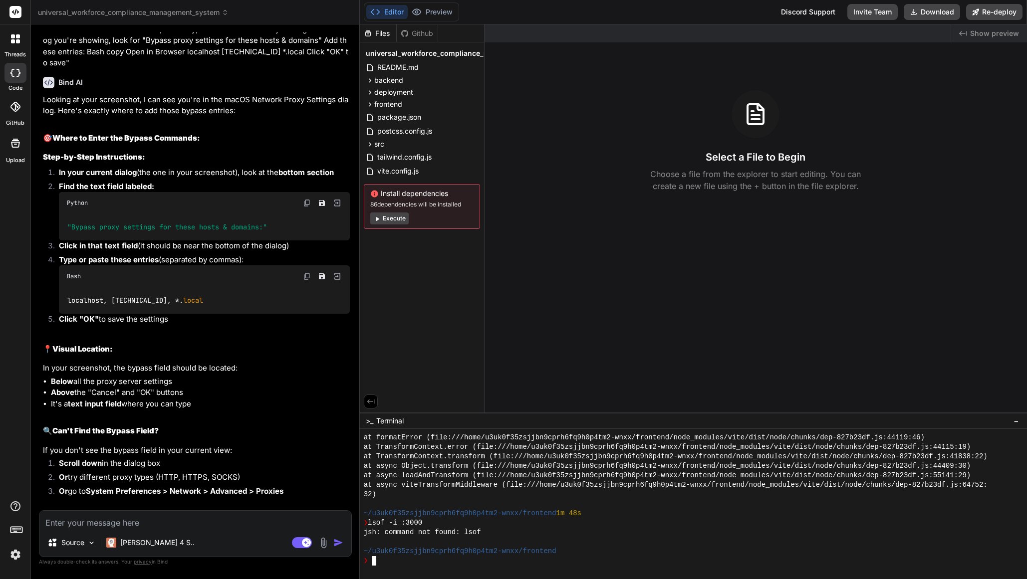
type textarea "lsof -i :8080"
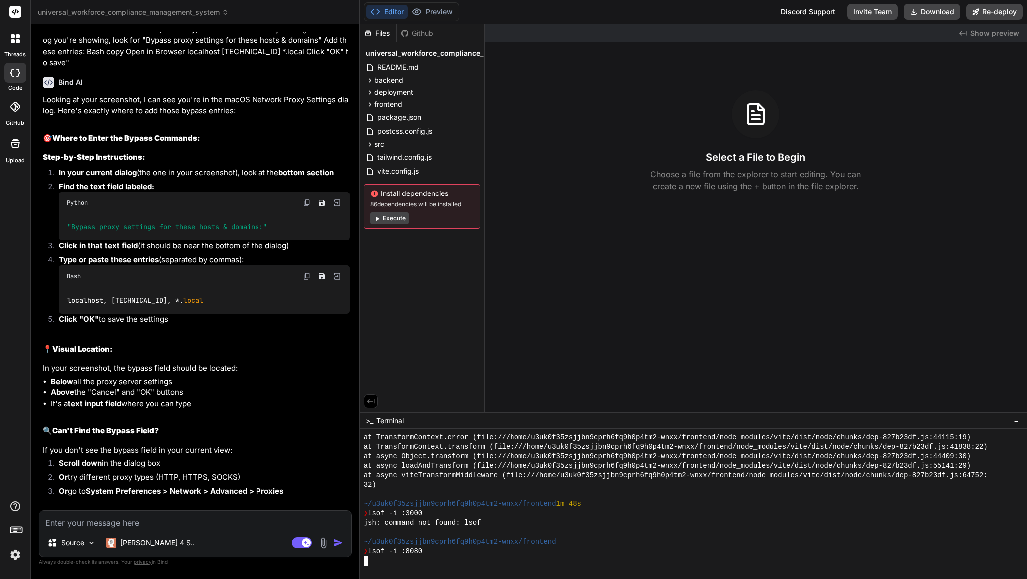
scroll to position [2143, 0]
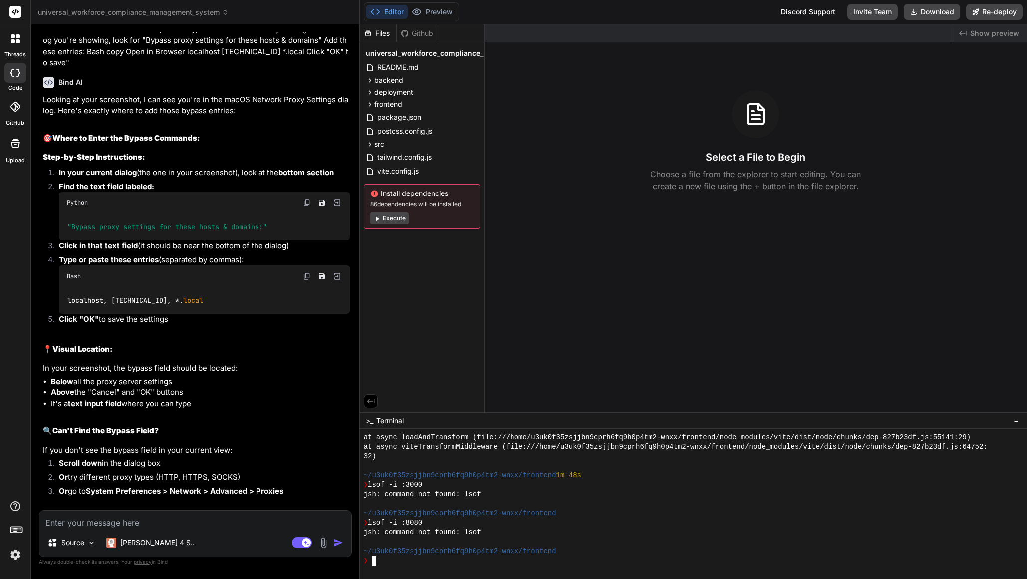
type textarea "lsof -i :5000"
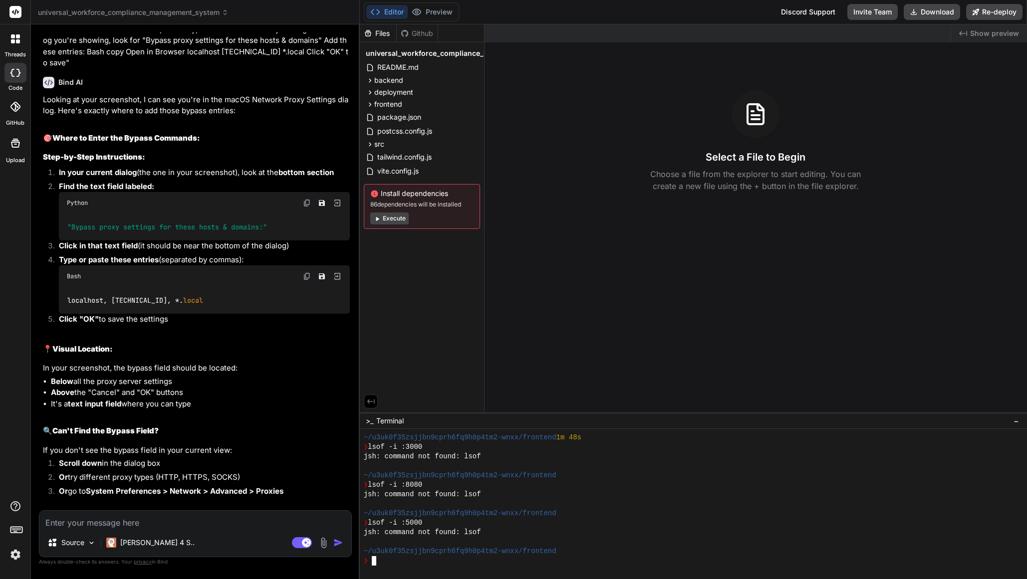
type textarea "ps aux | grep node"
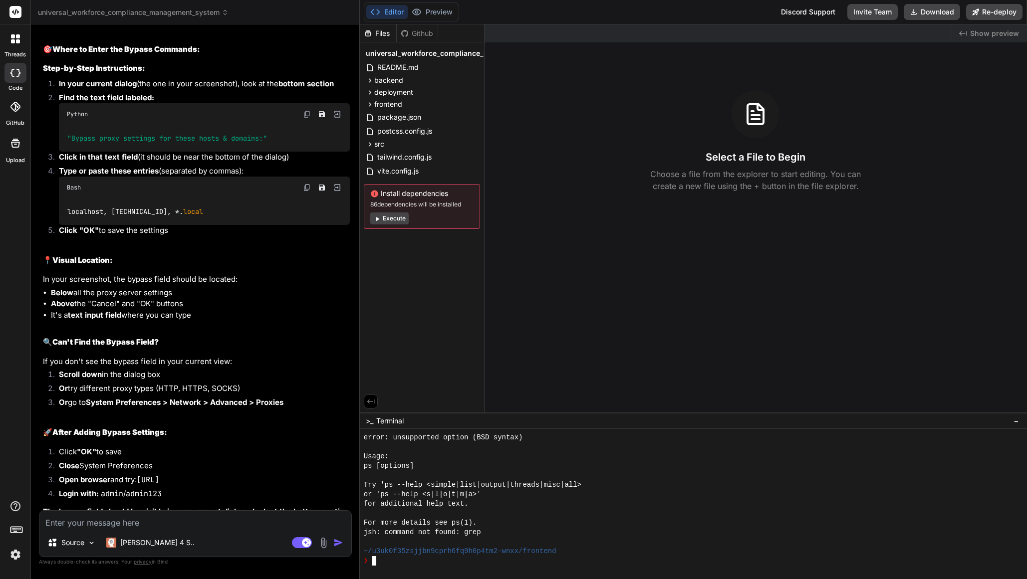
scroll to position [4453, 0]
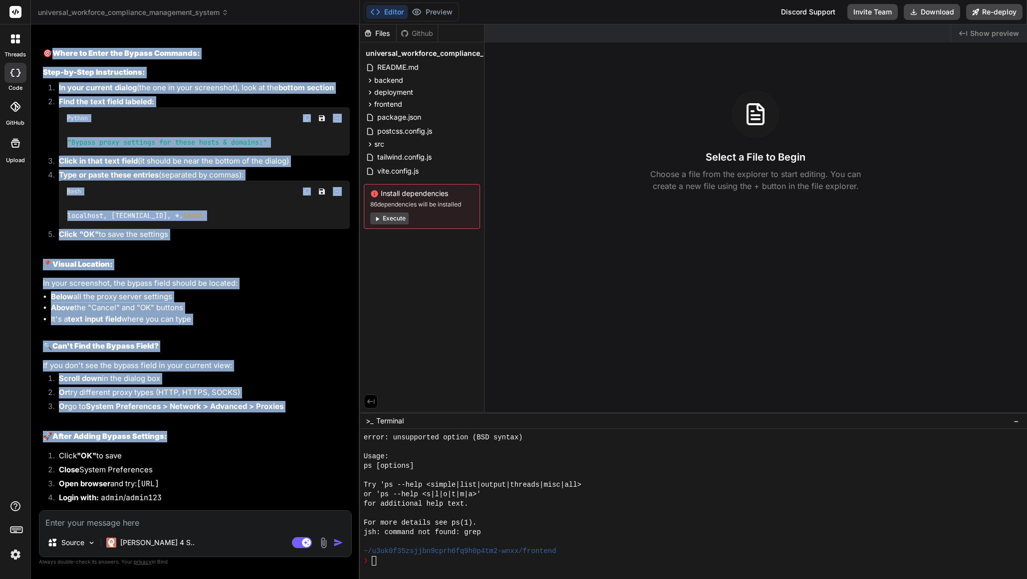
drag, startPoint x: 59, startPoint y: 120, endPoint x: 247, endPoint y: 496, distance: 420.2
click at [247, 496] on div "Looking at your screenshot, I can see you're in the macOS Network Proxy Setting…" at bounding box center [196, 270] width 307 height 523
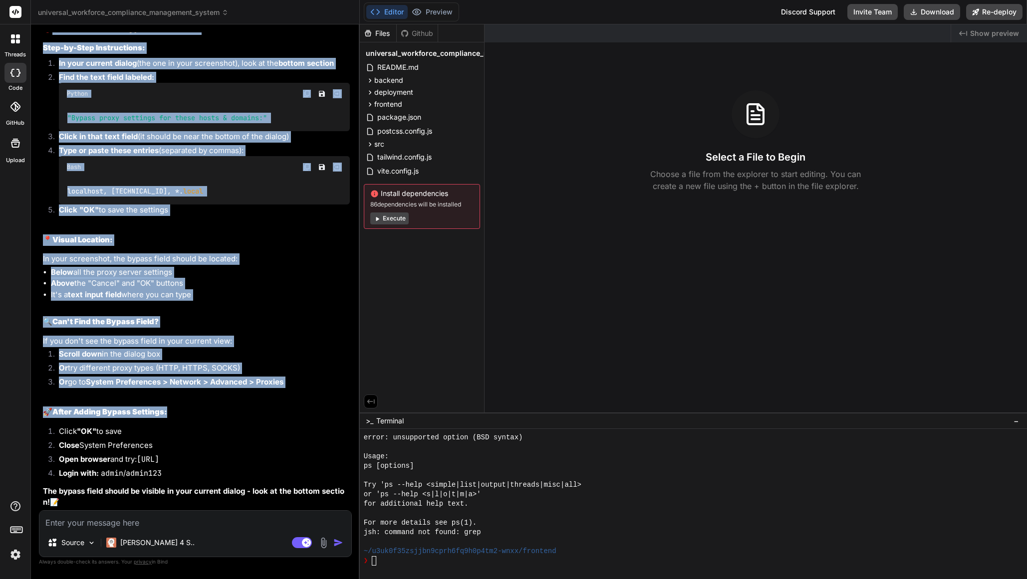
scroll to position [4537, 0]
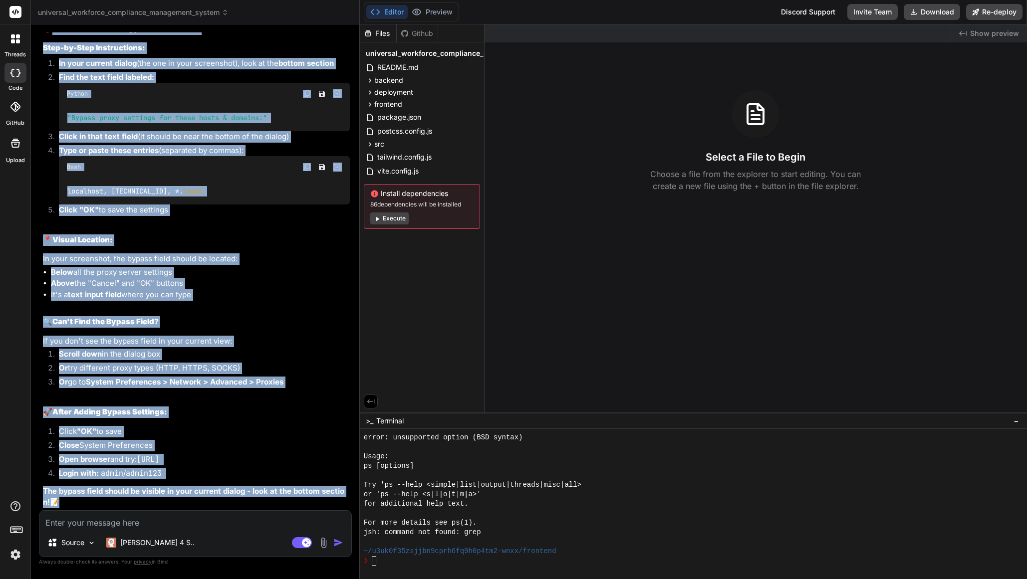
click at [119, 511] on textarea at bounding box center [195, 520] width 312 height 18
copy div "Where to Enter the Bypass Commands: Step-by-Step Instructions: In your current …"
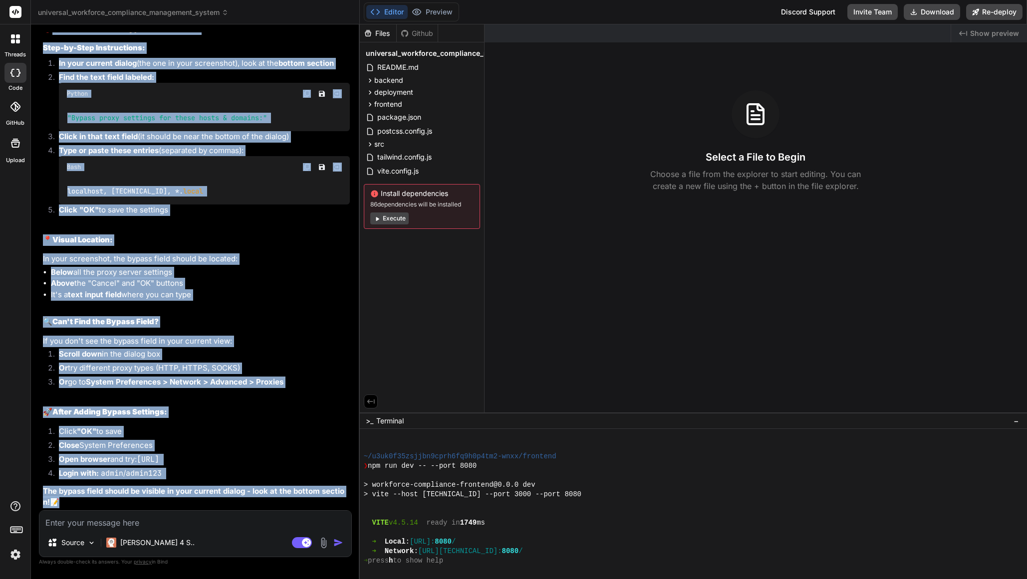
scroll to position [1239, 0]
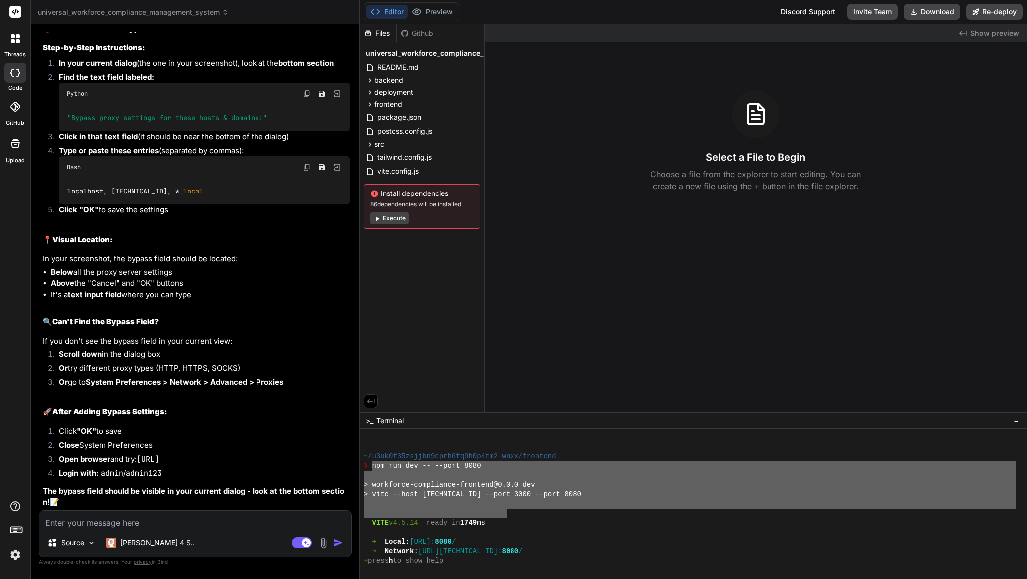
drag, startPoint x: 371, startPoint y: 468, endPoint x: 505, endPoint y: 509, distance: 140.5
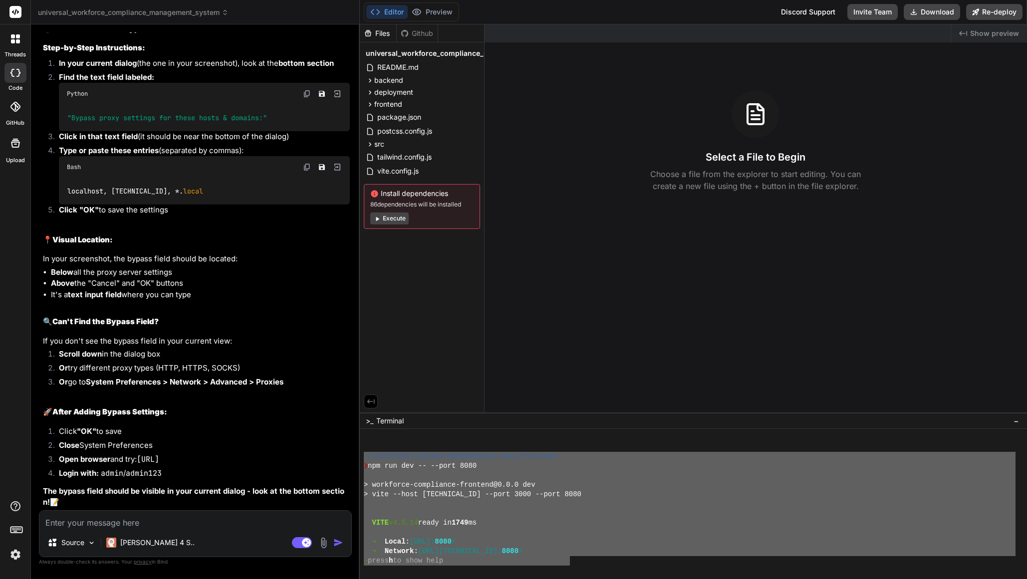
drag, startPoint x: 427, startPoint y: 478, endPoint x: 569, endPoint y: 557, distance: 162.2
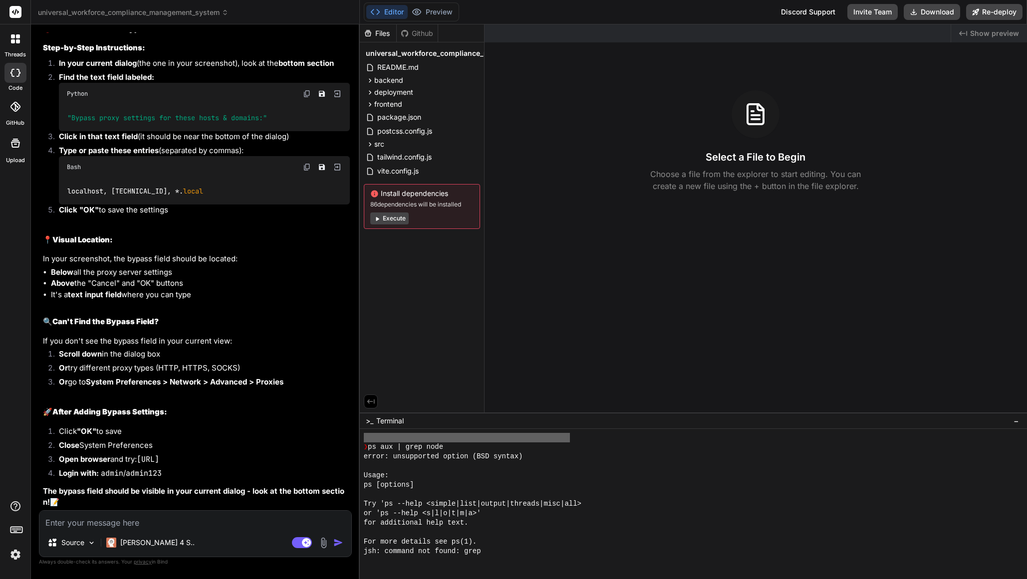
scroll to position [2313, 0]
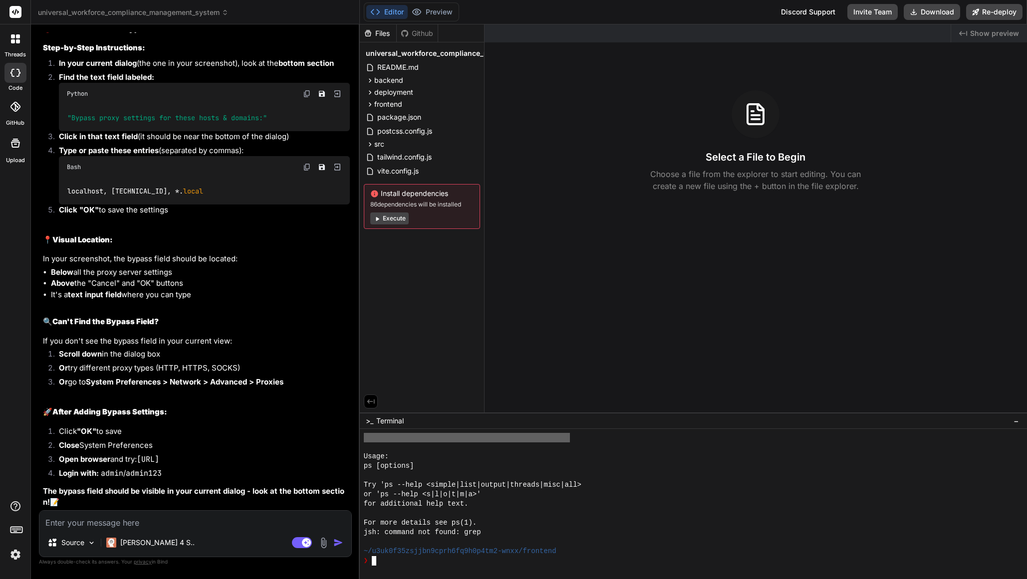
click at [570, 551] on div "~/u3uk0f35zsjjbn9cprh6fq9h0p4tm2-wnxx/frontend" at bounding box center [690, 551] width 652 height 9
